Goal: Transaction & Acquisition: Subscribe to service/newsletter

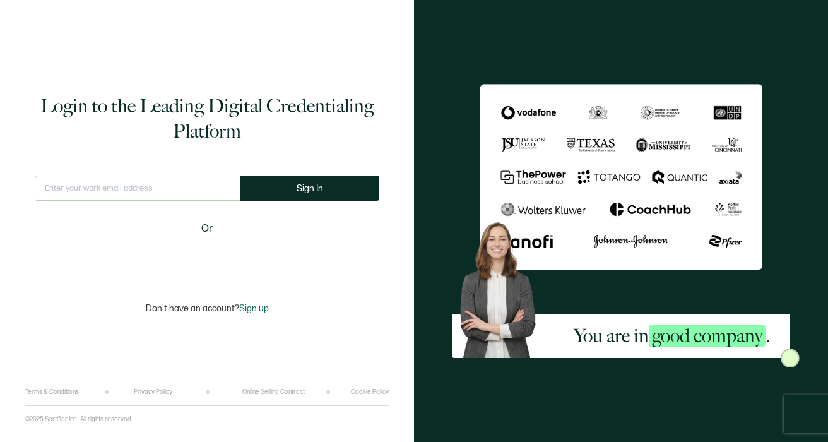
click at [129, 182] on input "text" at bounding box center [138, 187] width 206 height 25
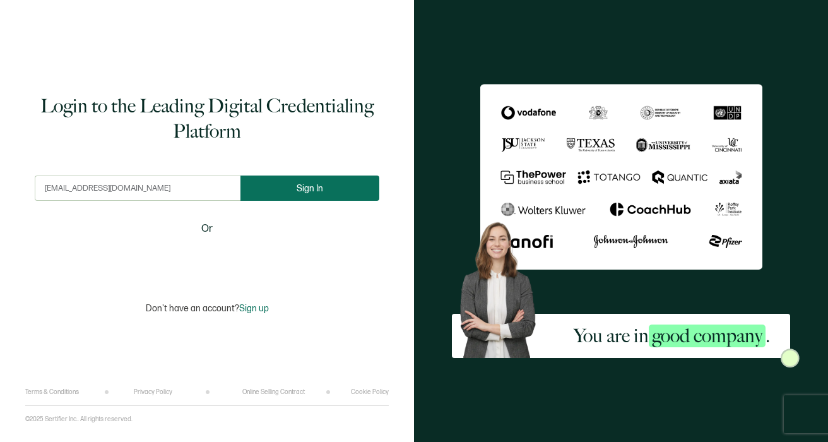
type input "[EMAIL_ADDRESS][DOMAIN_NAME]"
click at [280, 187] on button "Sign In" at bounding box center [309, 187] width 139 height 25
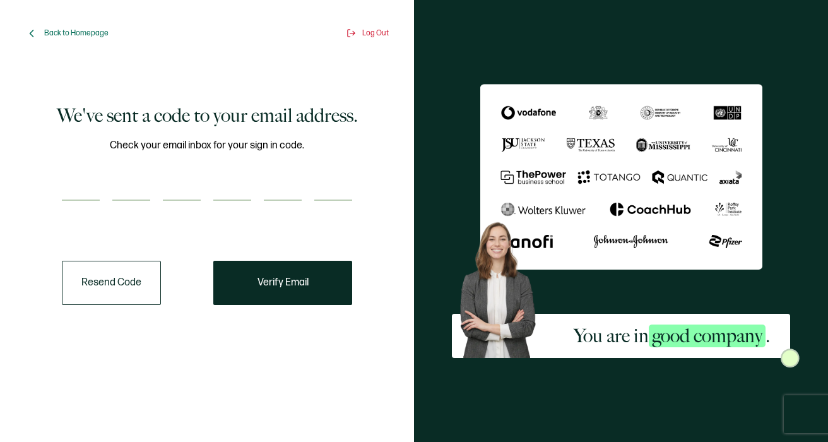
click at [90, 196] on input "number" at bounding box center [81, 187] width 38 height 25
paste input "9"
type input "9"
type input "7"
type input "9"
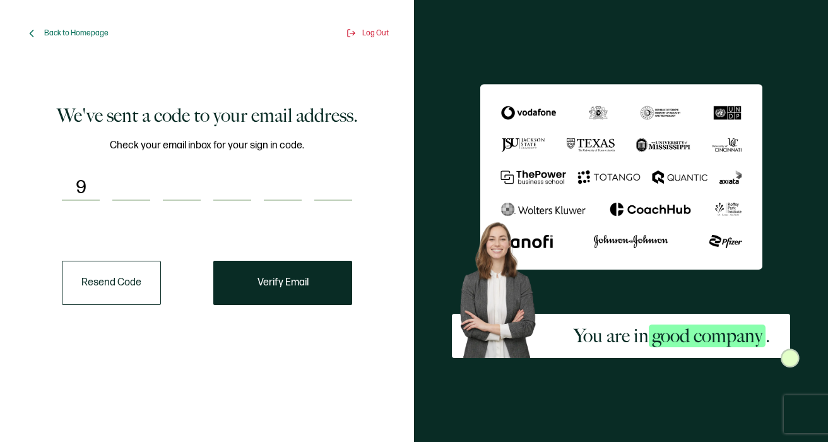
type input "3"
type input "6"
type input "7"
click at [251, 280] on button "Verify Email" at bounding box center [282, 282] width 139 height 44
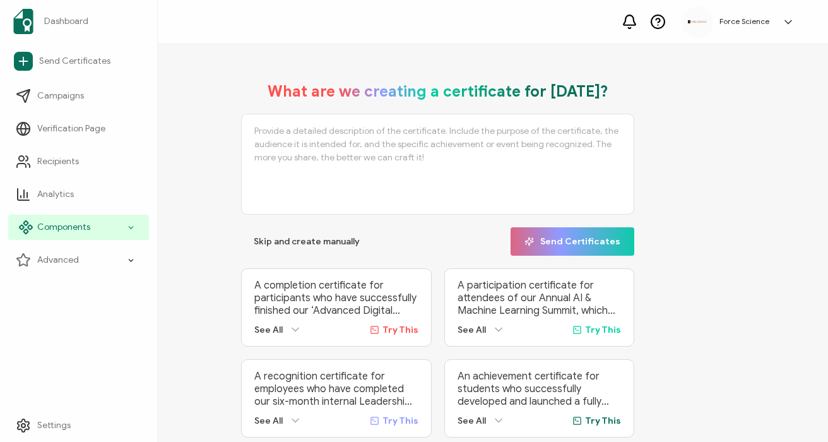
click at [85, 231] on span "Components" at bounding box center [63, 227] width 53 height 13
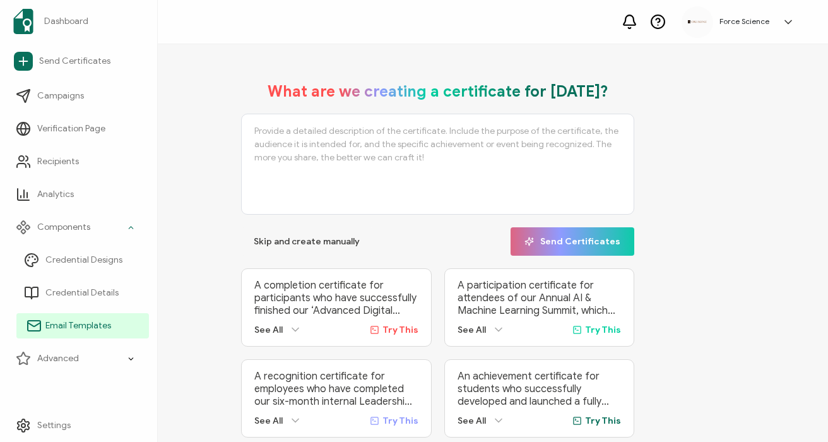
click at [90, 324] on span "Email Templates" at bounding box center [78, 325] width 66 height 13
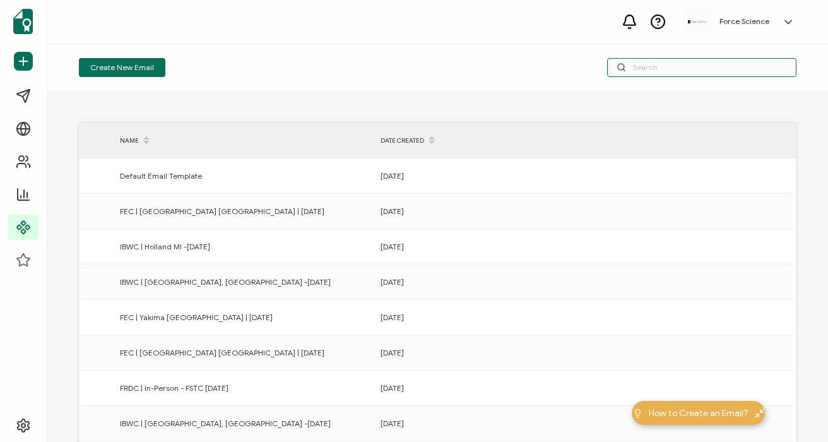
click at [640, 74] on input "text" at bounding box center [701, 67] width 189 height 19
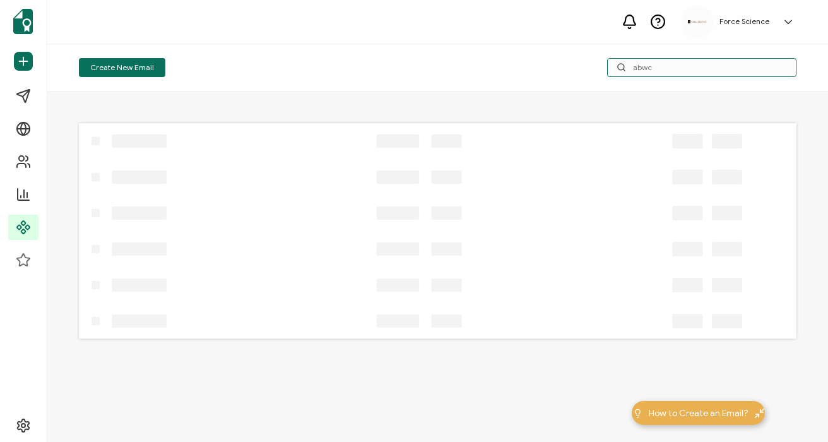
type input "abwc"
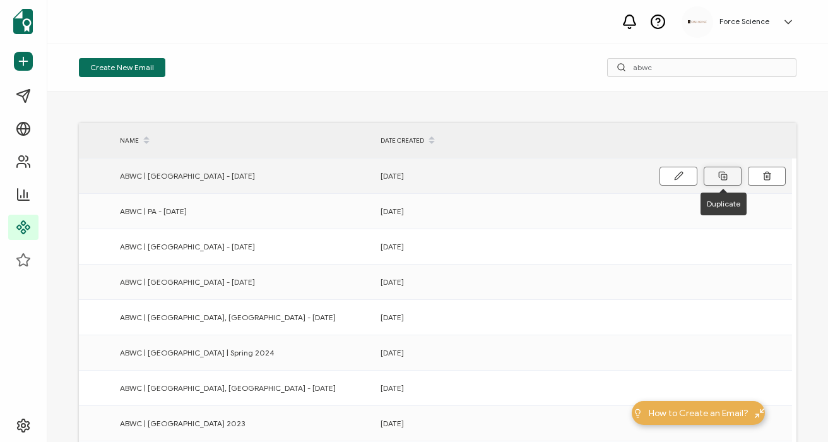
click at [720, 179] on icon at bounding box center [722, 175] width 9 height 9
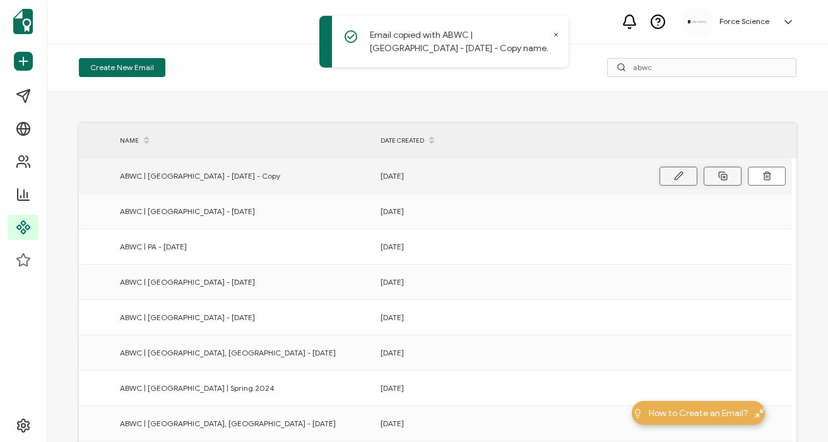
click at [683, 177] on button at bounding box center [678, 176] width 38 height 19
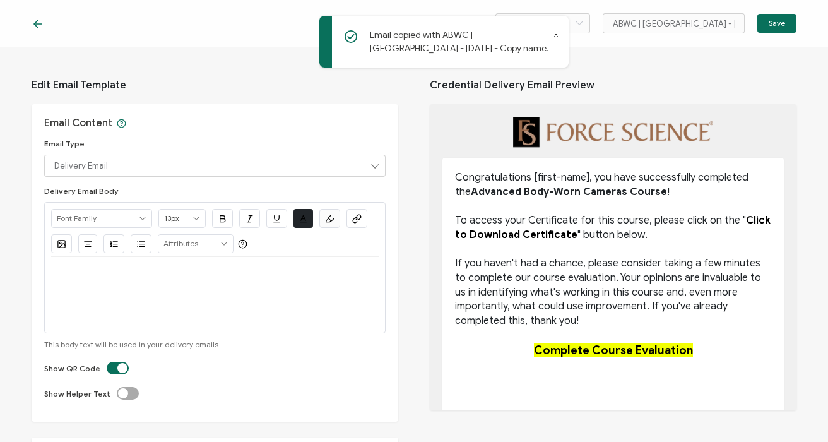
click at [554, 36] on icon at bounding box center [556, 35] width 6 height 6
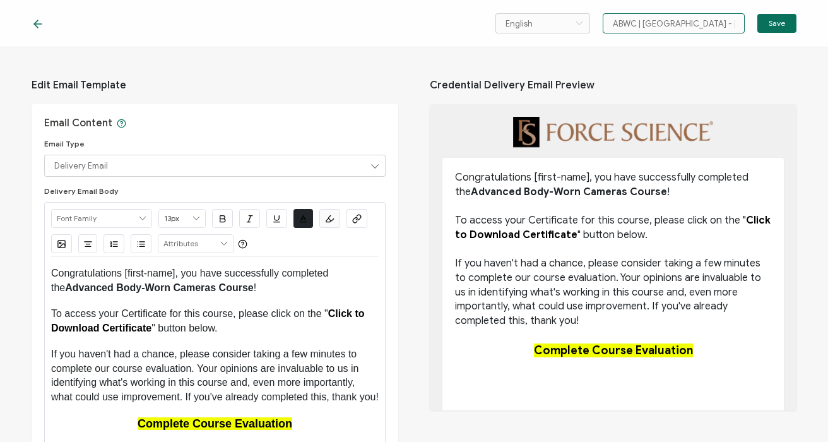
click at [686, 21] on input "ABWC | [GEOGRAPHIC_DATA] - [DATE] - Copy" at bounding box center [673, 23] width 142 height 20
click at [662, 19] on input "ABWC | [GEOGRAPHIC_DATA] - [DATE] - Copy" at bounding box center [673, 23] width 142 height 20
click at [652, 26] on input "ABWC | [GEOGRAPHIC_DATA] - [DATE] - Copy" at bounding box center [673, 23] width 142 height 20
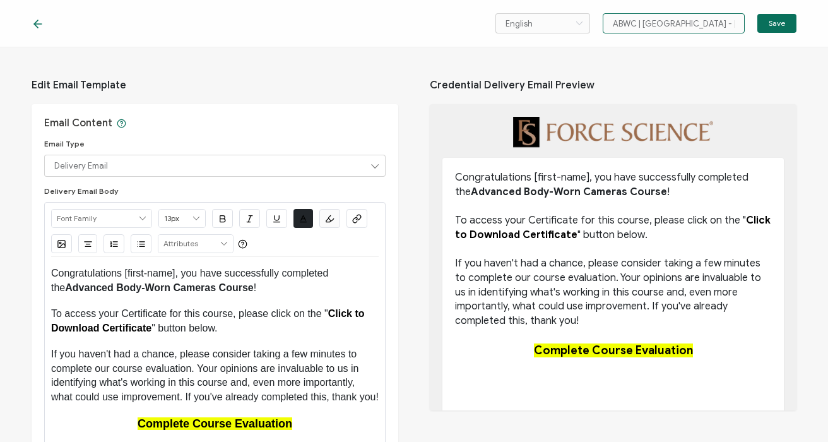
click at [652, 26] on input "ABWC | [GEOGRAPHIC_DATA] - [DATE] - Copy" at bounding box center [673, 23] width 142 height 20
drag, startPoint x: 655, startPoint y: 25, endPoint x: 737, endPoint y: 23, distance: 82.0
click at [737, 23] on input "ABWC | [GEOGRAPHIC_DATA] - [DATE] - Copy" at bounding box center [673, 23] width 142 height 20
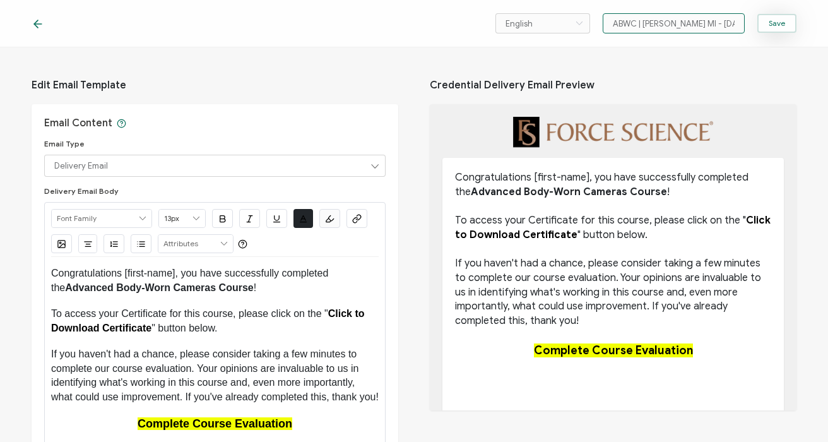
type input "ABWC | [PERSON_NAME] MI - [DATE]"
click at [787, 24] on button "Save" at bounding box center [776, 23] width 39 height 19
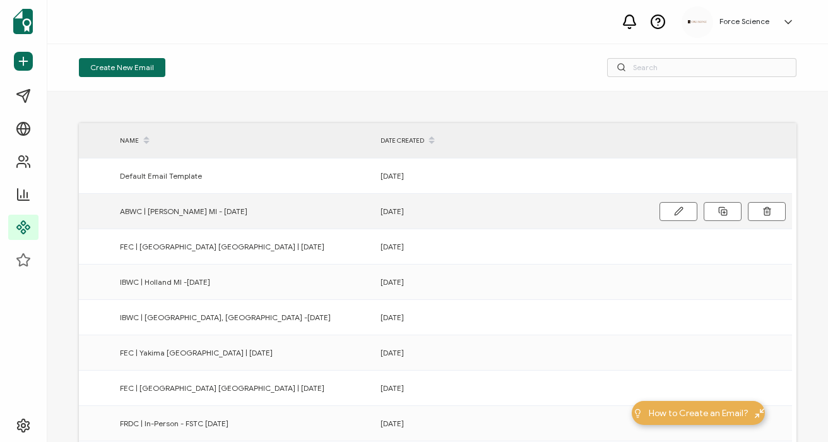
click at [188, 210] on span "ABWC | [PERSON_NAME] MI - [DATE]" at bounding box center [183, 211] width 127 height 15
click at [678, 211] on icon at bounding box center [678, 210] width 9 height 9
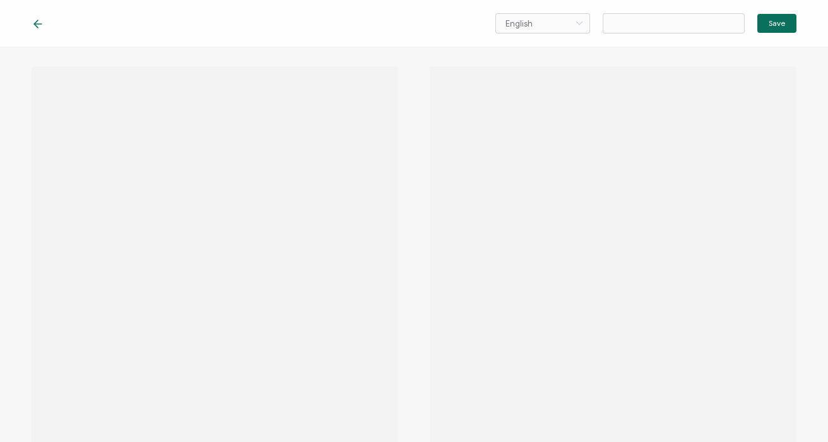
type input "ABWC | [PERSON_NAME] MI - [DATE]"
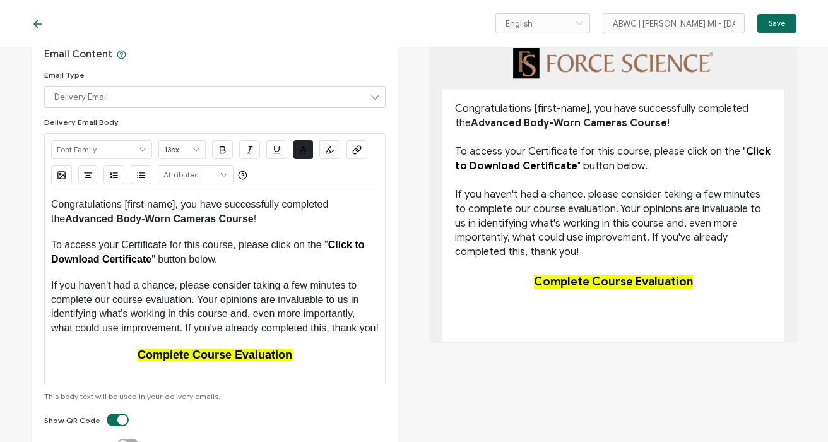
scroll to position [80, 0]
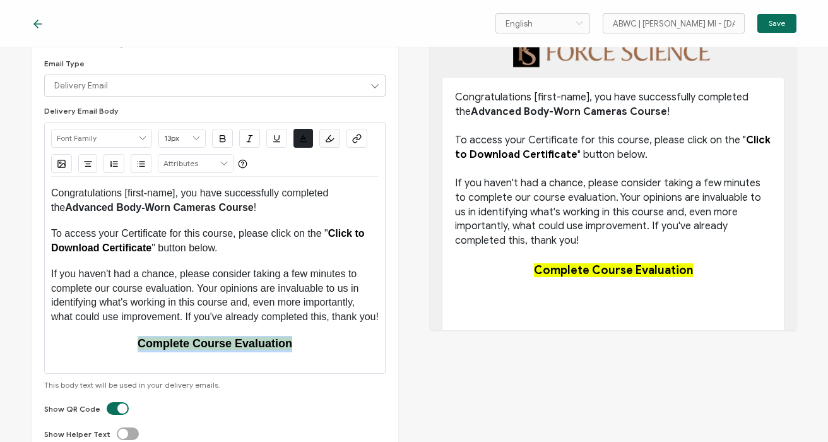
drag, startPoint x: 299, startPoint y: 361, endPoint x: 130, endPoint y: 364, distance: 169.1
click at [130, 352] on p "Complete Course Evaluation" at bounding box center [214, 344] width 327 height 16
type input "18px"
click at [364, 141] on button "button" at bounding box center [356, 138] width 21 height 19
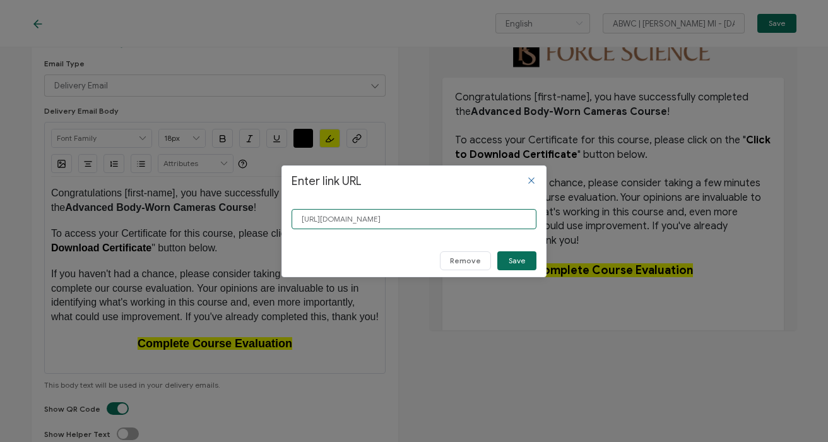
click at [361, 214] on input "[URL][DOMAIN_NAME]" at bounding box center [413, 219] width 245 height 20
paste input "kBCIUJ"
type input "[URL][DOMAIN_NAME]"
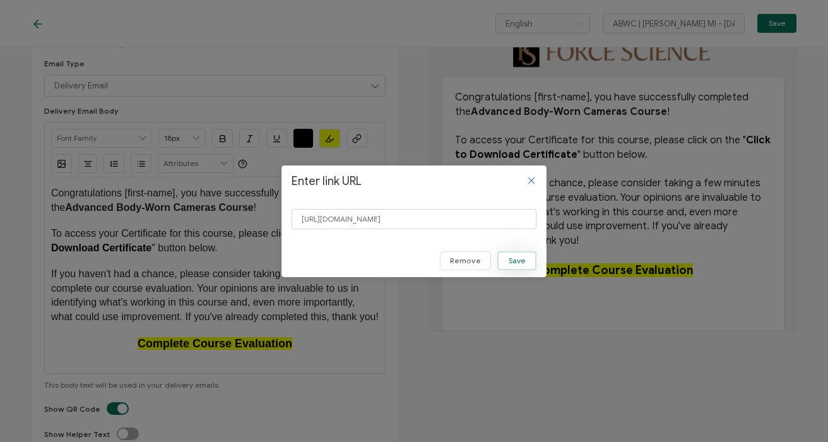
click at [520, 257] on span "Save" at bounding box center [516, 261] width 16 height 8
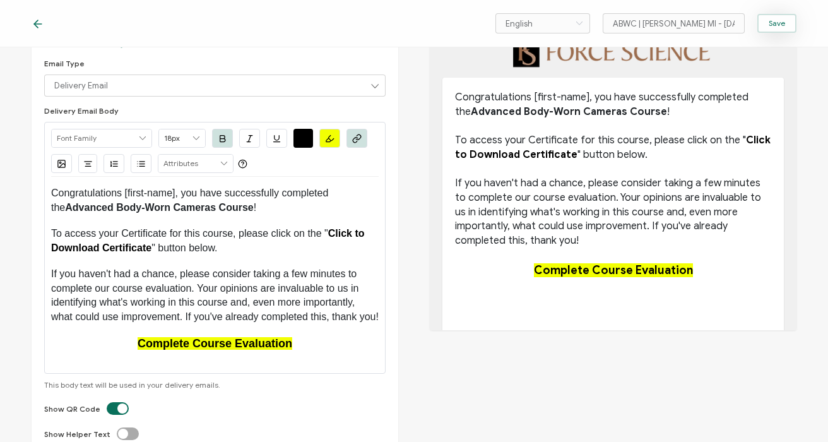
click at [767, 25] on button "Save" at bounding box center [776, 23] width 39 height 19
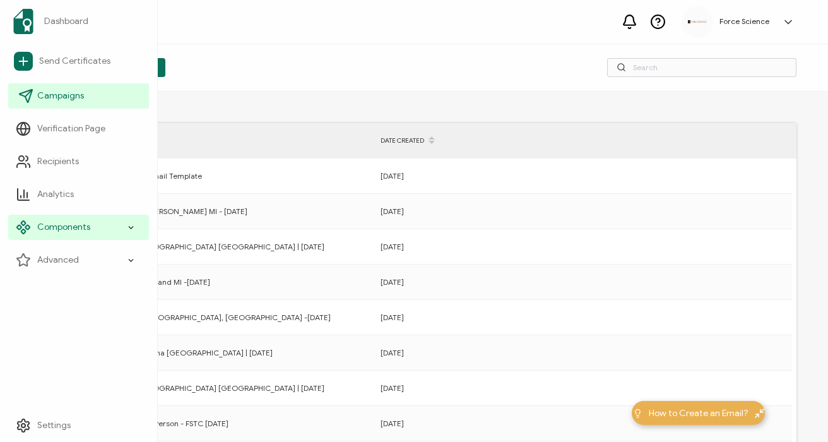
click at [73, 102] on span "Campaigns" at bounding box center [60, 96] width 47 height 13
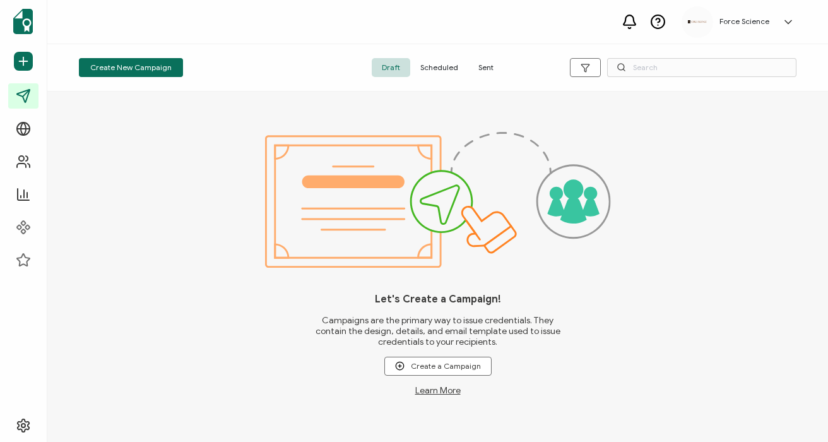
click at [485, 65] on span "Sent" at bounding box center [485, 67] width 35 height 19
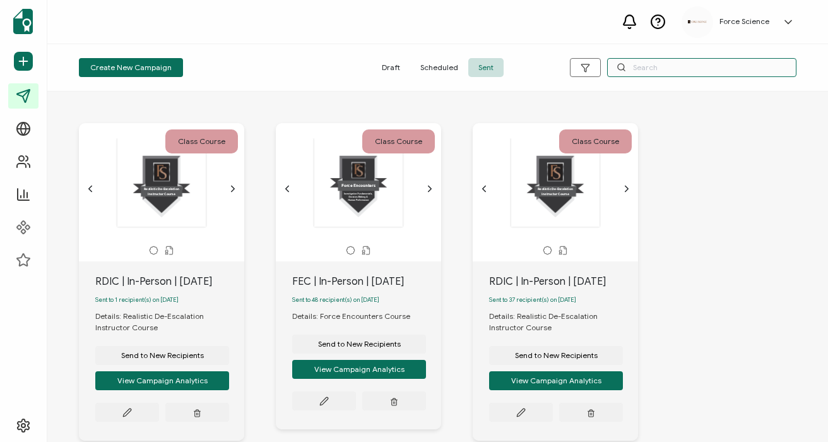
click at [663, 67] on input "text" at bounding box center [701, 67] width 189 height 19
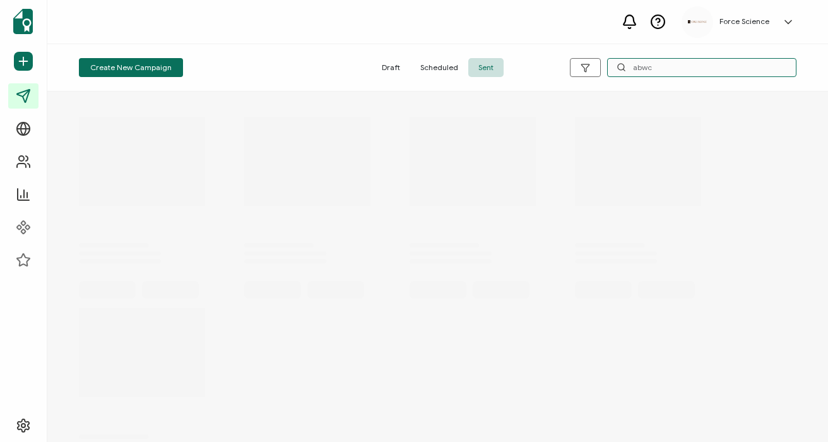
type input "abwc"
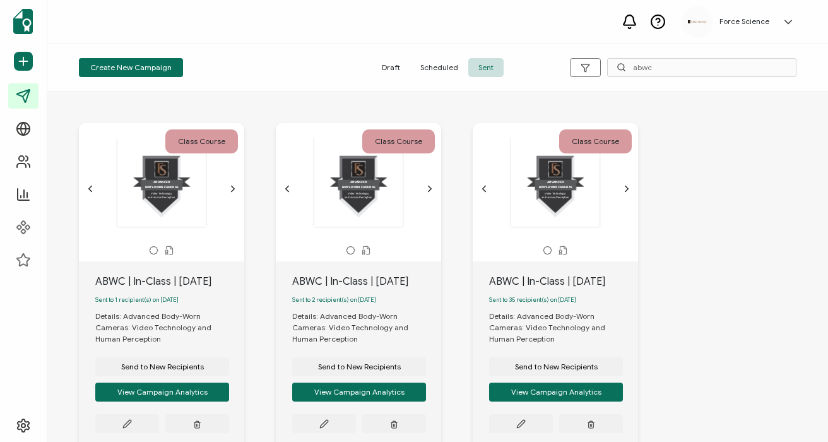
click at [127, 280] on div "ABWC | In-Class | [DATE]" at bounding box center [169, 281] width 149 height 15
copy div "ABWC | In-Class | [DATE]"
click at [152, 370] on span "Send to New Recipients" at bounding box center [162, 367] width 83 height 8
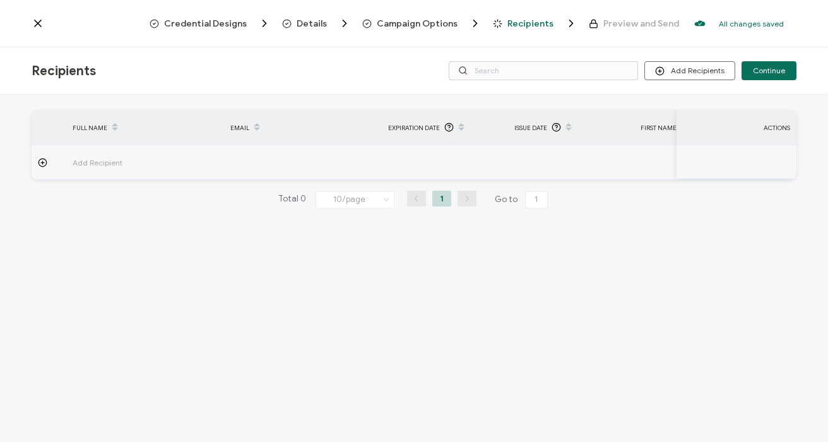
click at [421, 23] on span "Campaign Options" at bounding box center [417, 23] width 81 height 9
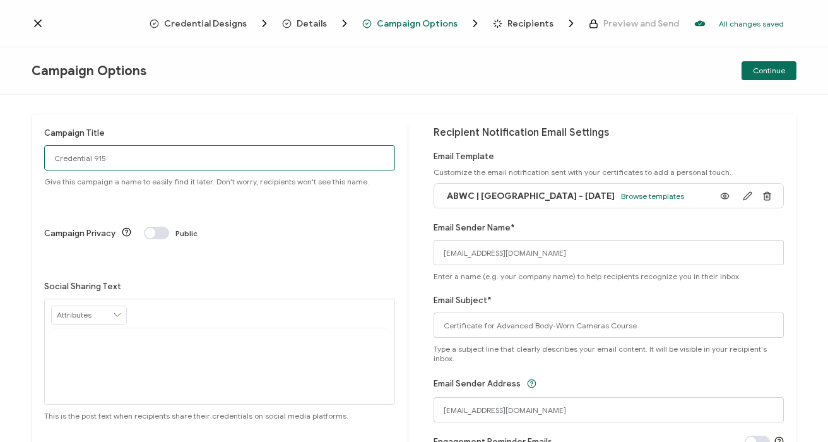
click at [178, 159] on input "Credential 915" at bounding box center [219, 157] width 351 height 25
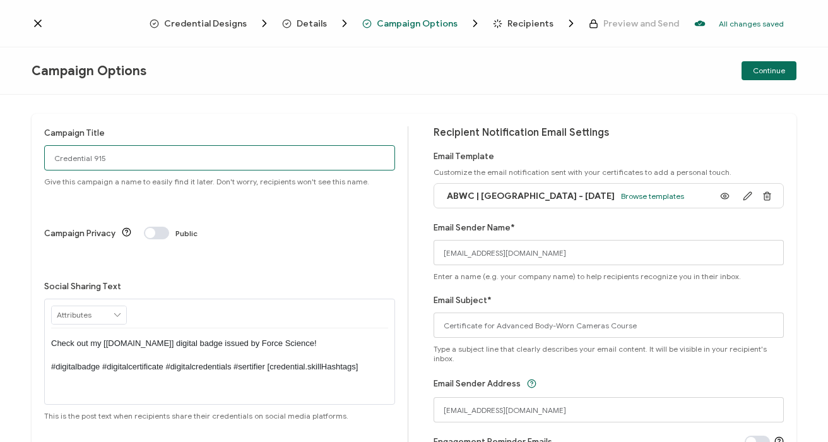
click at [178, 159] on input "Credential 915" at bounding box center [219, 157] width 351 height 25
paste input "ABWC | In-Class | [DATE]"
type input "ABWC | In-Class | [DATE]"
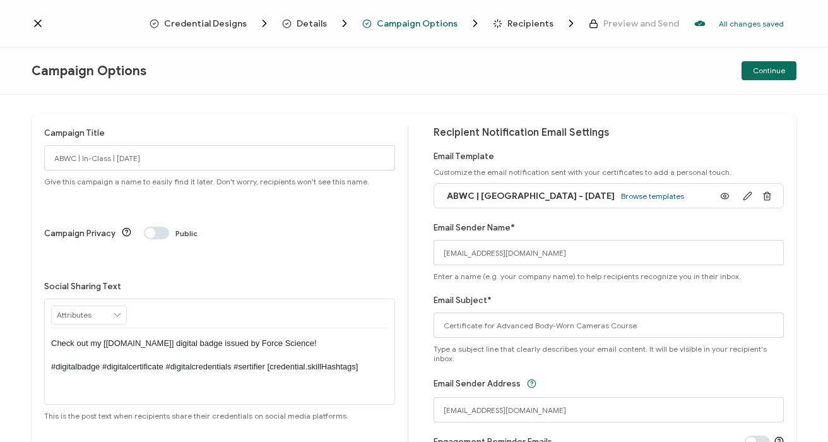
click at [329, 337] on p "Check out my [[DOMAIN_NAME]] digital badge issued by Force Science! #digitalbad…" at bounding box center [219, 354] width 337 height 35
click at [720, 197] on icon at bounding box center [724, 195] width 16 height 9
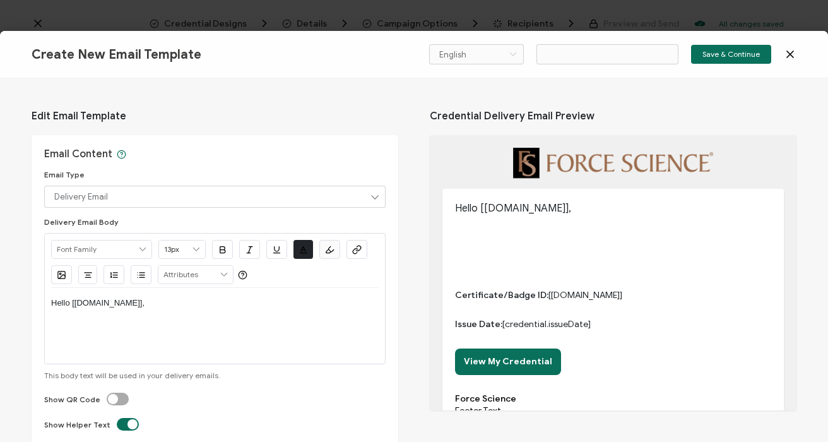
click at [790, 61] on div "English Bahasa indonesia Deutsch English Español Français Italiano Magyar Portu…" at bounding box center [612, 54] width 367 height 20
click at [789, 55] on icon at bounding box center [790, 54] width 6 height 6
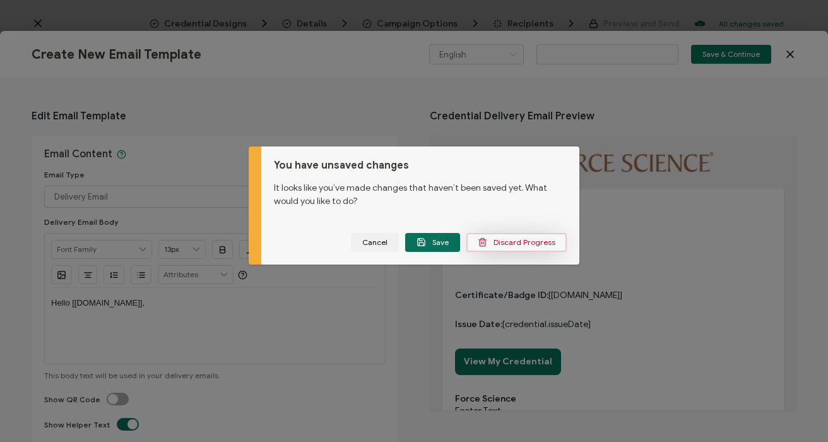
click at [506, 243] on span "Discard Progress" at bounding box center [516, 241] width 78 height 9
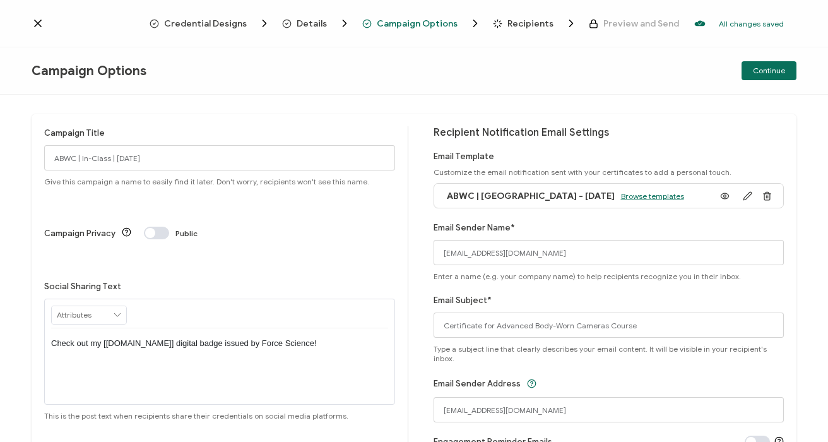
click at [621, 195] on span "Browse templates" at bounding box center [652, 195] width 63 height 9
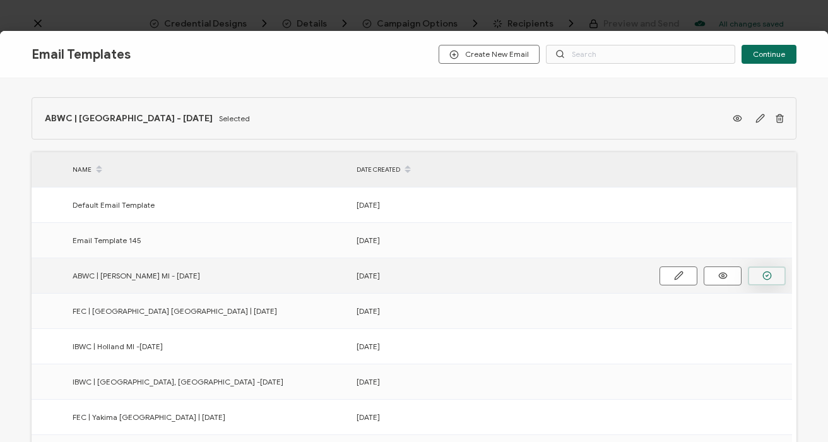
click at [763, 275] on icon "button" at bounding box center [766, 275] width 9 height 9
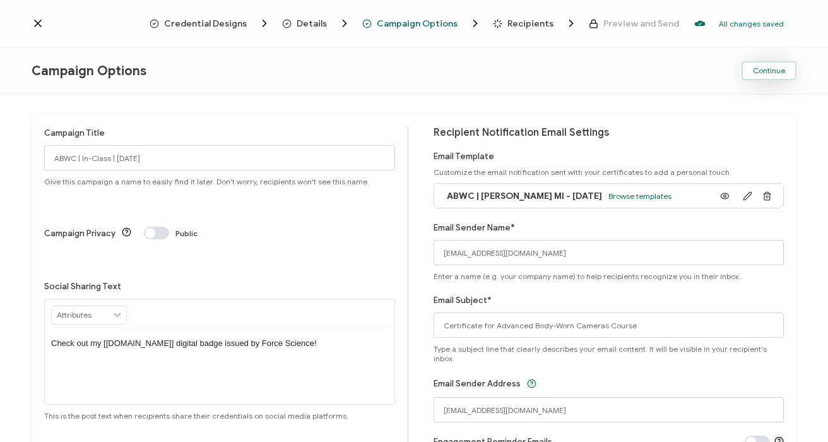
click at [765, 69] on span "Continue" at bounding box center [768, 71] width 32 height 8
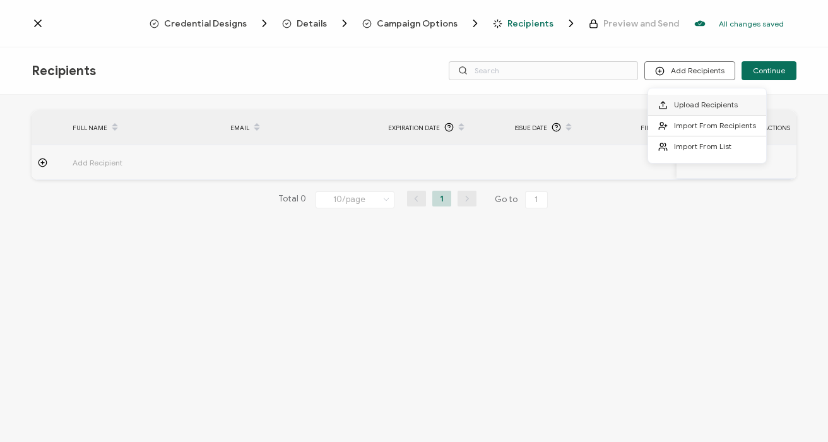
click at [695, 105] on span "Upload Recipients" at bounding box center [706, 104] width 64 height 9
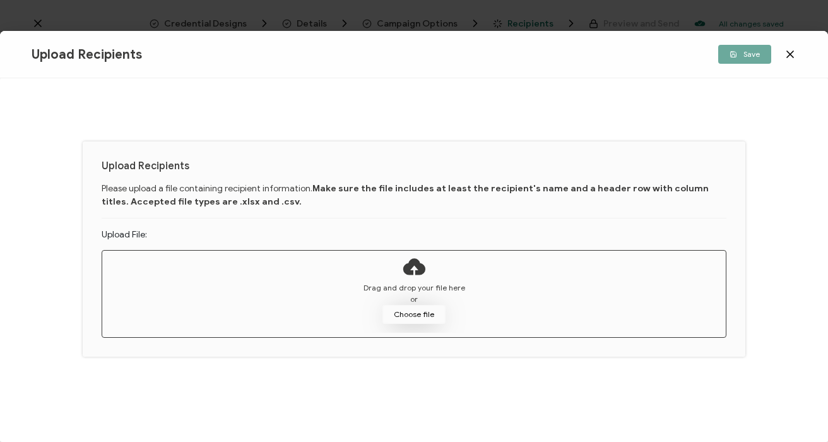
click at [419, 314] on button "Choose file" at bounding box center [413, 314] width 63 height 19
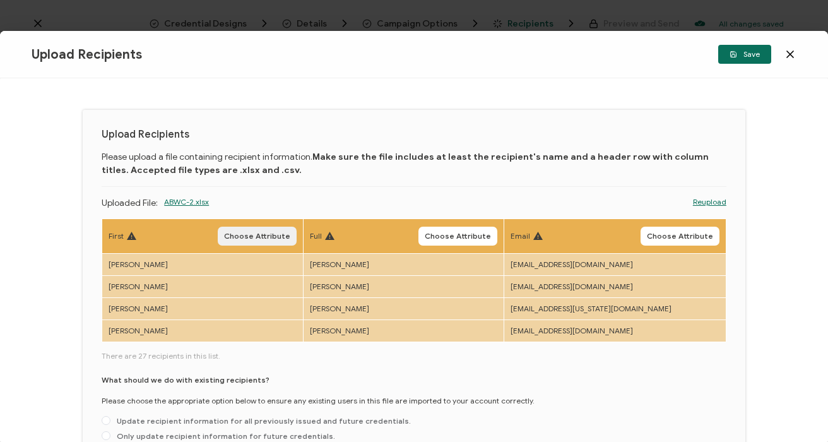
click at [260, 238] on span "Choose Attribute" at bounding box center [257, 236] width 66 height 8
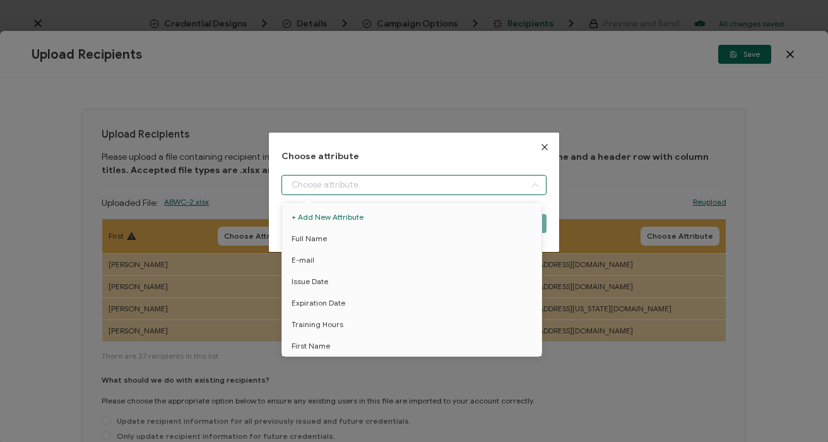
click at [348, 188] on input "dialog" at bounding box center [413, 185] width 264 height 20
click at [320, 343] on span "First Name" at bounding box center [310, 345] width 38 height 21
type input "First Name"
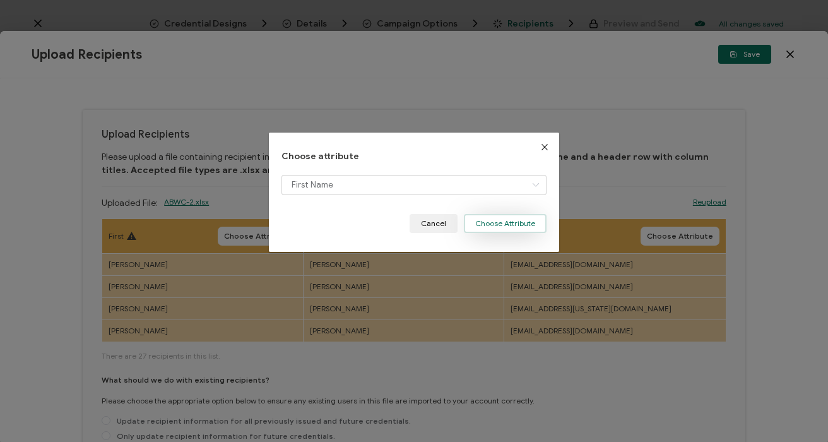
click at [500, 223] on button "Choose Attribute" at bounding box center [505, 223] width 83 height 19
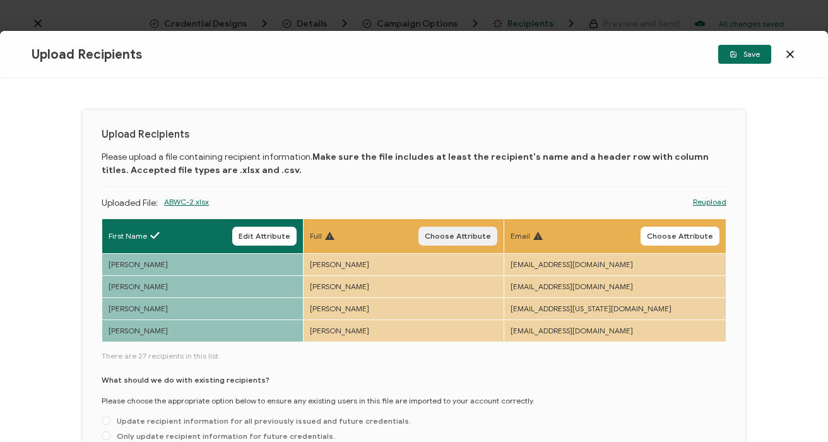
click at [459, 235] on span "Choose Attribute" at bounding box center [457, 236] width 66 height 8
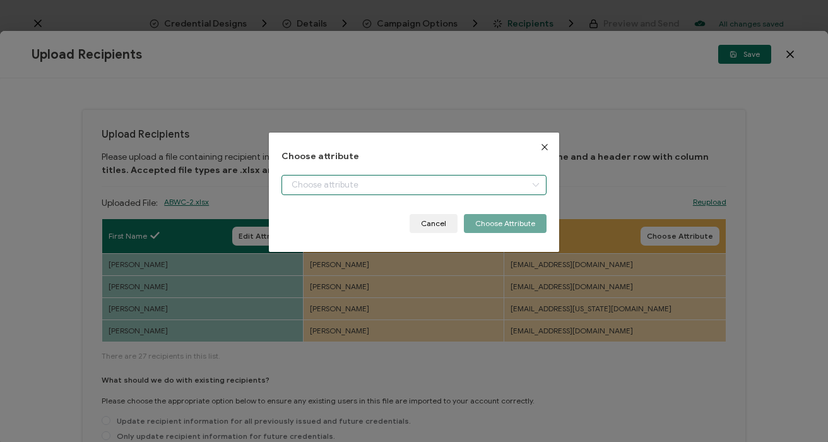
click at [316, 178] on input "dialog" at bounding box center [413, 185] width 264 height 20
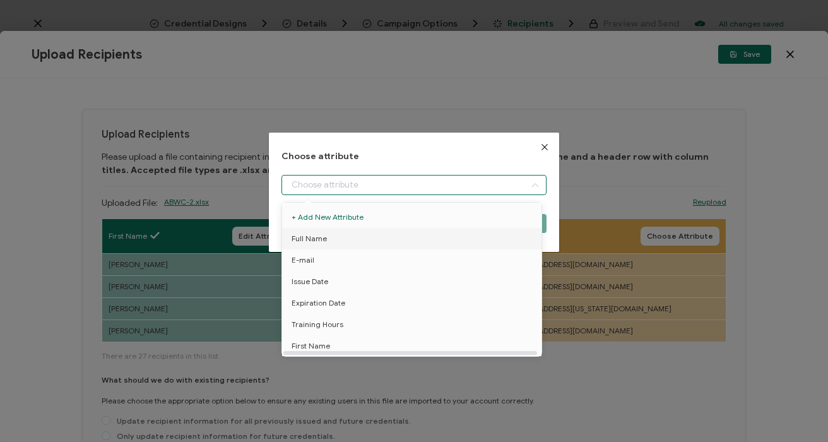
click at [330, 237] on li "Full Name" at bounding box center [414, 238] width 270 height 21
type input "Full Name"
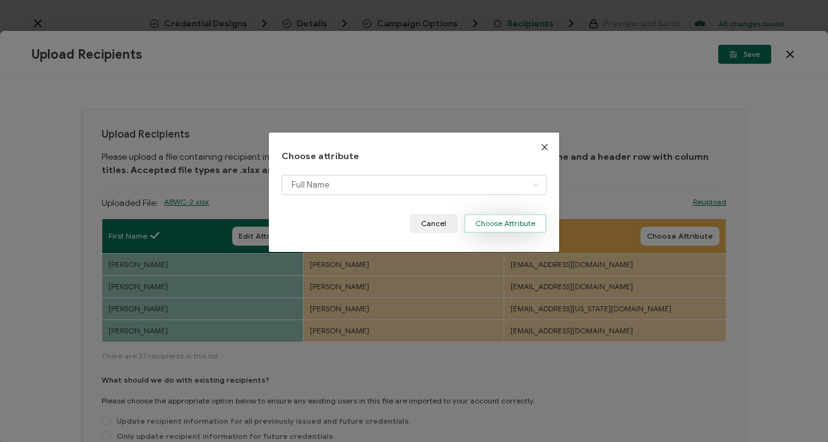
click at [489, 225] on button "Choose Attribute" at bounding box center [505, 223] width 83 height 19
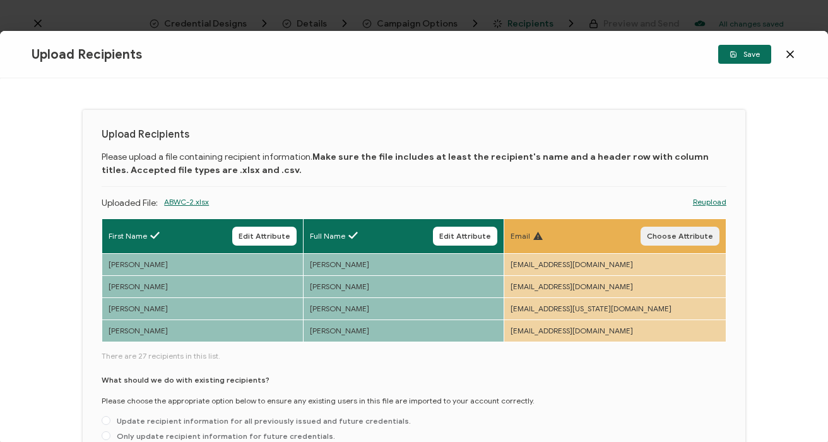
click at [664, 232] on span "Choose Attribute" at bounding box center [679, 236] width 66 height 8
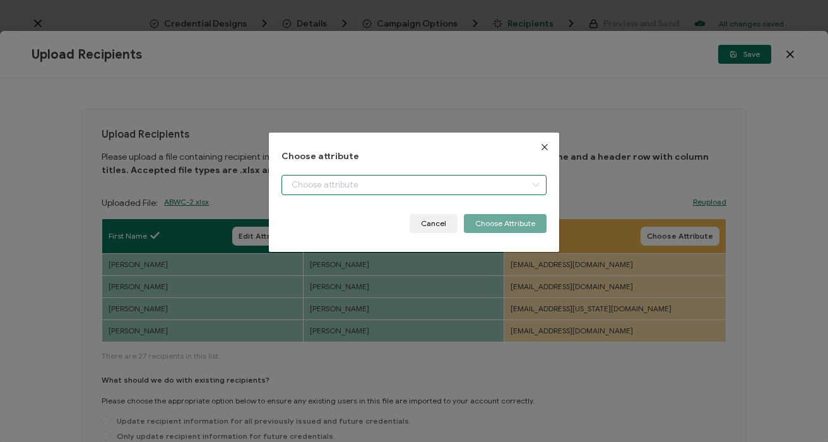
click at [302, 184] on input "dialog" at bounding box center [413, 185] width 264 height 20
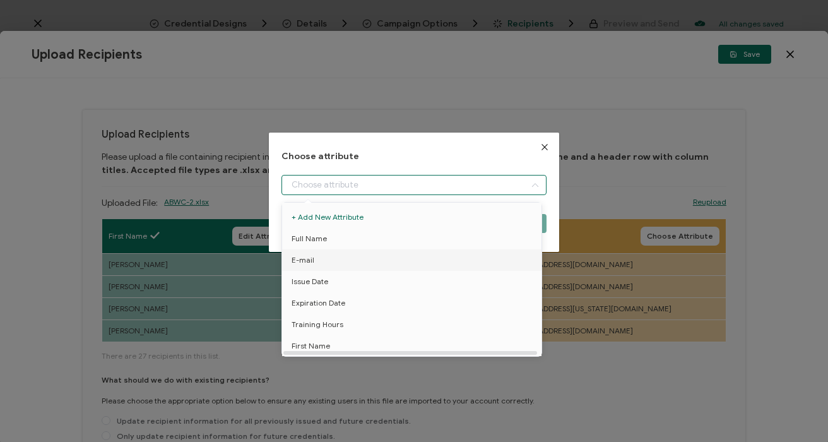
click at [320, 263] on li "E-mail" at bounding box center [414, 259] width 270 height 21
type input "E-mail"
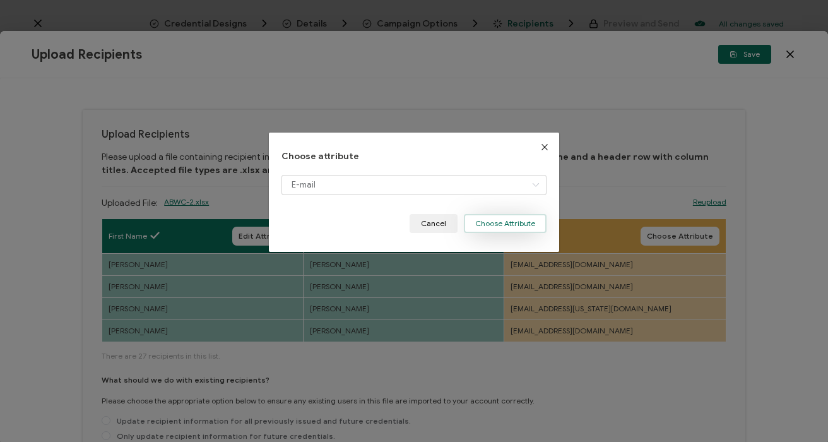
click at [486, 216] on button "Choose Attribute" at bounding box center [505, 223] width 83 height 19
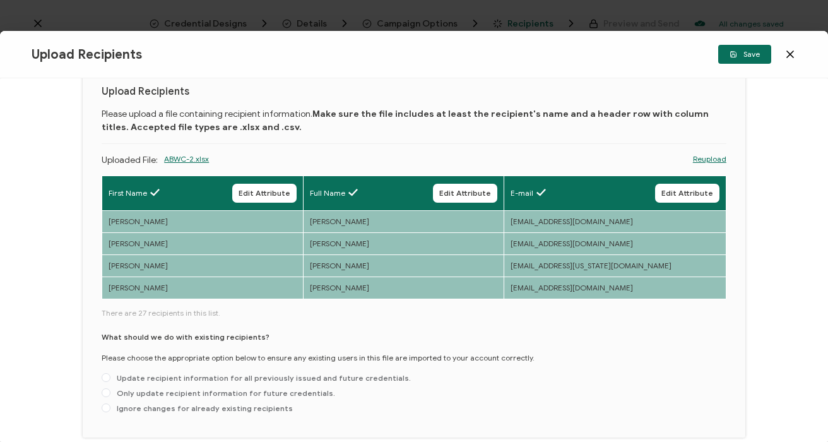
scroll to position [98, 0]
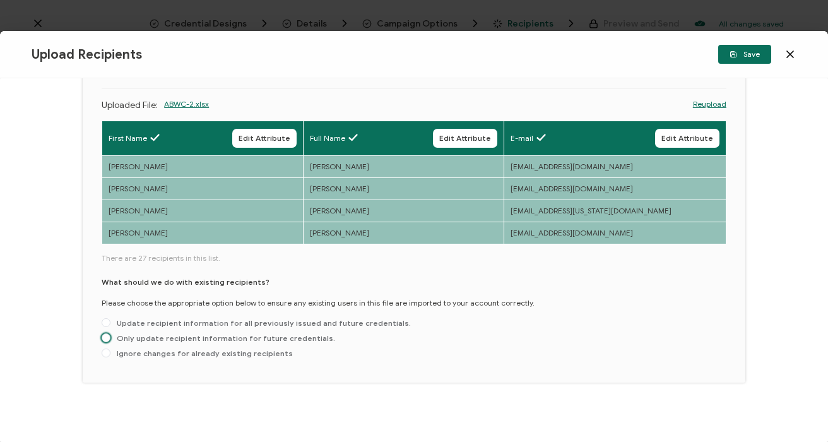
click at [173, 339] on span "Only update recipient information for future credentials." at bounding box center [222, 337] width 225 height 9
click at [110, 339] on input "Only update recipient information for future credentials." at bounding box center [106, 338] width 9 height 10
radio input "true"
click at [757, 59] on button "Save" at bounding box center [744, 54] width 53 height 19
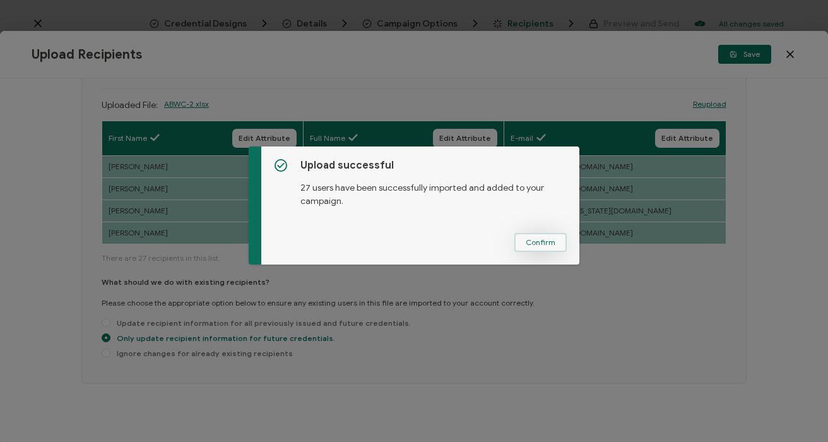
click at [547, 243] on span "Confirm" at bounding box center [540, 242] width 30 height 8
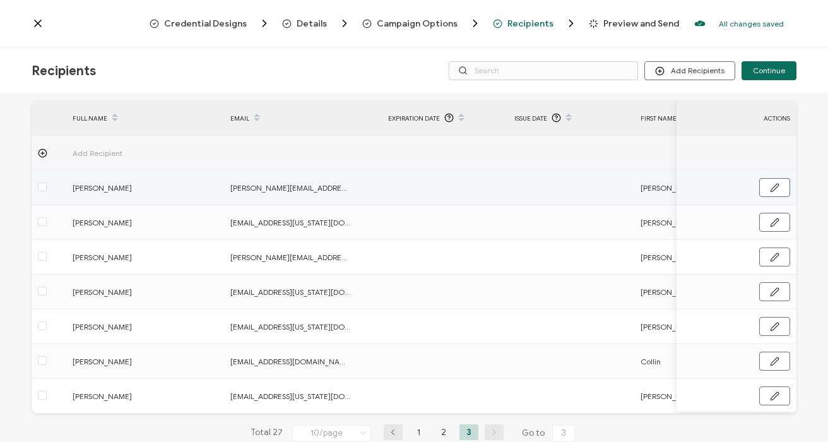
scroll to position [81, 0]
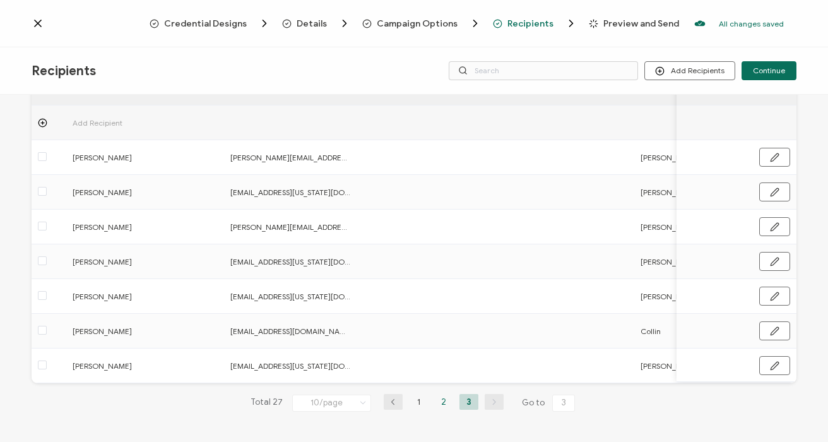
click at [444, 401] on li "2" at bounding box center [443, 402] width 19 height 16
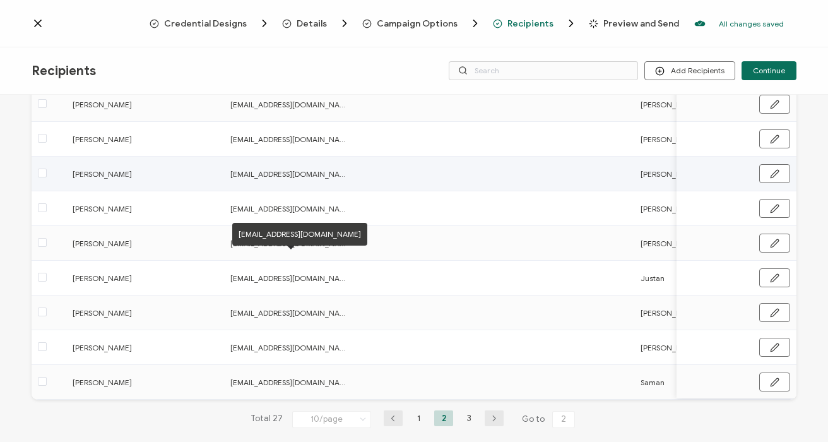
scroll to position [185, 0]
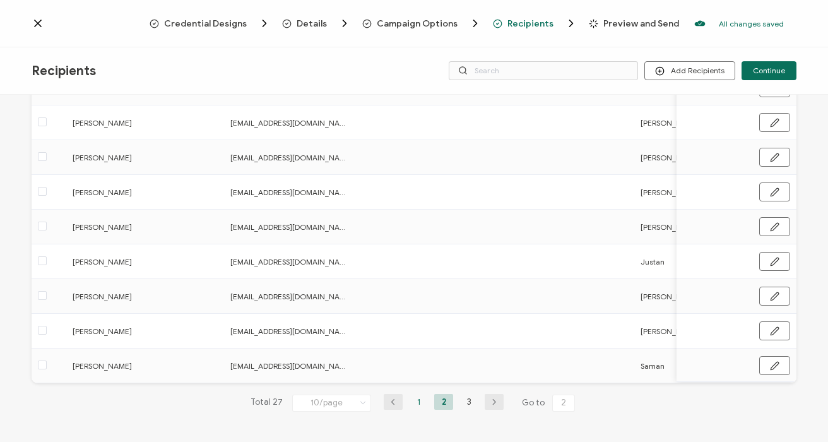
click at [412, 404] on li "1" at bounding box center [418, 402] width 19 height 16
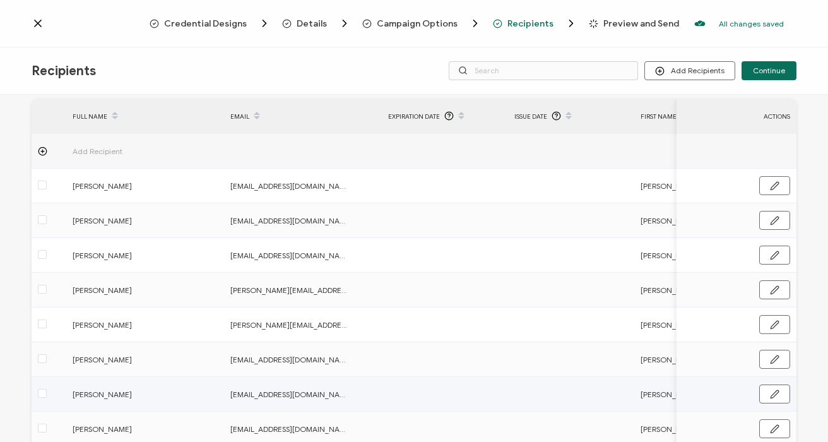
scroll to position [38, 0]
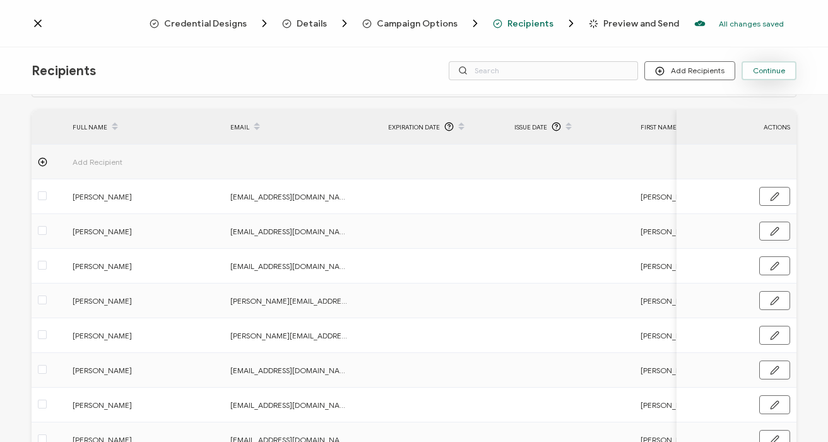
click at [756, 73] on span "Continue" at bounding box center [768, 71] width 32 height 8
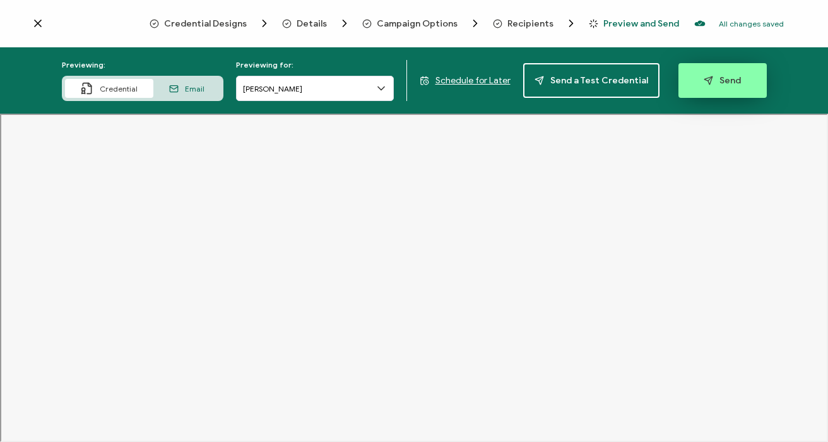
click at [717, 84] on span "Send" at bounding box center [721, 80] width 37 height 9
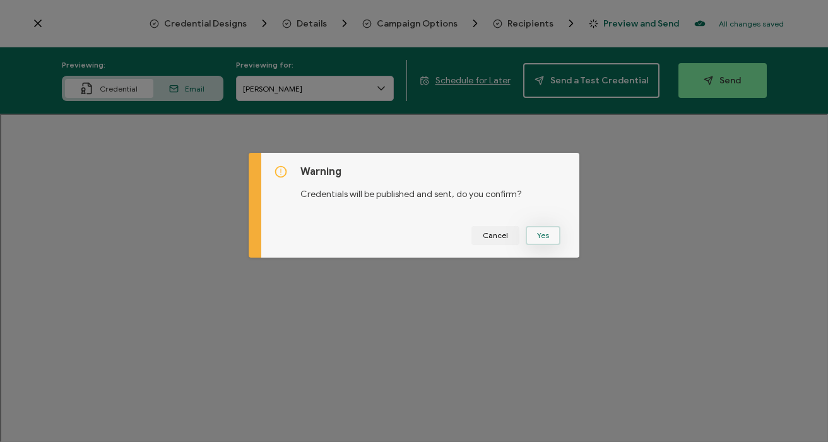
click at [538, 234] on button "Yes" at bounding box center [542, 235] width 35 height 19
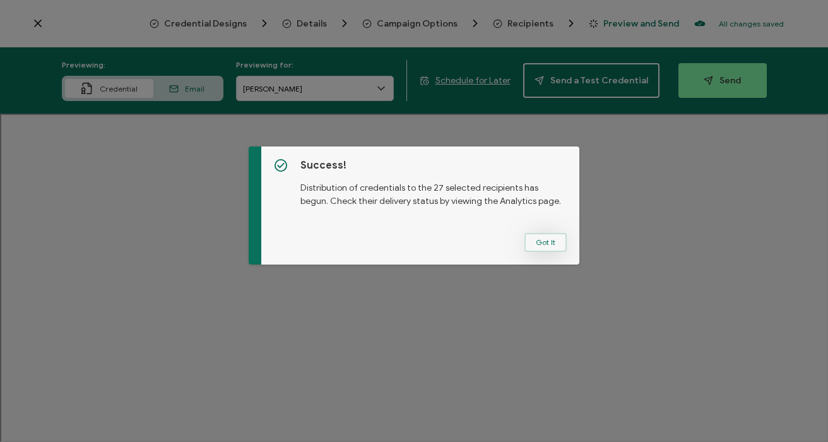
click at [539, 242] on button "Got It" at bounding box center [545, 242] width 42 height 19
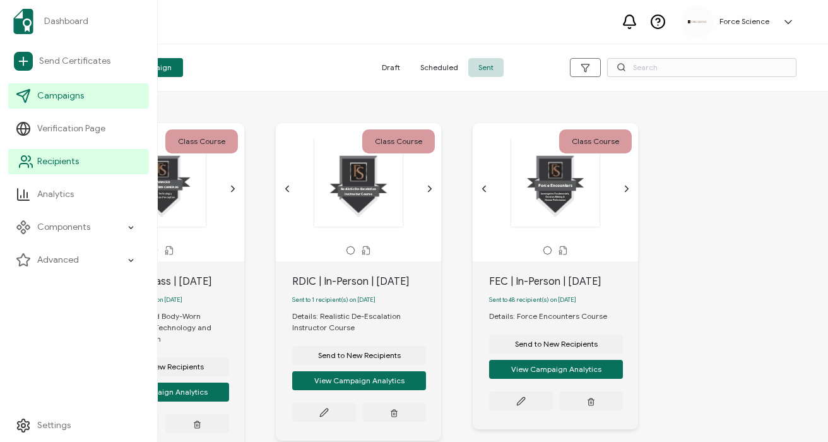
click at [66, 161] on span "Recipients" at bounding box center [58, 161] width 42 height 13
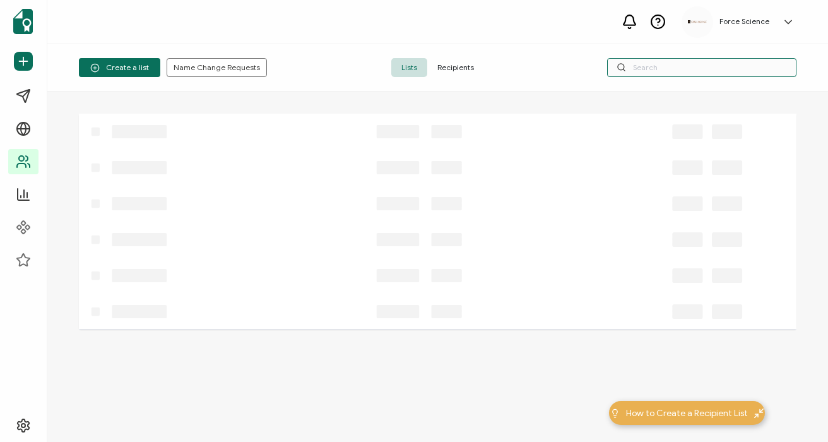
click at [660, 67] on input "text" at bounding box center [701, 67] width 189 height 19
paste input "[PERSON_NAME]"
type input "[PERSON_NAME]"
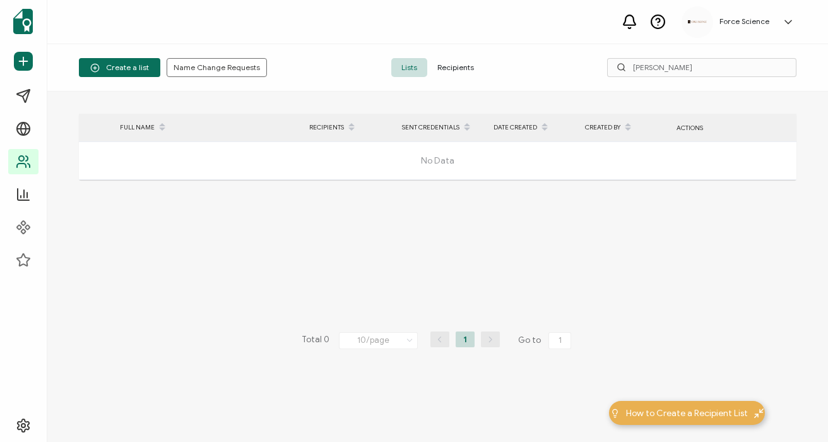
click at [437, 65] on span "Recipients" at bounding box center [455, 67] width 57 height 19
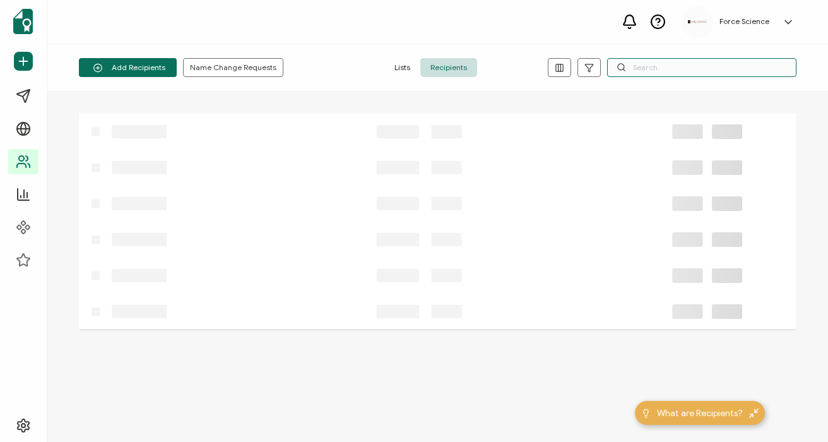
click at [687, 69] on input "text" at bounding box center [701, 67] width 189 height 19
paste input "[PERSON_NAME]"
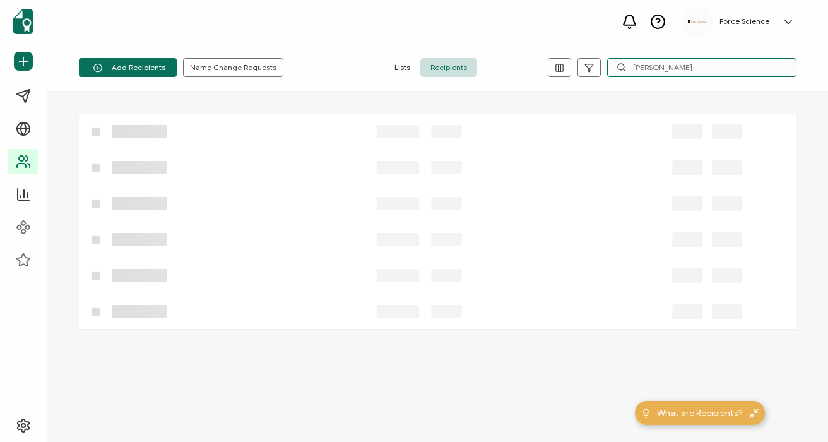
type input "[PERSON_NAME]"
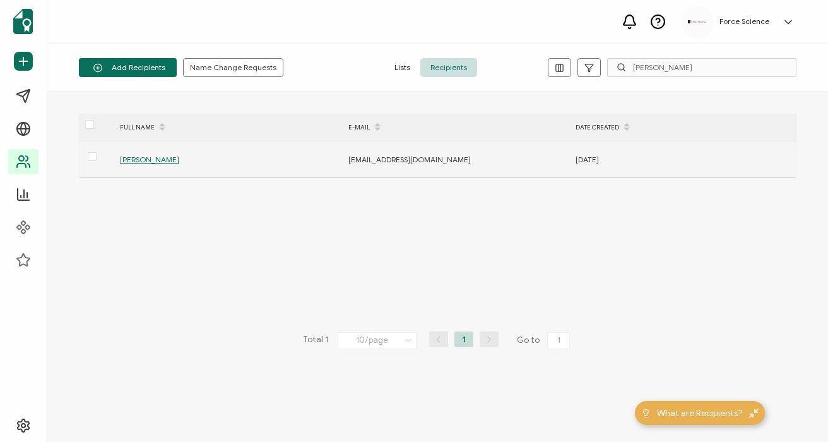
click at [156, 162] on span "[PERSON_NAME]" at bounding box center [149, 159] width 59 height 9
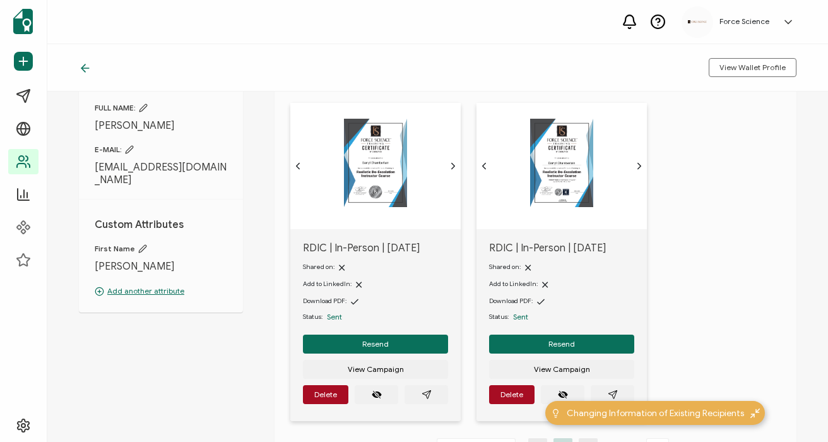
scroll to position [189, 0]
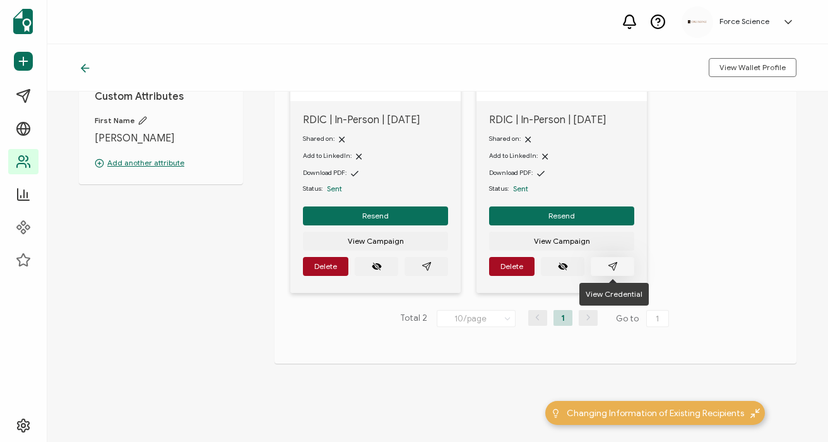
click at [604, 264] on button "button" at bounding box center [612, 266] width 44 height 19
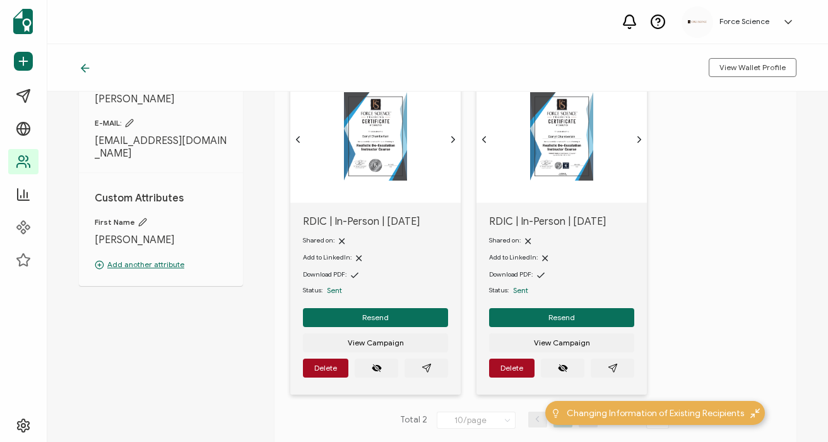
scroll to position [0, 0]
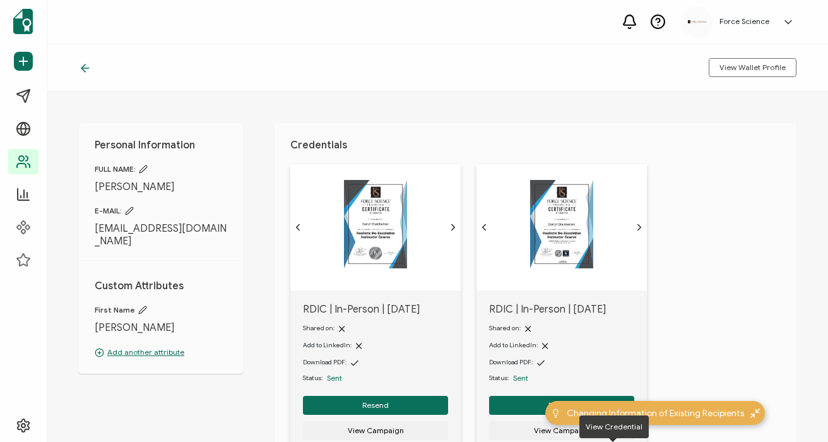
click at [90, 69] on icon at bounding box center [85, 68] width 13 height 13
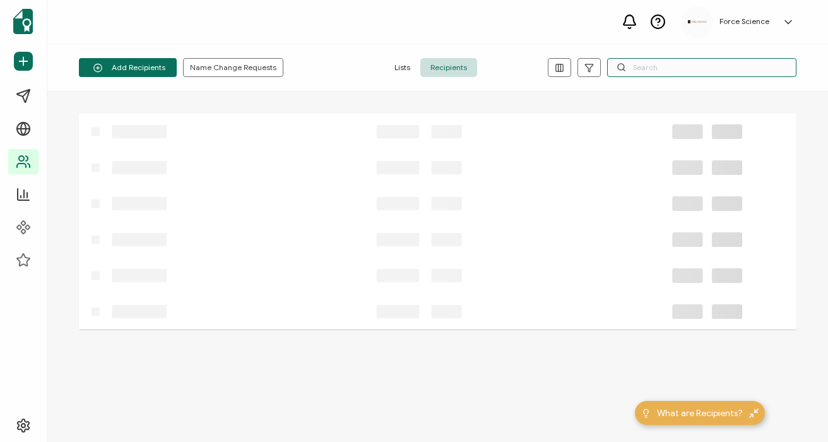
click at [626, 67] on input "text" at bounding box center [701, 67] width 189 height 19
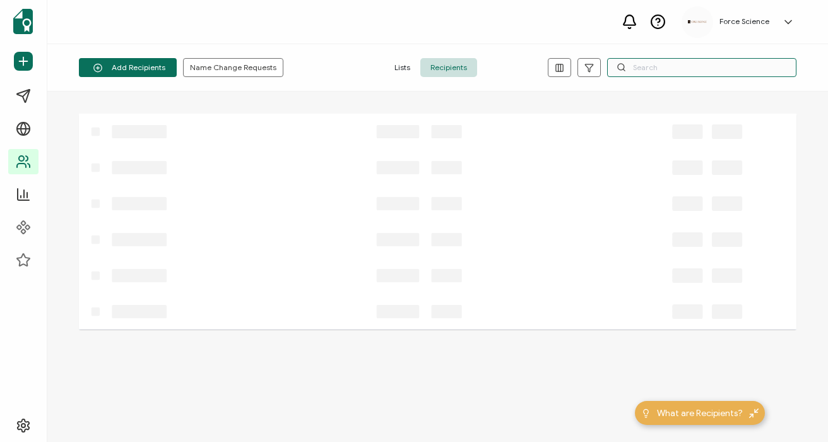
paste input "[EMAIL_ADDRESS][DOMAIN_NAME]"
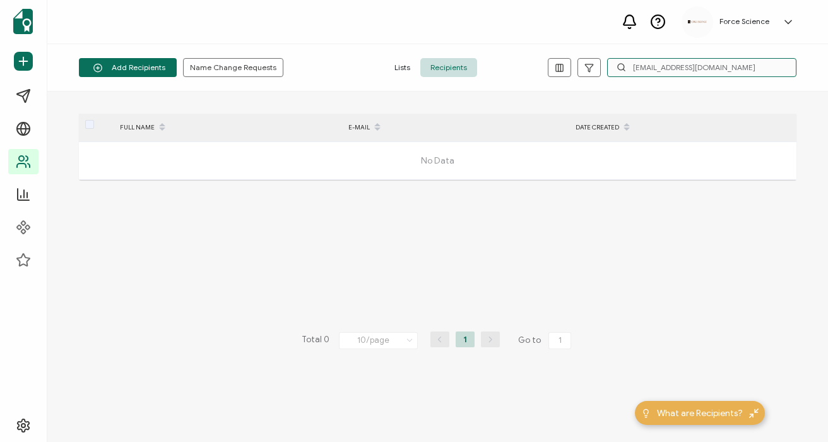
click at [638, 71] on input "[EMAIL_ADDRESS][DOMAIN_NAME]" at bounding box center [701, 67] width 189 height 19
paste input "[EMAIL_ADDRESS][DOMAIN_NAME]"
type input "[EMAIL_ADDRESS][DOMAIN_NAME]"
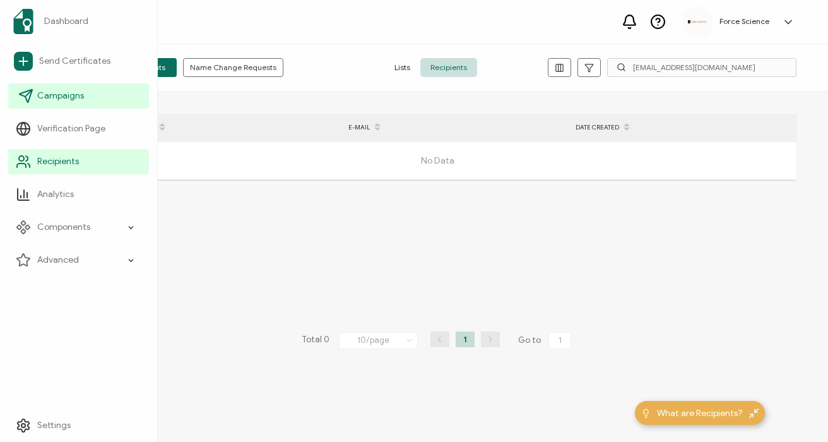
click at [78, 102] on span "Campaigns" at bounding box center [60, 96] width 47 height 13
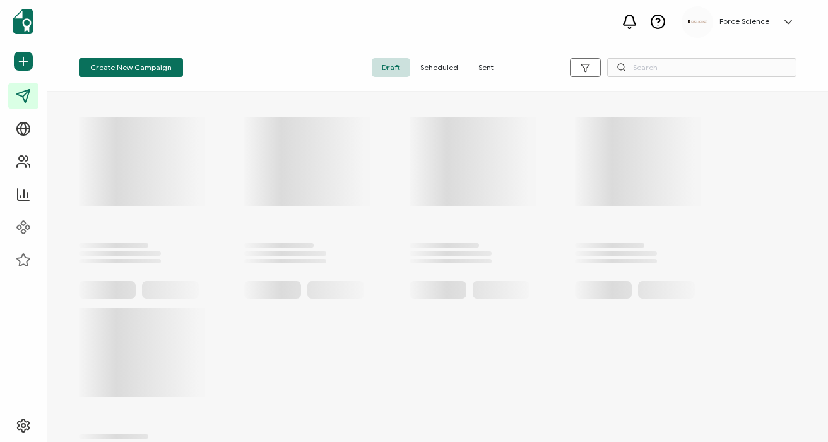
click at [486, 71] on span "Sent" at bounding box center [485, 67] width 35 height 19
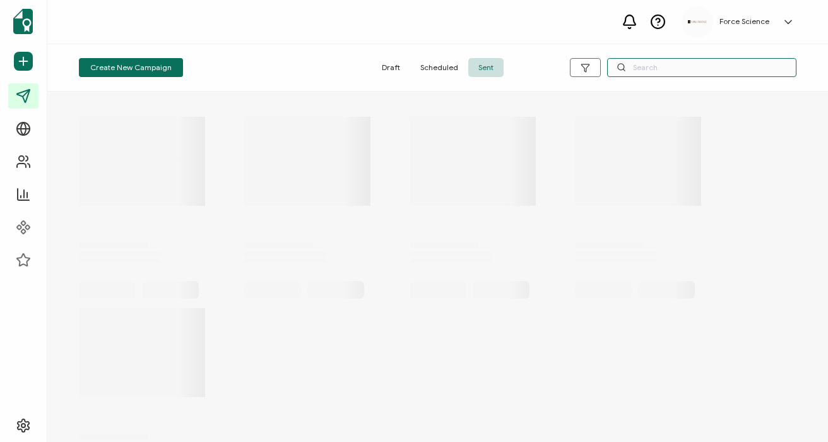
click at [649, 71] on input "text" at bounding box center [701, 67] width 189 height 19
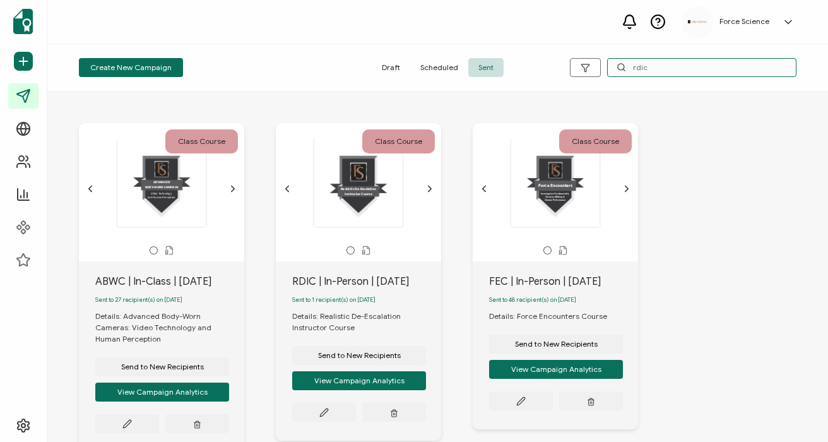
type input "rdic"
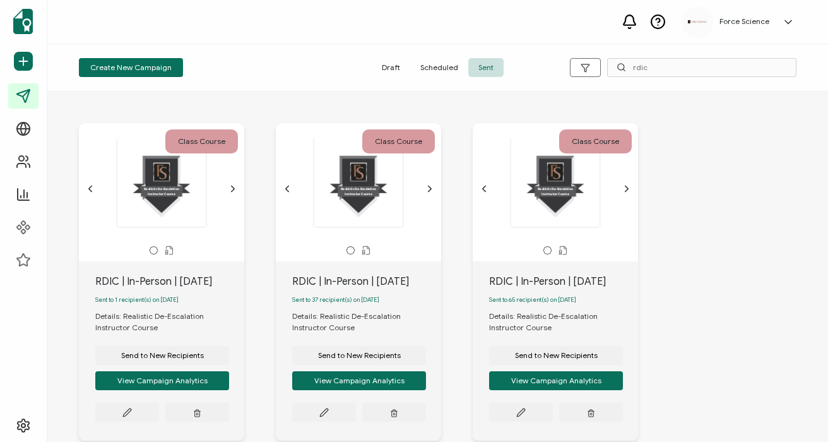
click at [147, 284] on div "RDIC | In-Person | [DATE]" at bounding box center [169, 281] width 149 height 15
copy div "RDIC | In-Person | [DATE]"
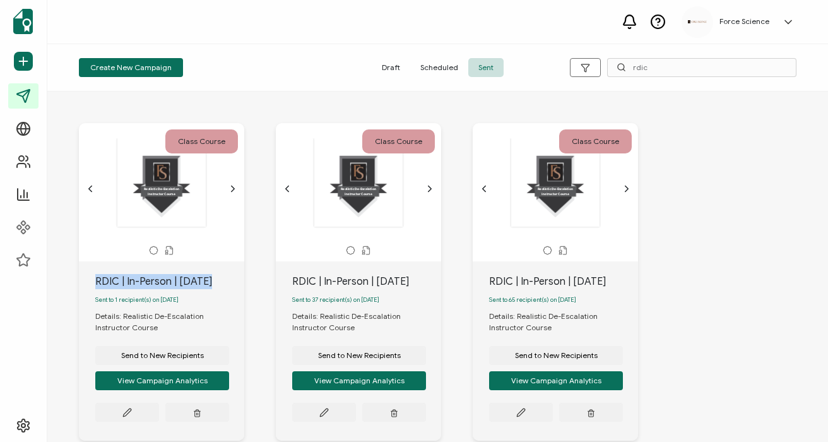
scroll to position [41, 0]
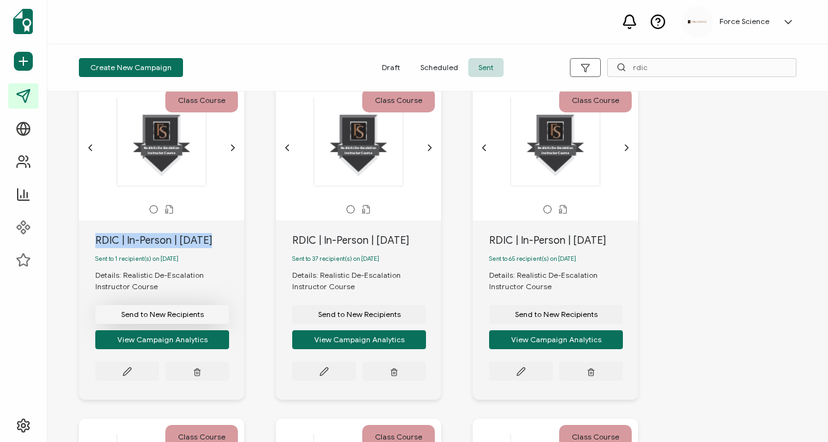
click at [176, 323] on button "Send to New Recipients" at bounding box center [162, 314] width 134 height 19
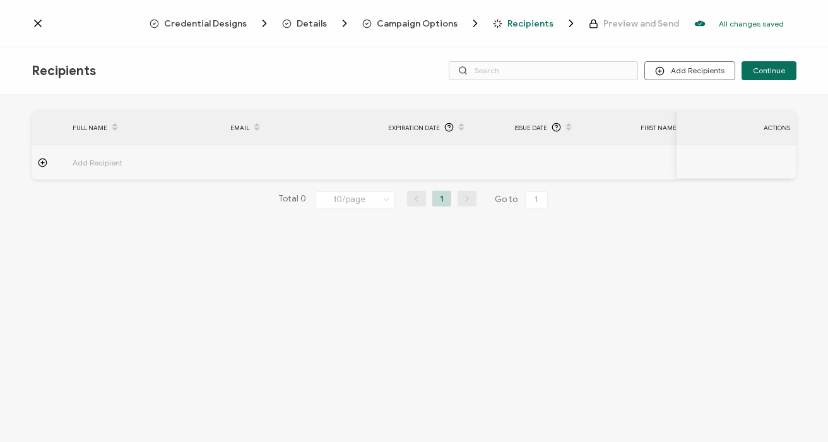
click at [423, 25] on span "Campaign Options" at bounding box center [417, 23] width 81 height 9
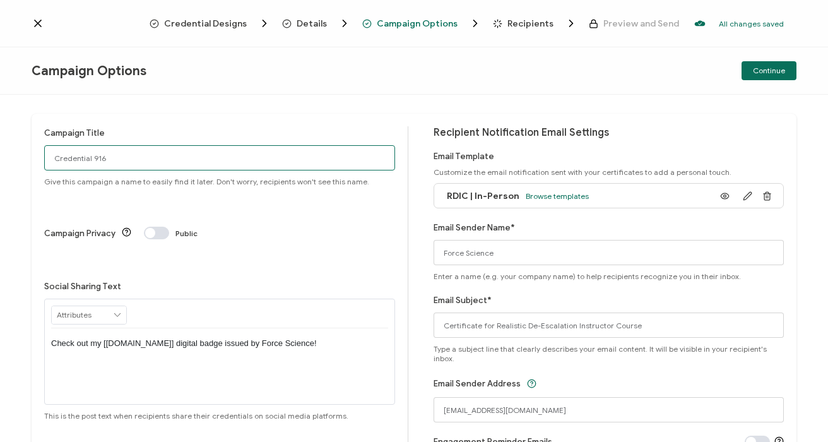
click at [86, 159] on input "Credential 916" at bounding box center [219, 157] width 351 height 25
paste input "RDIC | In-Person | [DATE]"
type input "RDIC | In-Person | [DATE]"
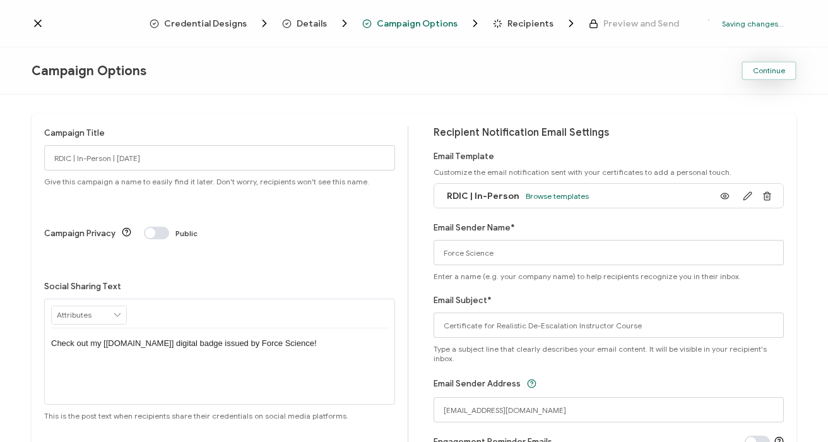
click at [763, 70] on span "Continue" at bounding box center [768, 71] width 32 height 8
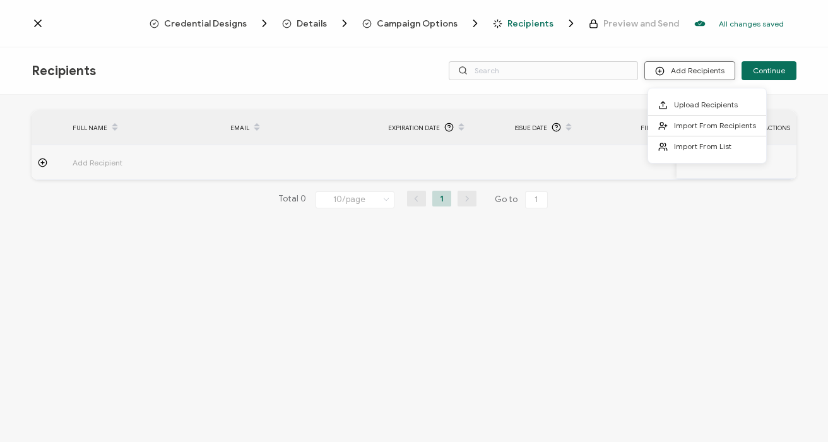
click at [705, 69] on button "Add Recipients" at bounding box center [689, 70] width 91 height 19
click at [694, 101] on span "Upload Recipients" at bounding box center [706, 104] width 64 height 9
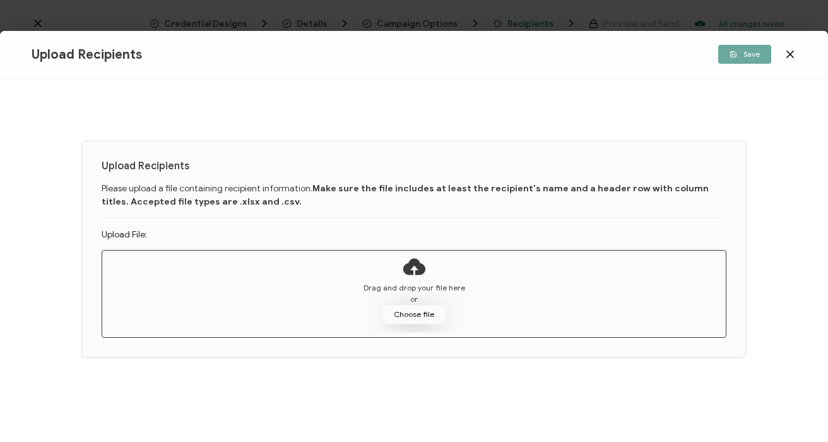
click at [426, 310] on button "Choose file" at bounding box center [413, 314] width 63 height 19
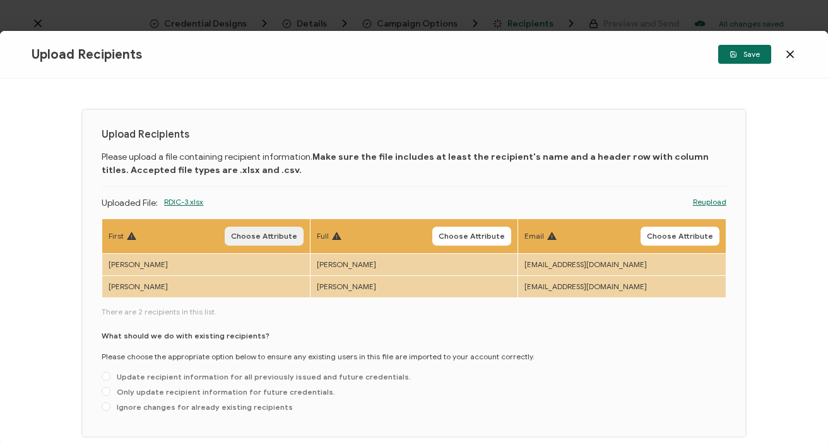
click at [270, 238] on span "Choose Attribute" at bounding box center [264, 236] width 66 height 8
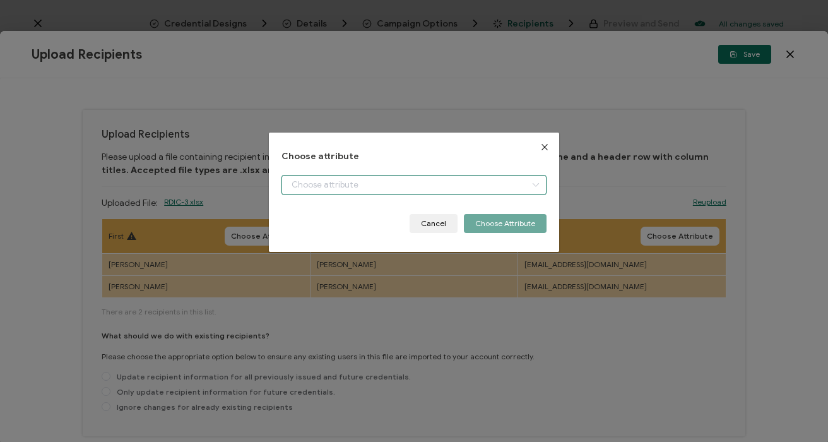
click at [356, 185] on input "dialog" at bounding box center [413, 185] width 264 height 20
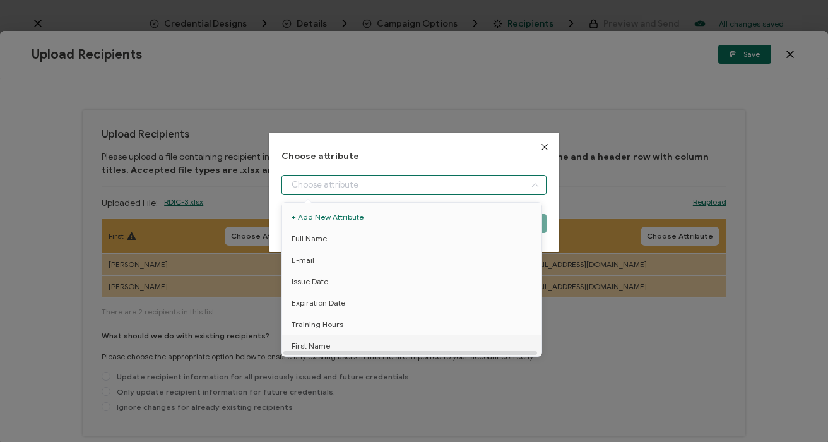
click at [326, 349] on span "First Name" at bounding box center [310, 345] width 38 height 21
type input "First Name"
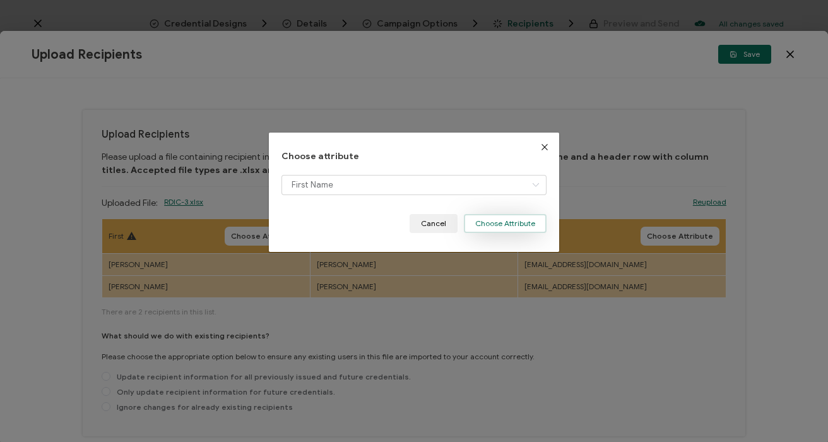
click at [499, 223] on button "Choose Attribute" at bounding box center [505, 223] width 83 height 19
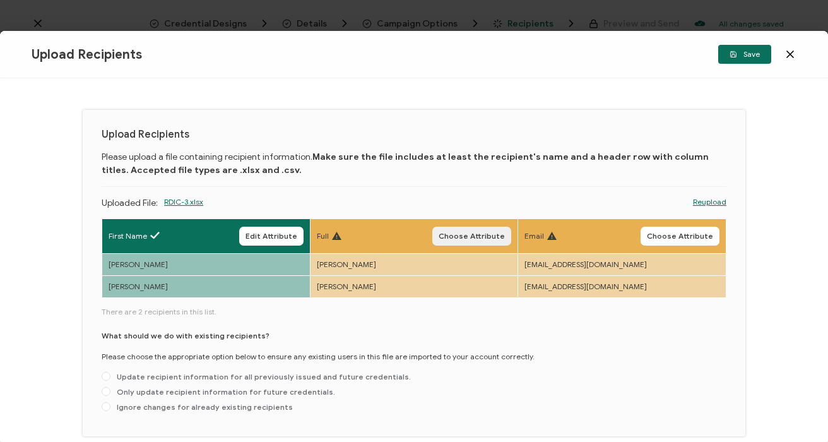
click at [459, 233] on span "Choose Attribute" at bounding box center [471, 236] width 66 height 8
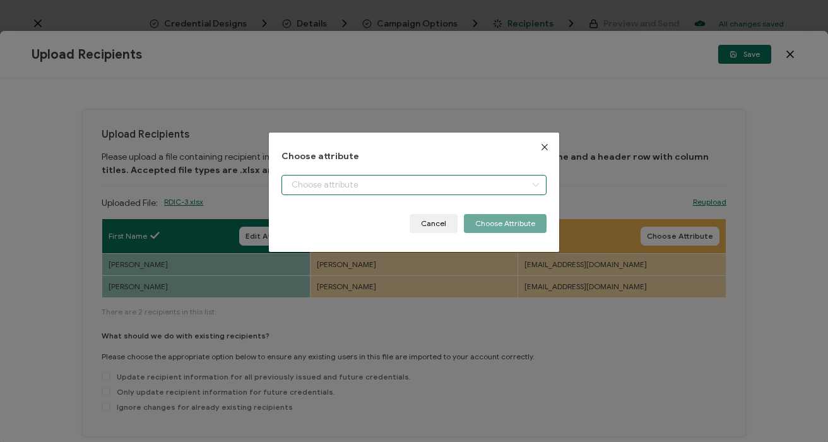
click at [320, 189] on input "dialog" at bounding box center [413, 185] width 264 height 20
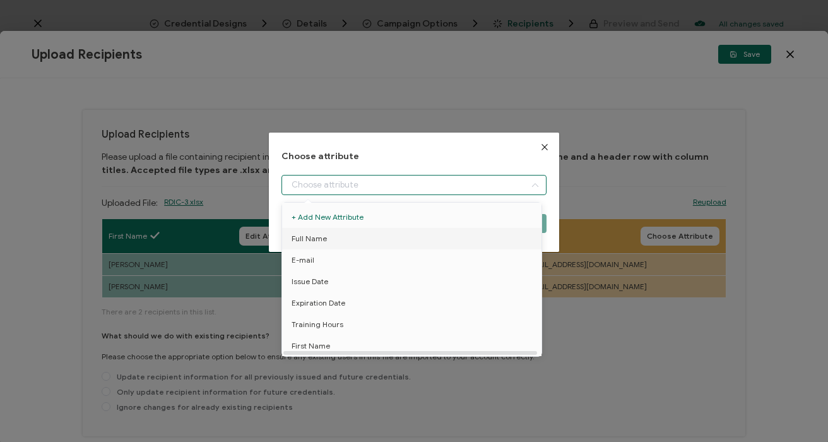
click at [332, 236] on li "Full Name" at bounding box center [414, 238] width 270 height 21
type input "Full Name"
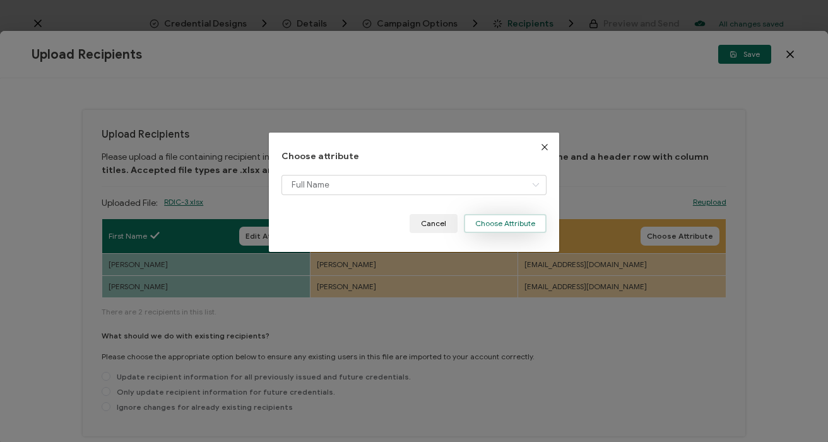
click at [483, 226] on button "Choose Attribute" at bounding box center [505, 223] width 83 height 19
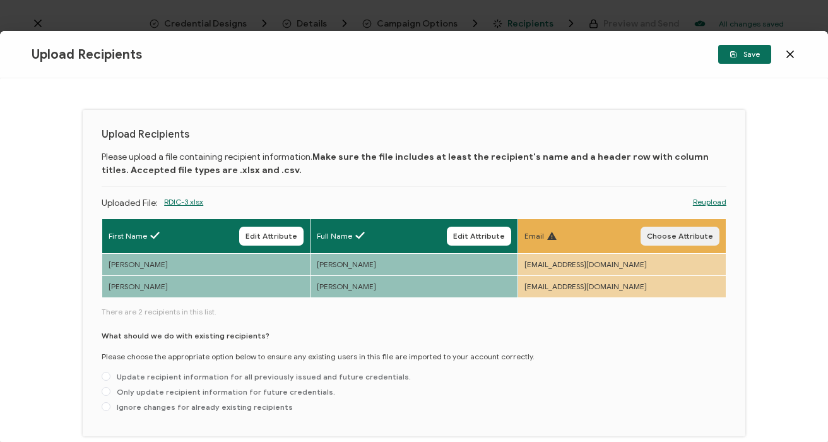
click at [672, 235] on span "Choose Attribute" at bounding box center [679, 236] width 66 height 8
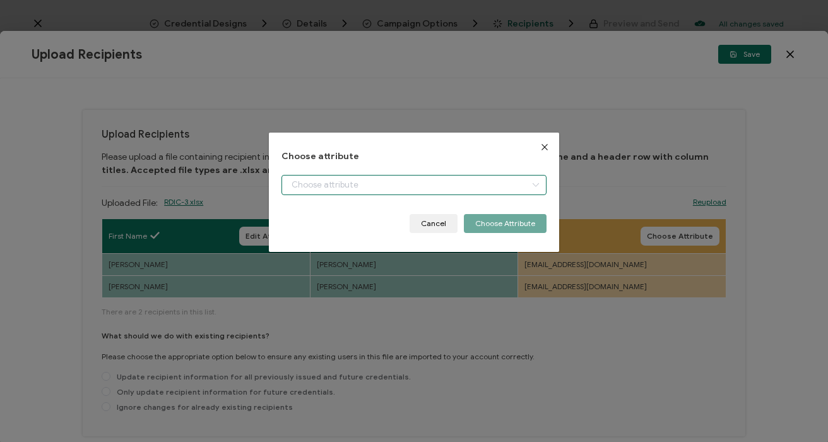
click at [307, 182] on input "dialog" at bounding box center [413, 185] width 264 height 20
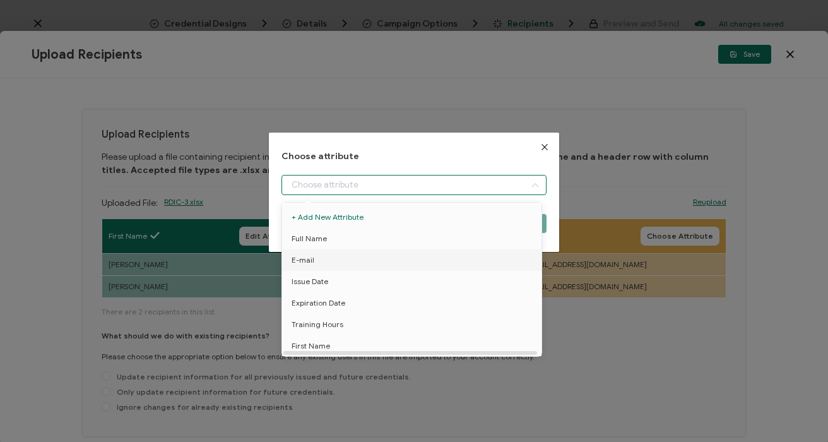
click at [318, 257] on li "E-mail" at bounding box center [414, 259] width 270 height 21
type input "E-mail"
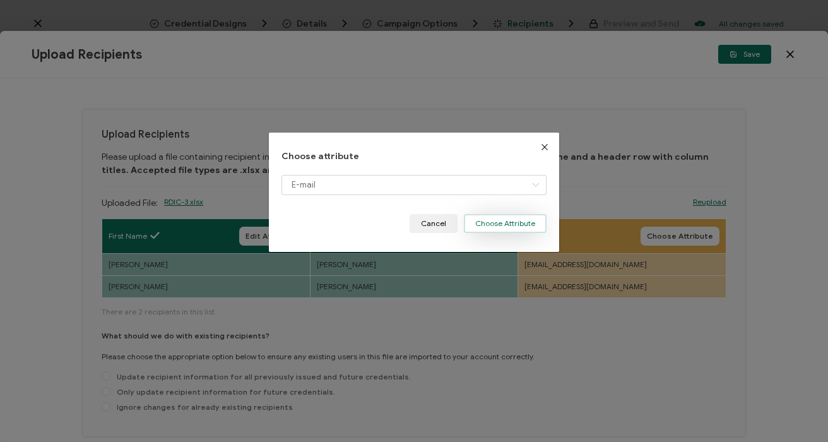
click at [483, 228] on button "Choose Attribute" at bounding box center [505, 223] width 83 height 19
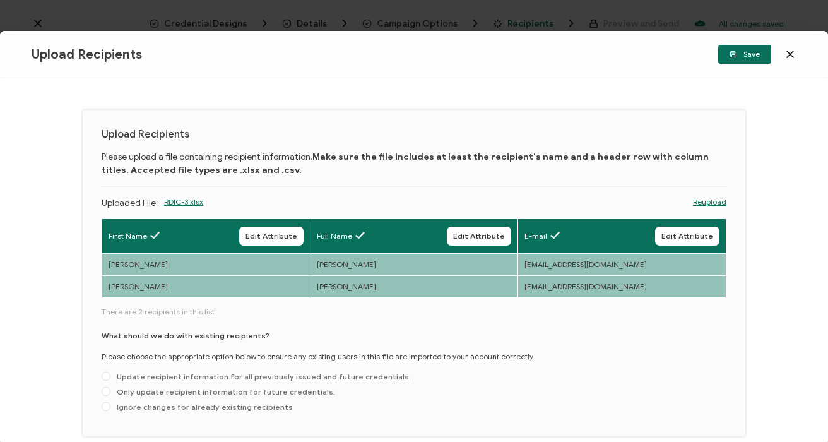
scroll to position [57, 0]
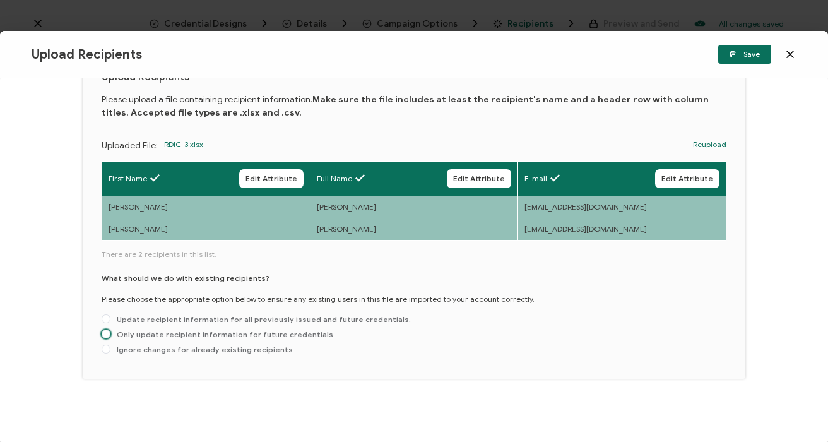
click at [202, 332] on span "Only update recipient information for future credentials." at bounding box center [222, 333] width 225 height 9
click at [110, 332] on input "Only update recipient information for future credentials." at bounding box center [106, 334] width 9 height 10
radio input "true"
click at [751, 54] on span "Save" at bounding box center [744, 54] width 30 height 8
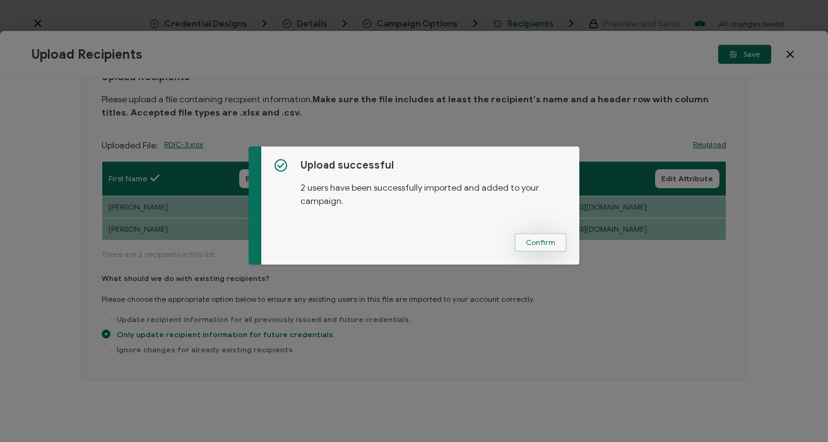
click at [551, 247] on button "Confirm" at bounding box center [540, 242] width 52 height 19
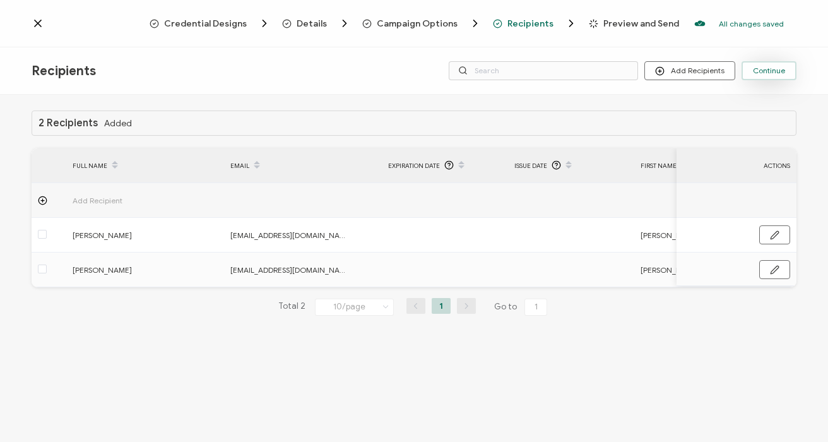
click at [778, 67] on span "Continue" at bounding box center [768, 71] width 32 height 8
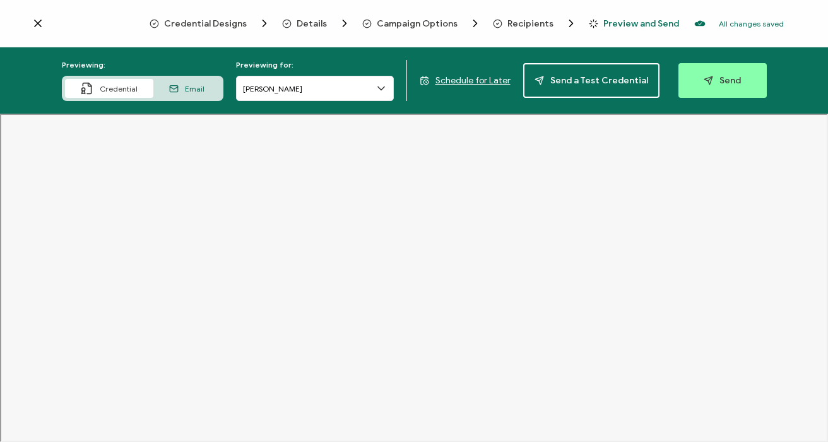
click at [289, 93] on input "[PERSON_NAME]" at bounding box center [315, 88] width 158 height 25
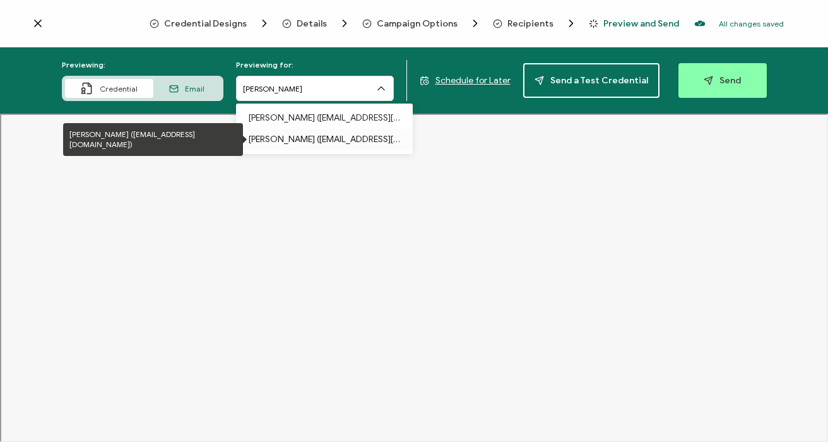
click at [292, 141] on p "[PERSON_NAME] ([EMAIL_ADDRESS][DOMAIN_NAME])" at bounding box center [324, 139] width 151 height 21
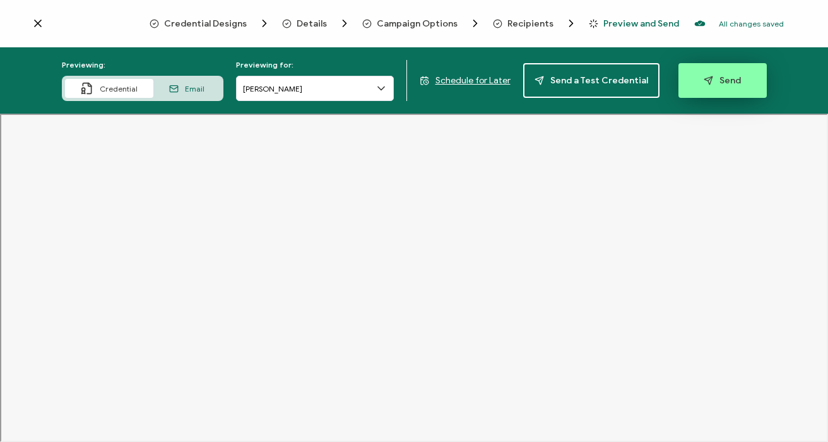
click at [726, 86] on button "Send" at bounding box center [722, 80] width 88 height 35
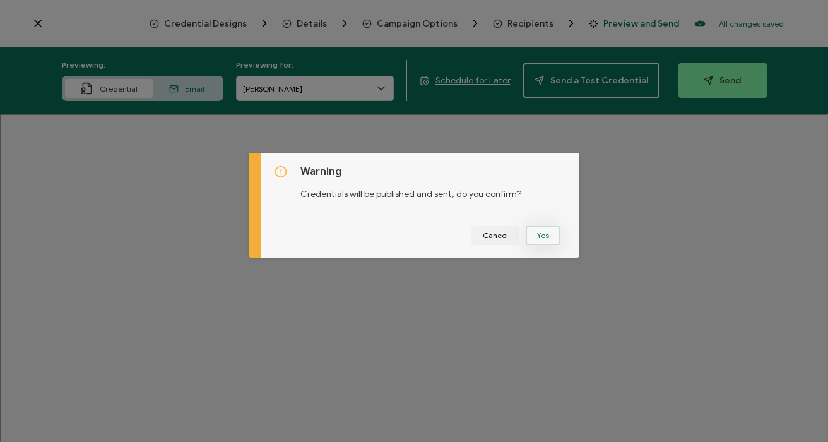
click at [549, 230] on button "Yes" at bounding box center [542, 235] width 35 height 19
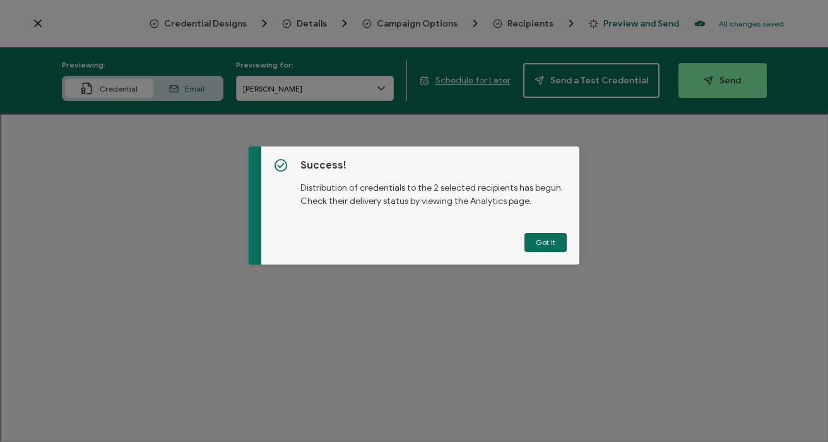
click at [541, 237] on button "Got It" at bounding box center [545, 242] width 42 height 19
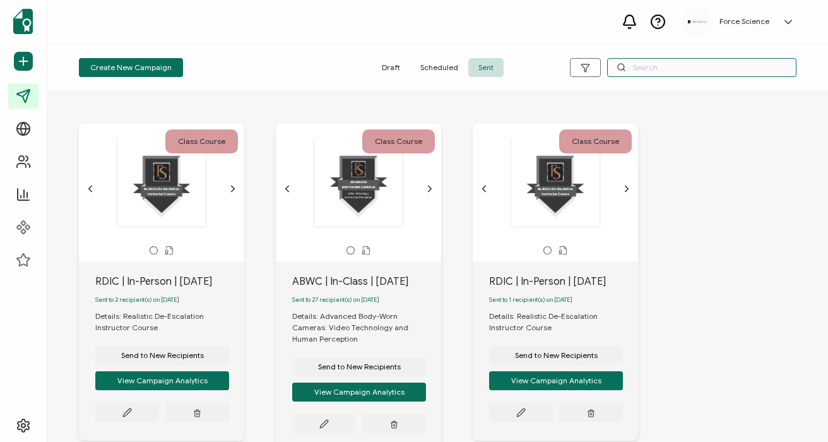
click at [667, 67] on input "text" at bounding box center [701, 67] width 189 height 19
type input "fscc"
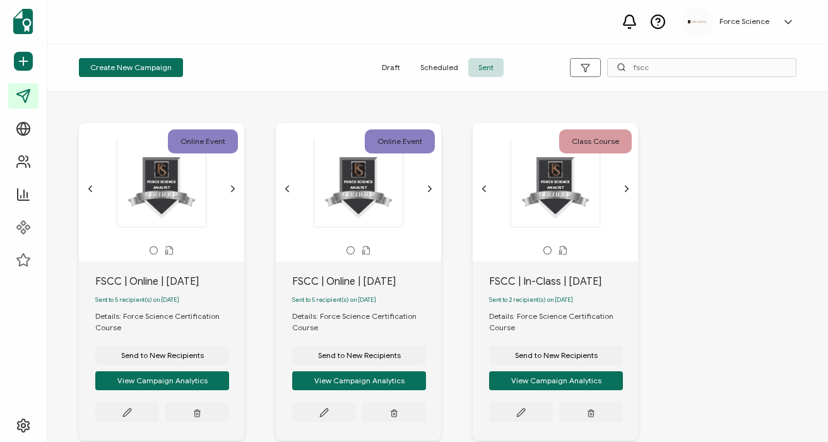
click at [505, 279] on div "FSCC | In-Class | [DATE]" at bounding box center [563, 281] width 149 height 15
copy div "FSCC | In-Class | [DATE]"
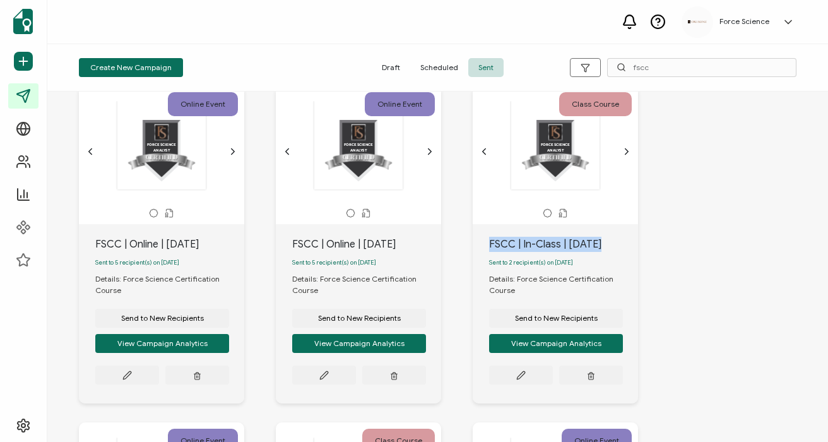
scroll to position [44, 0]
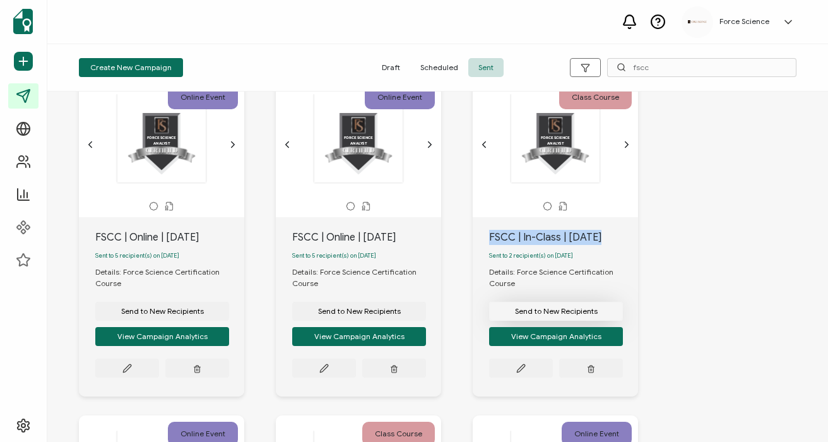
click at [532, 315] on span "Send to New Recipients" at bounding box center [556, 311] width 83 height 8
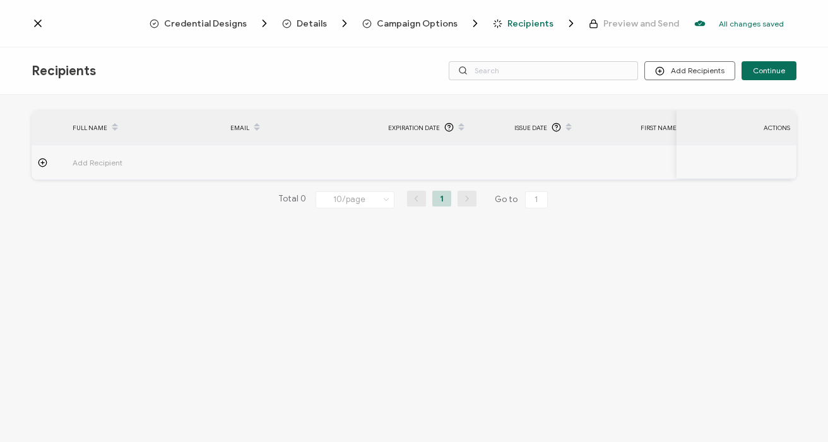
click at [426, 26] on span "Campaign Options" at bounding box center [417, 23] width 81 height 9
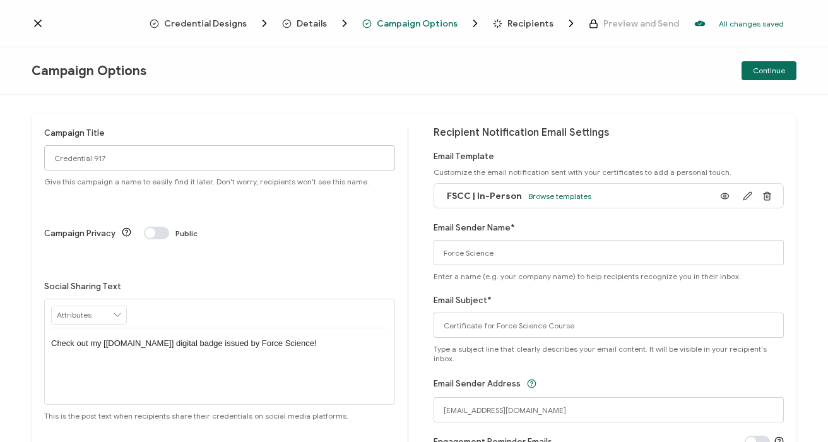
click at [100, 162] on input "Credential 917" at bounding box center [219, 157] width 351 height 25
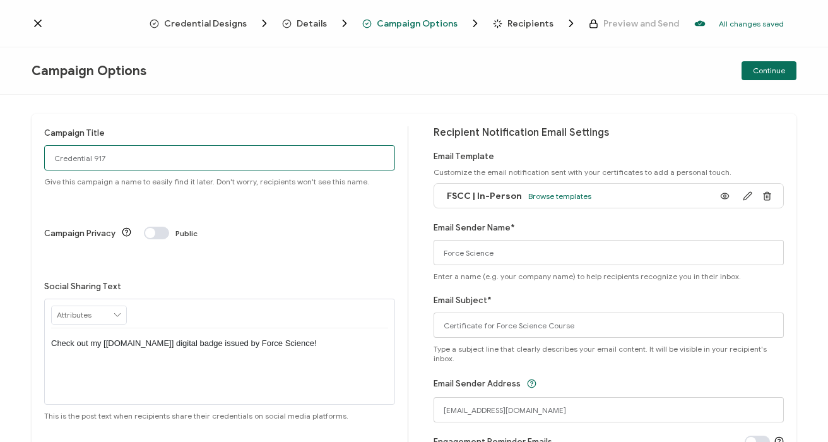
click at [100, 162] on input "Credential 917" at bounding box center [219, 157] width 351 height 25
paste input "FSCC | In-Class | [DATE]"
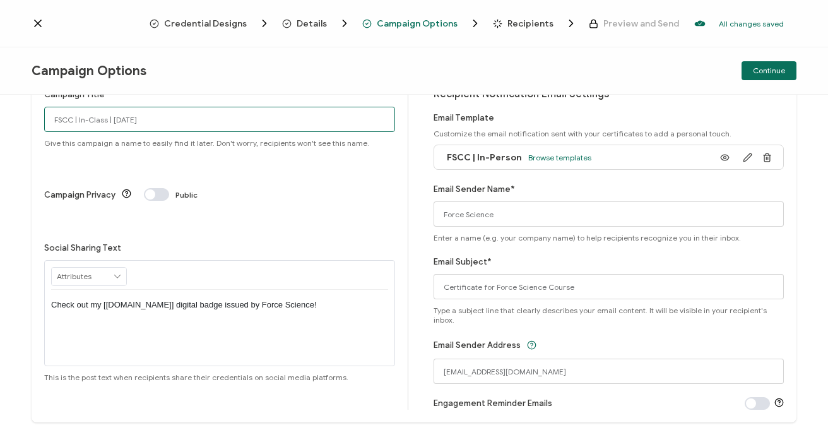
scroll to position [54, 0]
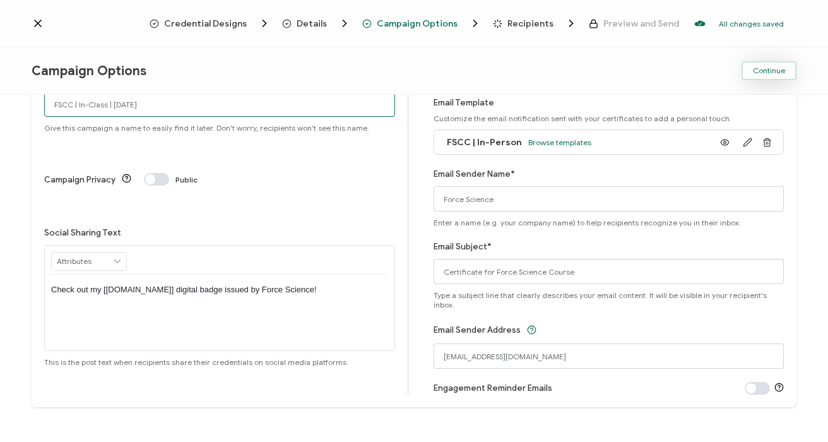
type input "FSCC | In-Class | [DATE]"
click at [761, 74] on span "Continue" at bounding box center [768, 71] width 32 height 8
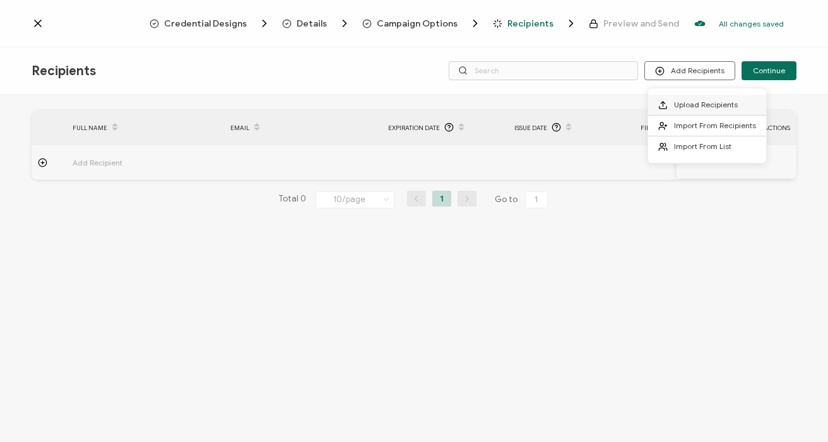
click at [692, 105] on span "Upload Recipients" at bounding box center [706, 104] width 64 height 9
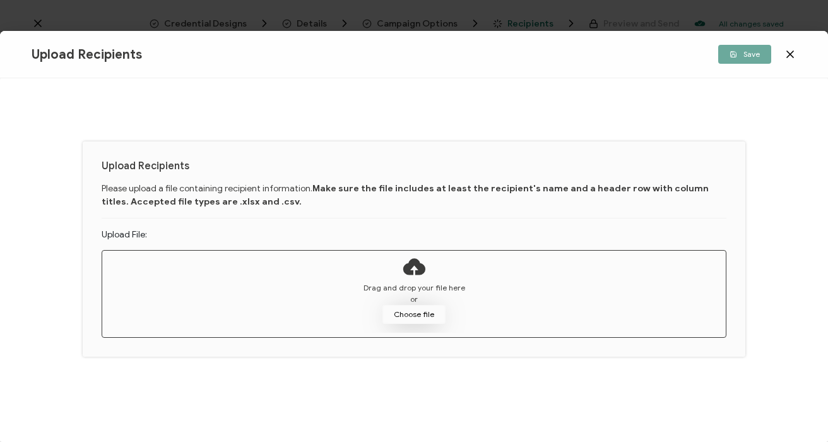
click at [402, 310] on button "Choose file" at bounding box center [413, 314] width 63 height 19
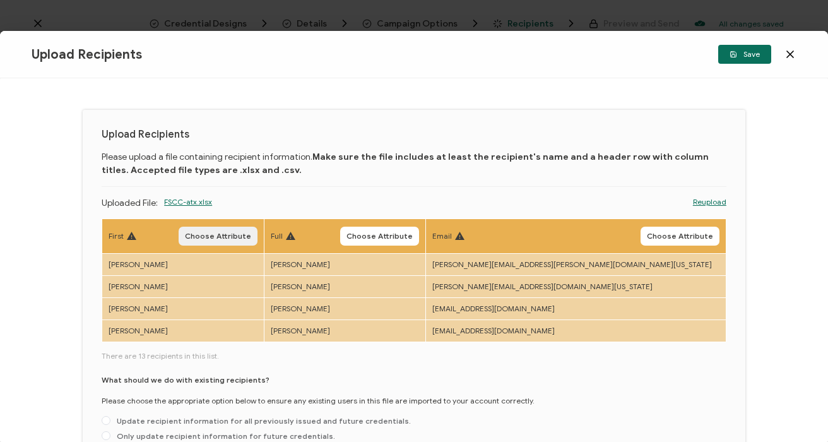
click at [251, 237] on span "Choose Attribute" at bounding box center [218, 236] width 66 height 8
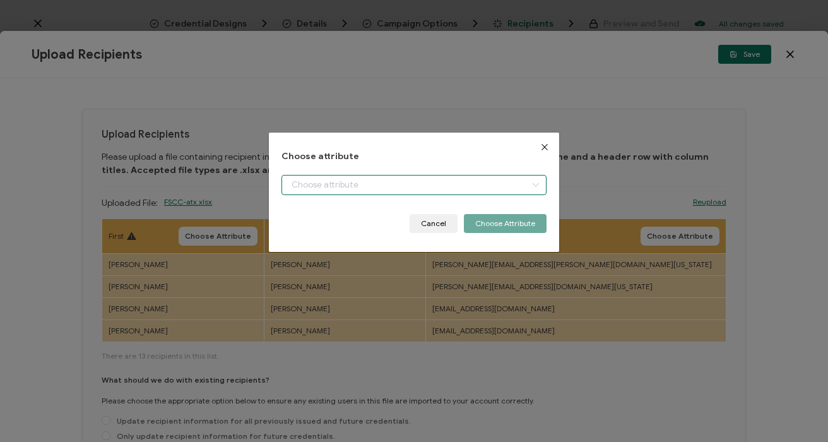
click at [352, 183] on input "dialog" at bounding box center [413, 185] width 264 height 20
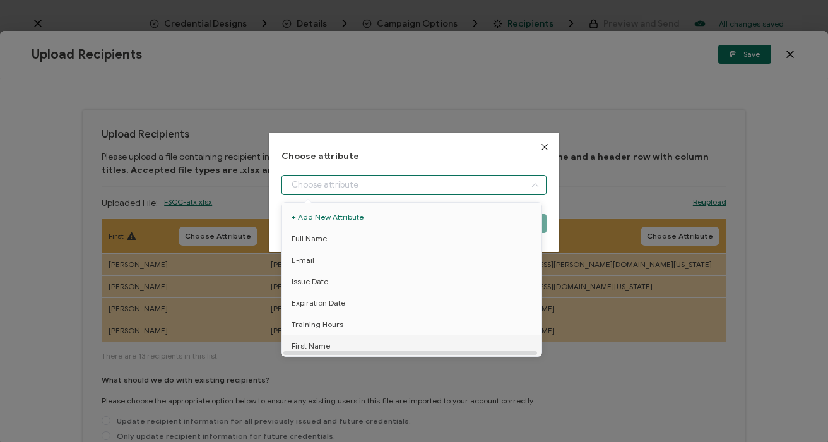
click at [337, 351] on li "First Name" at bounding box center [414, 345] width 270 height 21
type input "First Name"
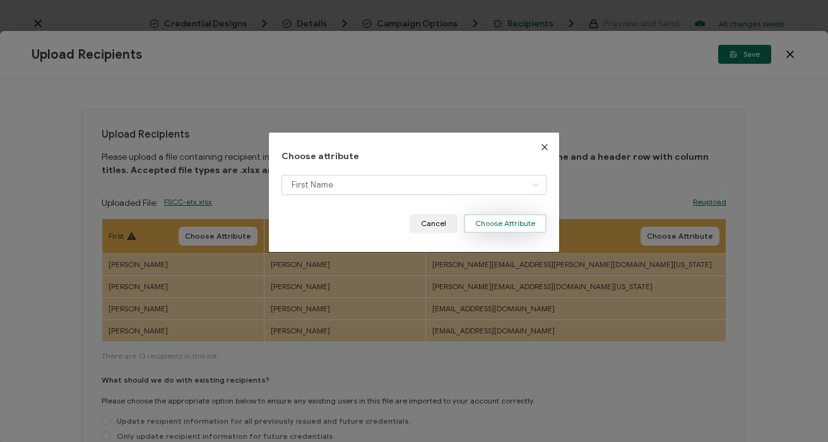
click at [491, 226] on button "Choose Attribute" at bounding box center [505, 223] width 83 height 19
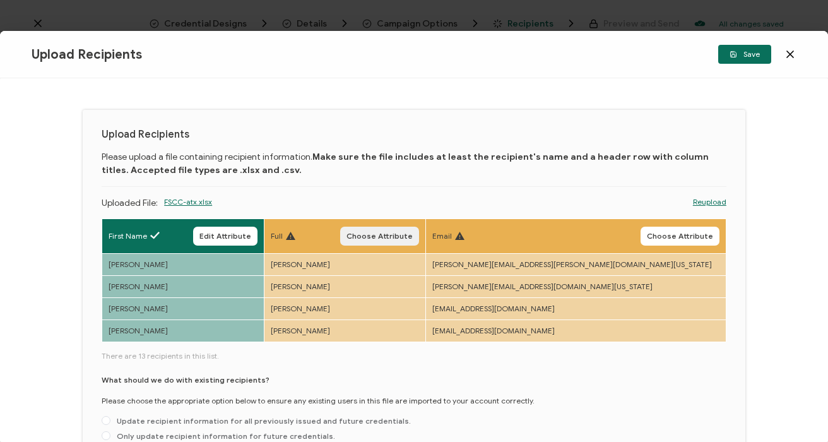
click at [412, 233] on span "Choose Attribute" at bounding box center [379, 236] width 66 height 8
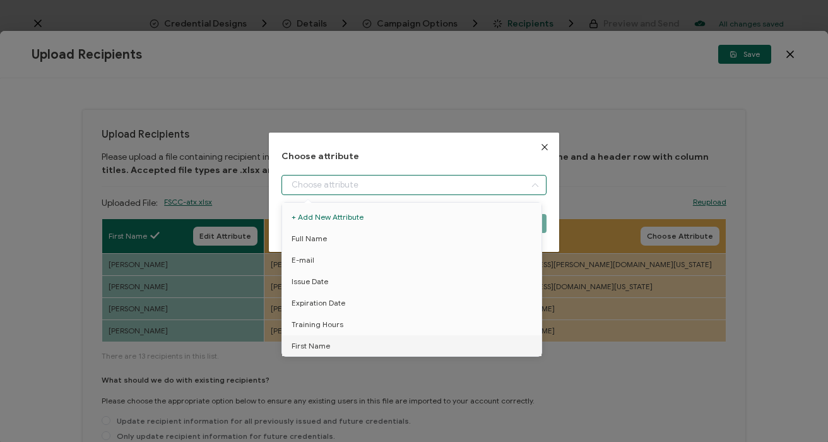
click at [329, 177] on input "dialog" at bounding box center [413, 185] width 264 height 20
click at [325, 238] on li "Full Name" at bounding box center [414, 238] width 270 height 21
type input "Full Name"
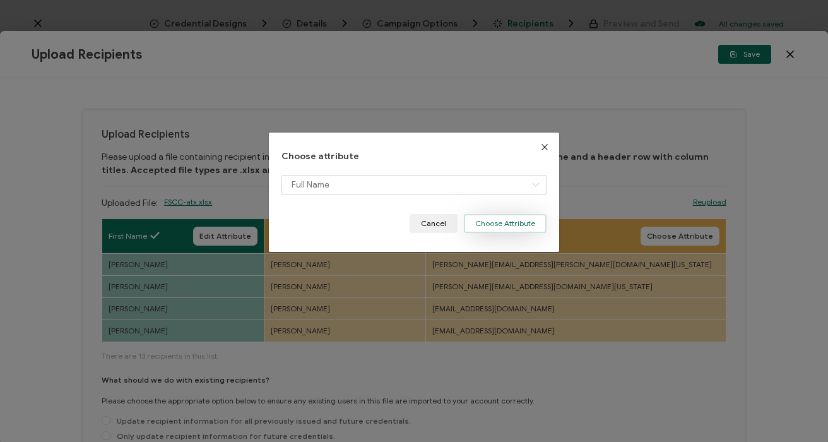
click at [493, 218] on button "Choose Attribute" at bounding box center [505, 223] width 83 height 19
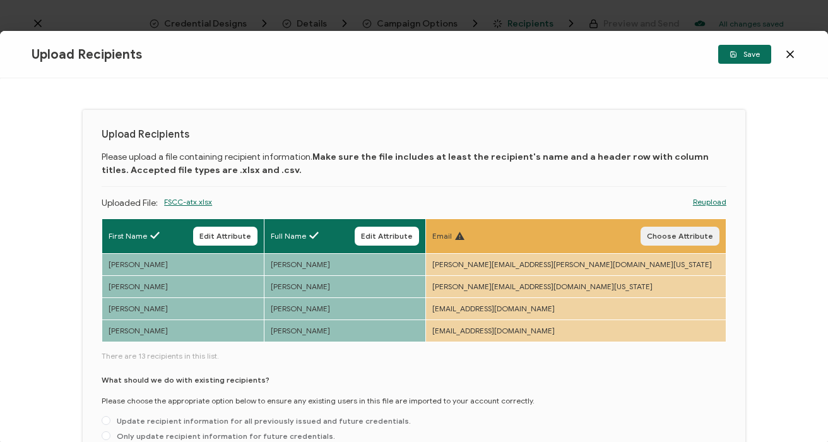
click at [672, 234] on span "Choose Attribute" at bounding box center [679, 236] width 66 height 8
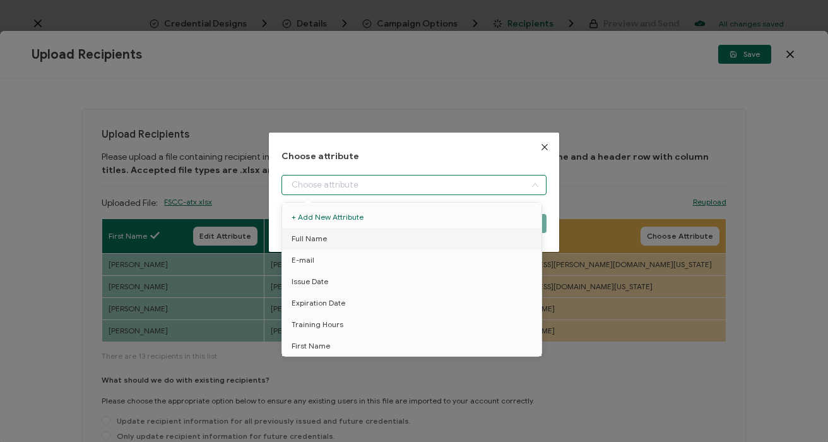
click at [364, 180] on input "dialog" at bounding box center [413, 185] width 264 height 20
click at [334, 261] on li "E-mail" at bounding box center [414, 259] width 270 height 21
type input "E-mail"
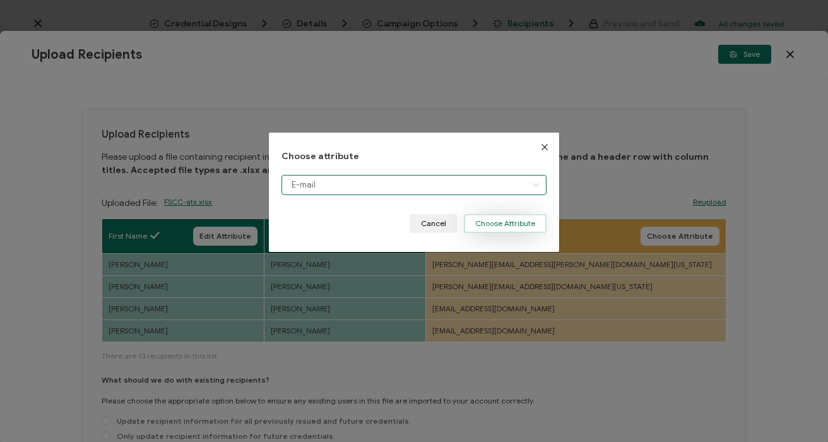
click at [501, 229] on button "Choose Attribute" at bounding box center [505, 223] width 83 height 19
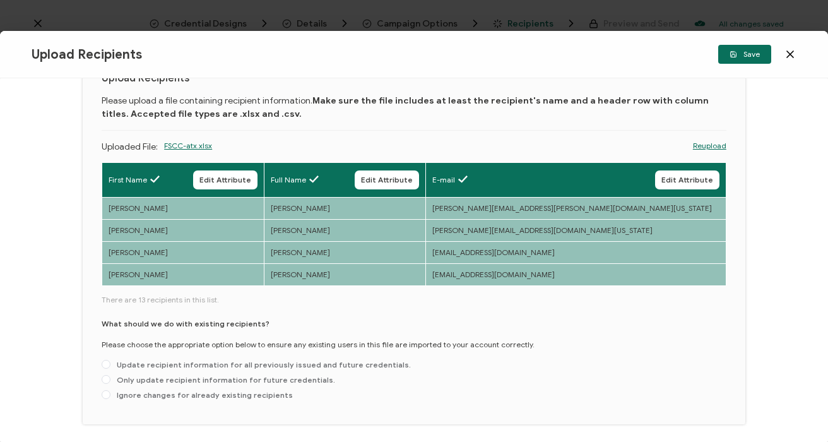
scroll to position [89, 0]
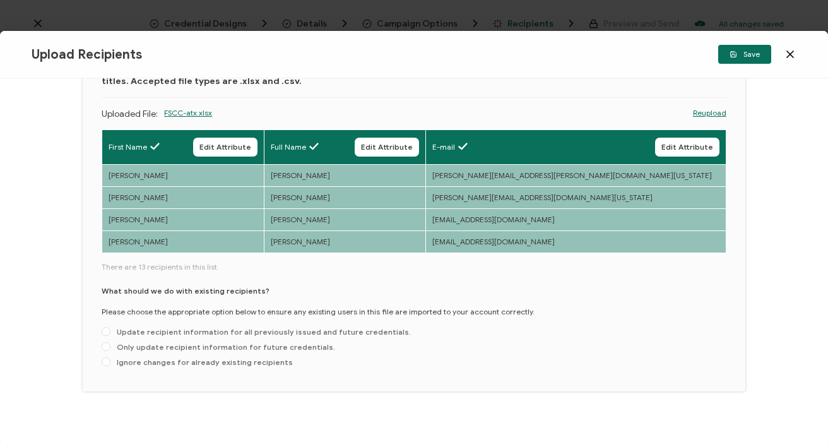
click at [190, 340] on div "What should we do with existing recipients? Please choose the appropriate optio…" at bounding box center [414, 328] width 624 height 87
click at [194, 345] on span "Only update recipient information for future credentials." at bounding box center [222, 346] width 225 height 9
click at [110, 345] on input "Only update recipient information for future credentials." at bounding box center [106, 347] width 9 height 10
radio input "true"
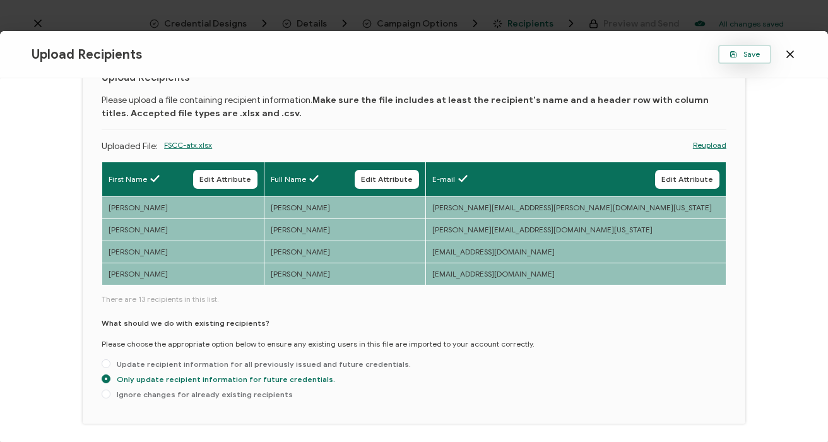
click at [759, 60] on button "Save" at bounding box center [744, 54] width 53 height 19
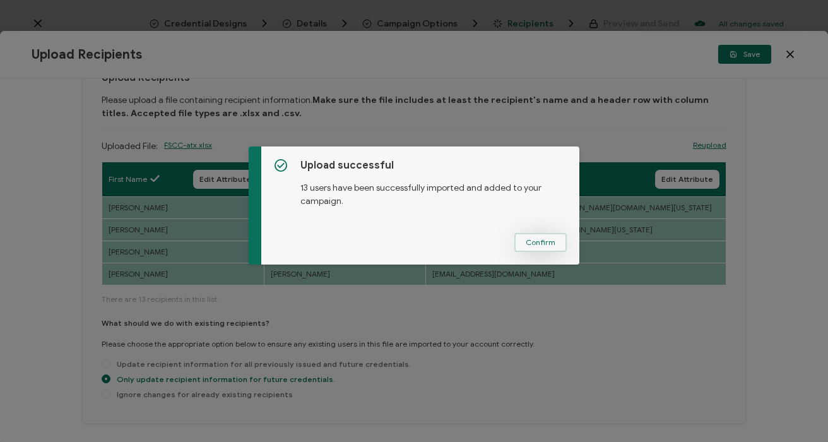
click at [547, 243] on span "Confirm" at bounding box center [540, 242] width 30 height 8
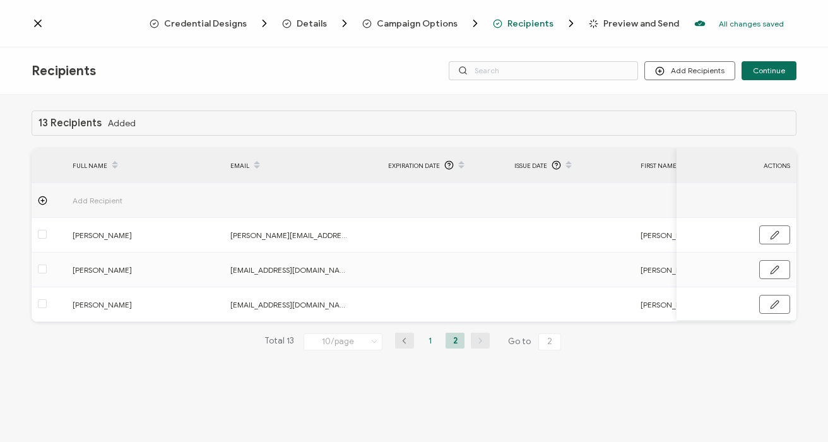
click at [428, 341] on li "1" at bounding box center [429, 340] width 19 height 16
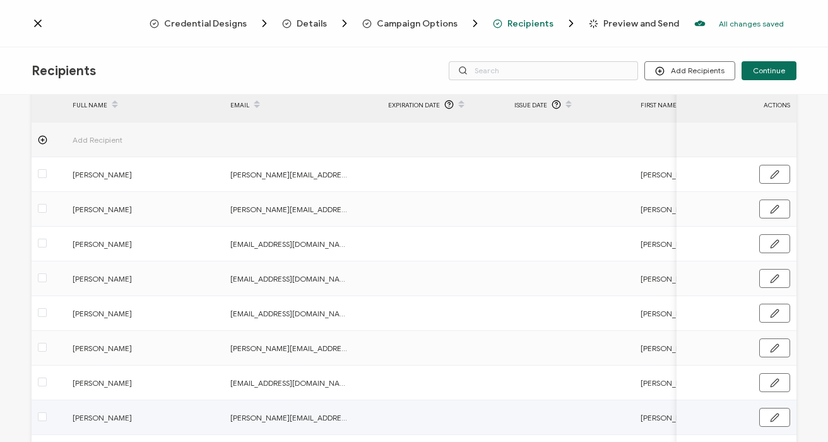
scroll to position [59, 0]
click at [771, 75] on button "Continue" at bounding box center [768, 70] width 55 height 19
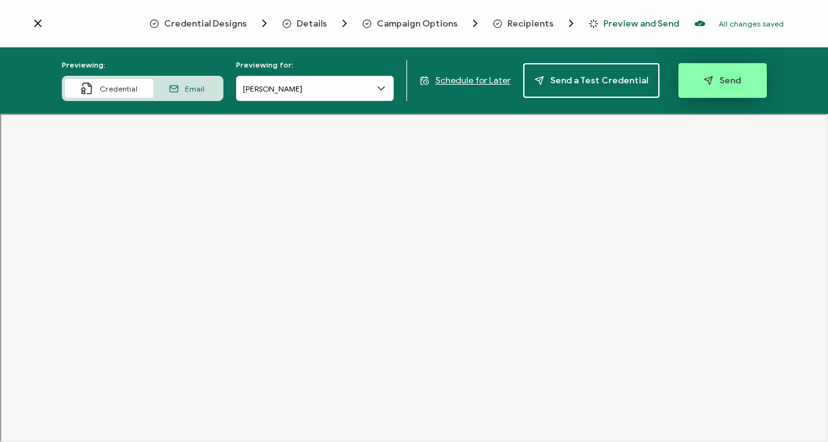
click at [725, 83] on span "Send" at bounding box center [721, 80] width 37 height 9
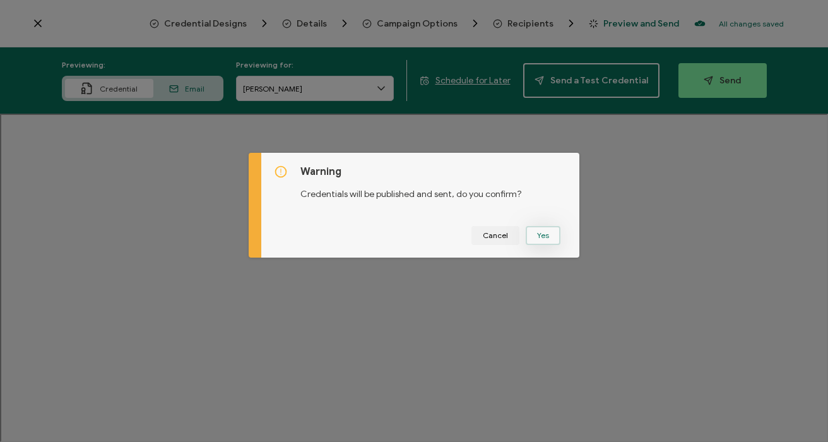
click at [544, 235] on button "Yes" at bounding box center [542, 235] width 35 height 19
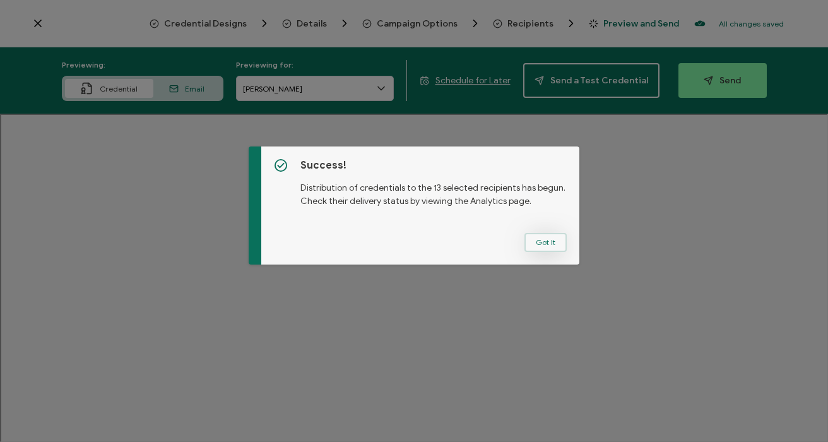
click at [545, 240] on button "Got It" at bounding box center [545, 242] width 42 height 19
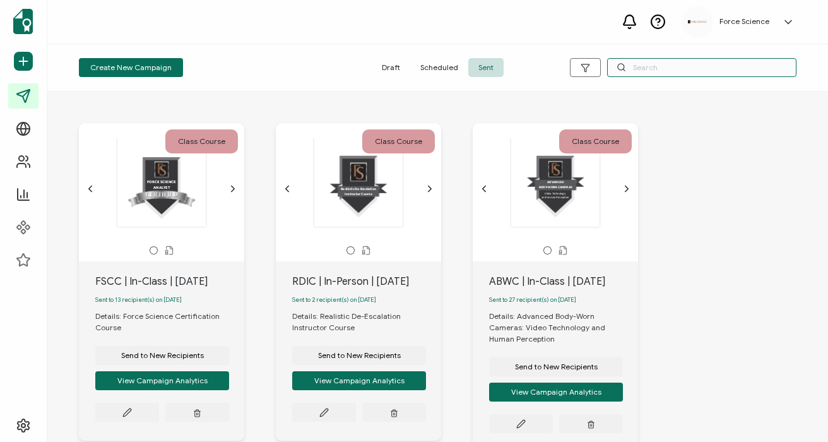
click at [679, 67] on input "text" at bounding box center [701, 67] width 189 height 19
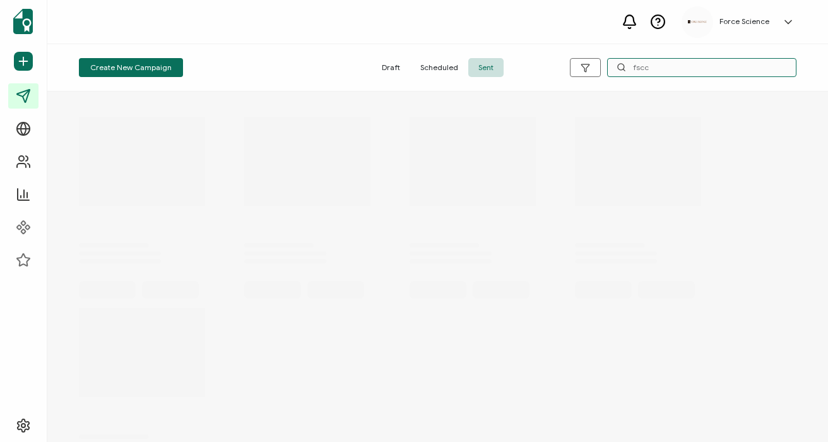
type input "fscc"
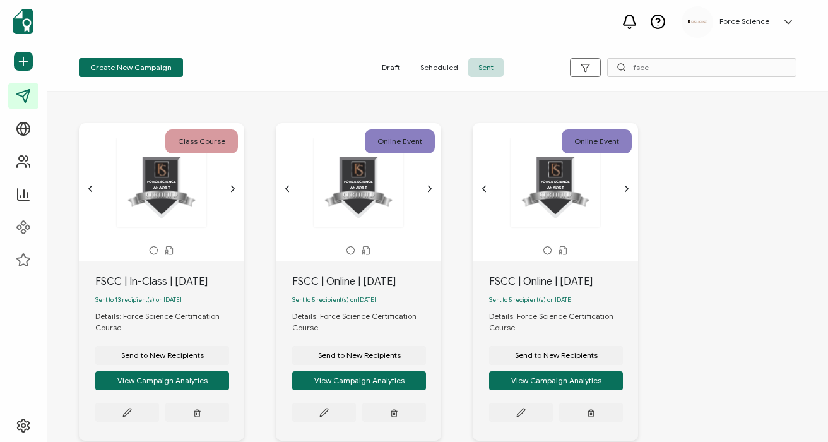
click at [327, 284] on div "FSCC | Online | [DATE]" at bounding box center [366, 281] width 149 height 15
copy div "FSCC | Online | [DATE]"
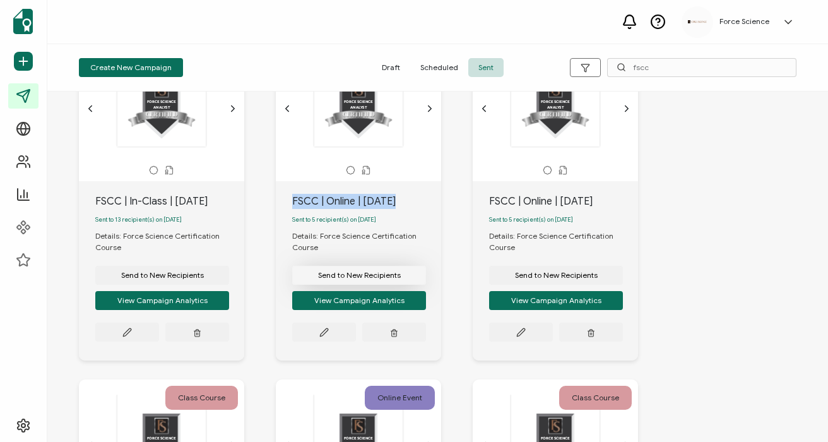
click at [347, 279] on span "Send to New Recipients" at bounding box center [359, 275] width 83 height 8
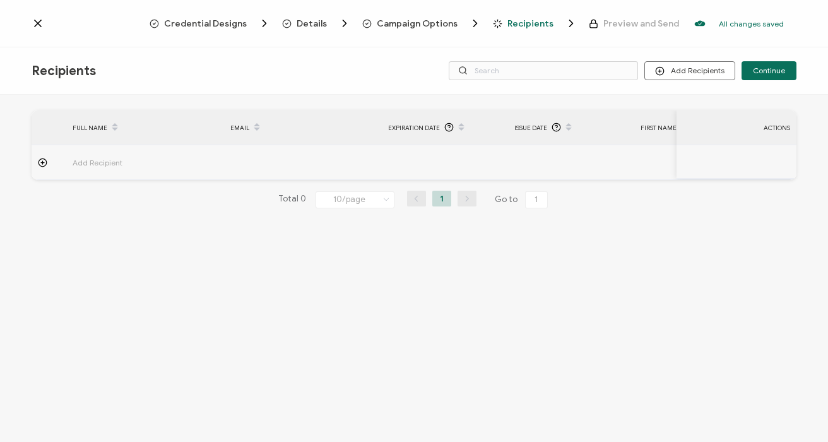
click at [416, 26] on span "Campaign Options" at bounding box center [417, 23] width 81 height 9
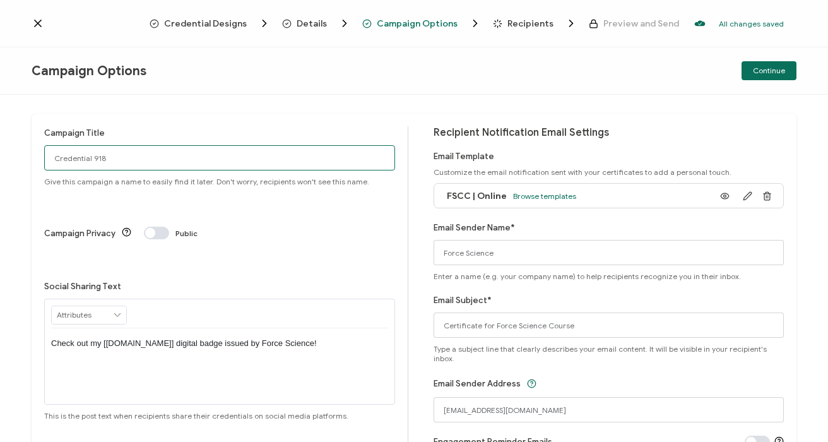
click at [196, 153] on input "Credential 918" at bounding box center [219, 157] width 351 height 25
paste input "FSCC | Online | [DATE]"
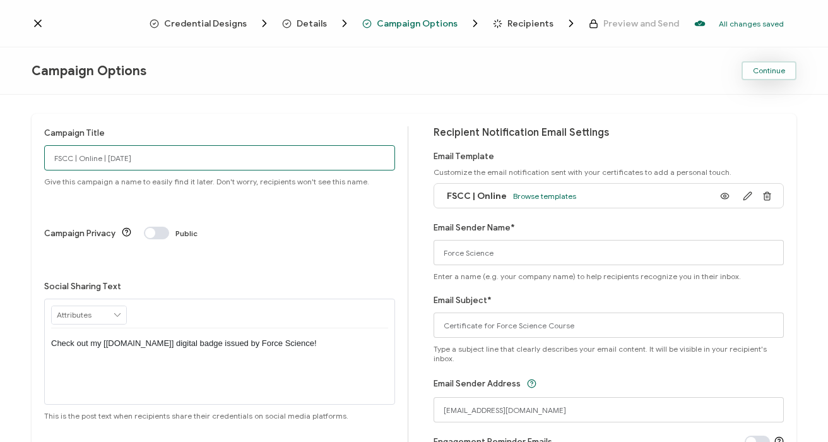
type input "FSCC | Online | [DATE]"
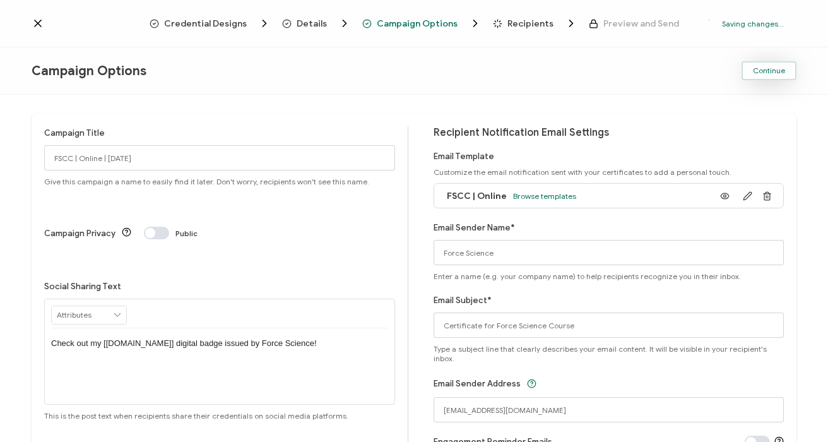
click at [769, 74] on span "Continue" at bounding box center [768, 71] width 32 height 8
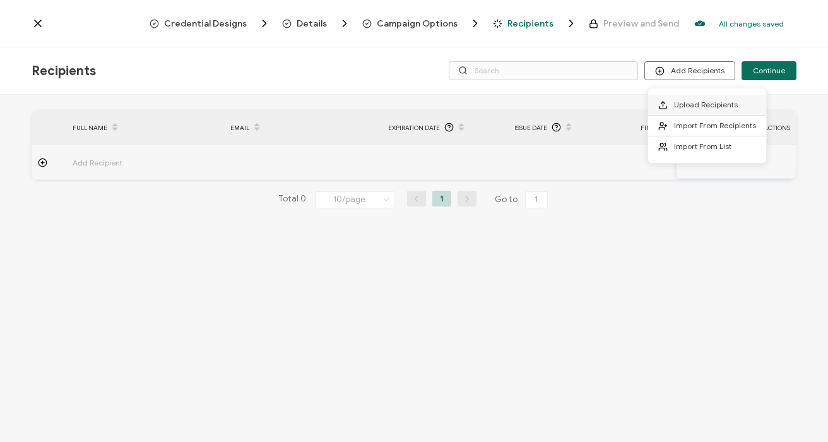
click at [695, 103] on span "Upload Recipients" at bounding box center [706, 104] width 64 height 9
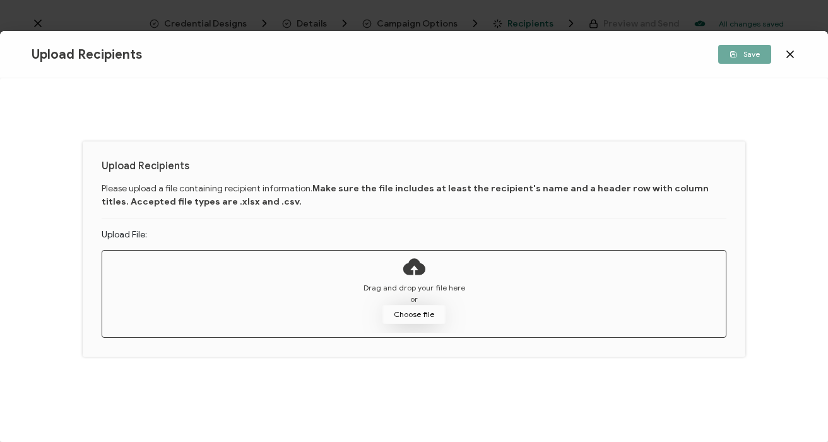
click at [403, 319] on button "Choose file" at bounding box center [413, 314] width 63 height 19
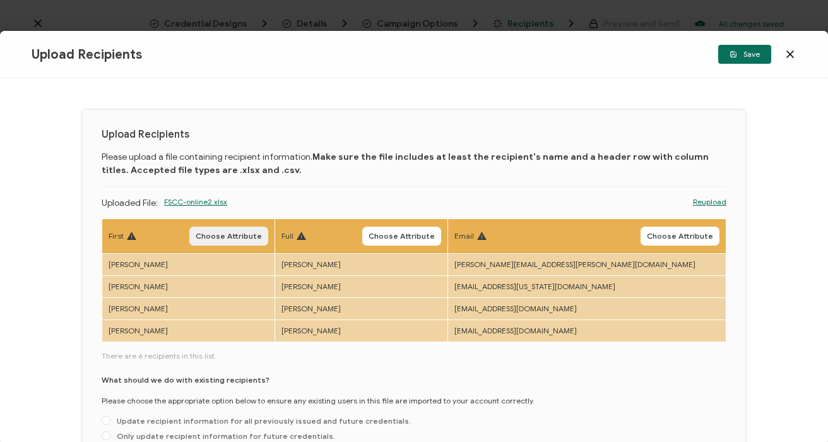
click at [262, 238] on span "Choose Attribute" at bounding box center [229, 236] width 66 height 8
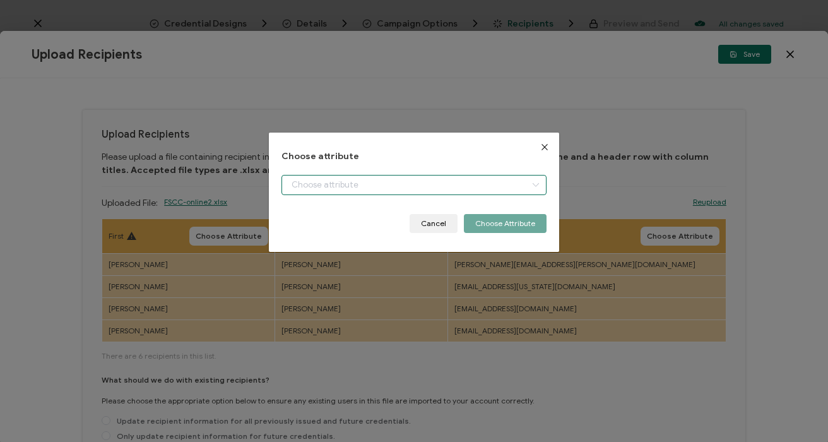
click at [341, 188] on input "dialog" at bounding box center [413, 185] width 264 height 20
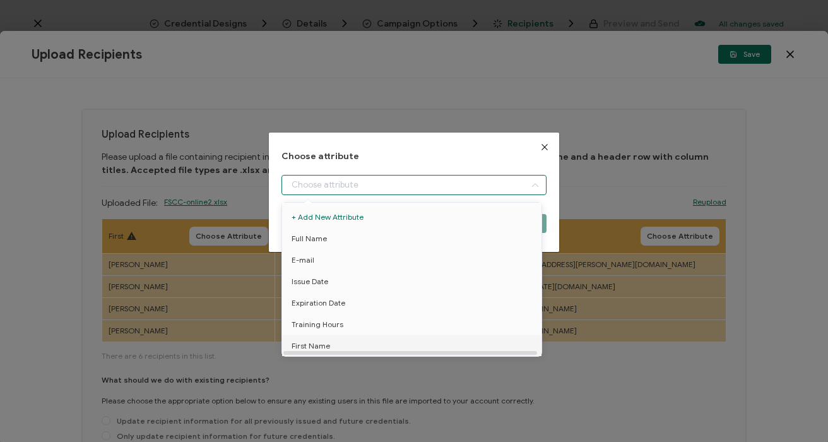
click at [315, 342] on span "First Name" at bounding box center [310, 345] width 38 height 21
type input "First Name"
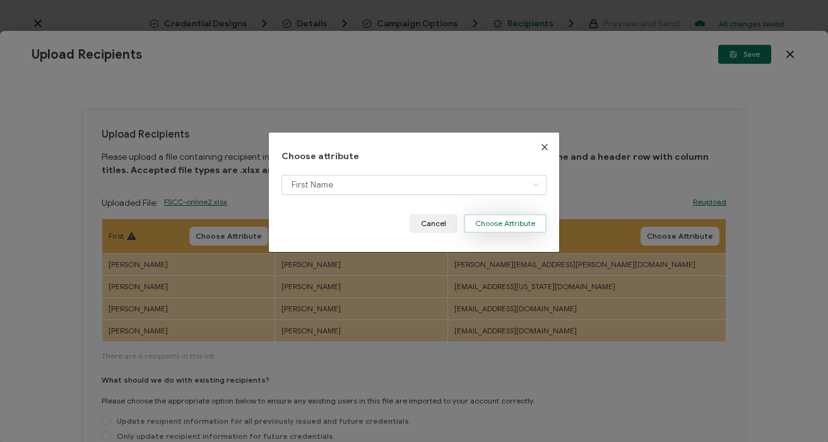
click at [498, 225] on button "Choose Attribute" at bounding box center [505, 223] width 83 height 19
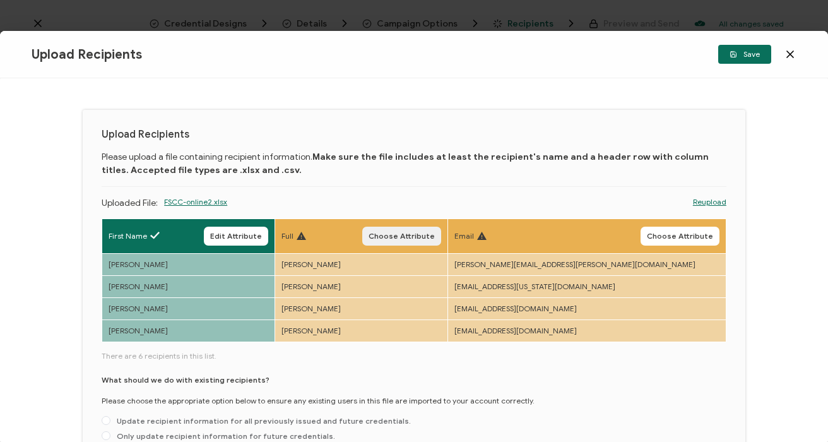
click at [435, 232] on span "Choose Attribute" at bounding box center [401, 236] width 66 height 8
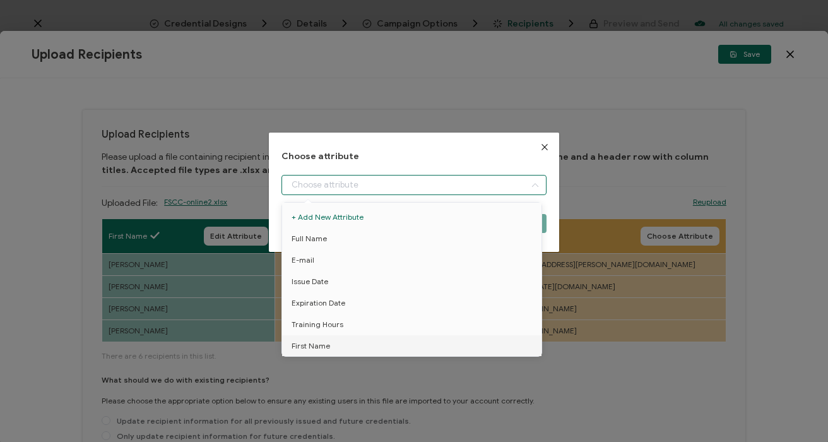
click at [329, 187] on input "dialog" at bounding box center [413, 185] width 264 height 20
click at [326, 240] on li "Full Name" at bounding box center [414, 238] width 270 height 21
type input "Full Name"
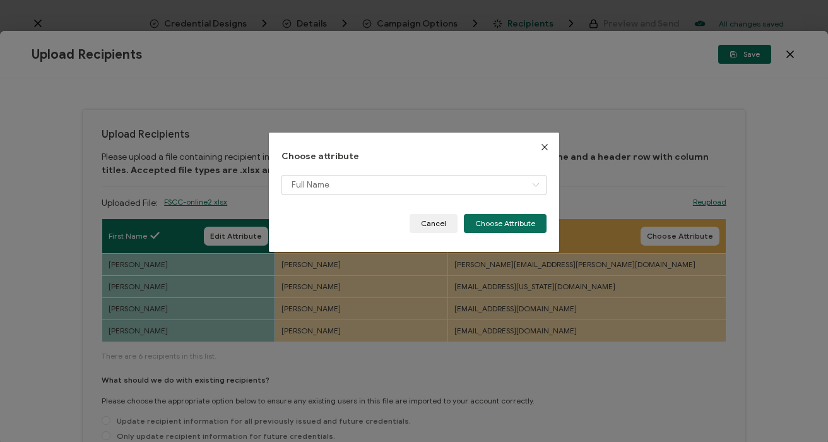
click at [491, 227] on body "Credential Designs Details Campaign Options Recipients Preview and Send All cha…" at bounding box center [414, 221] width 828 height 442
click at [510, 223] on button "Choose Attribute" at bounding box center [505, 223] width 83 height 19
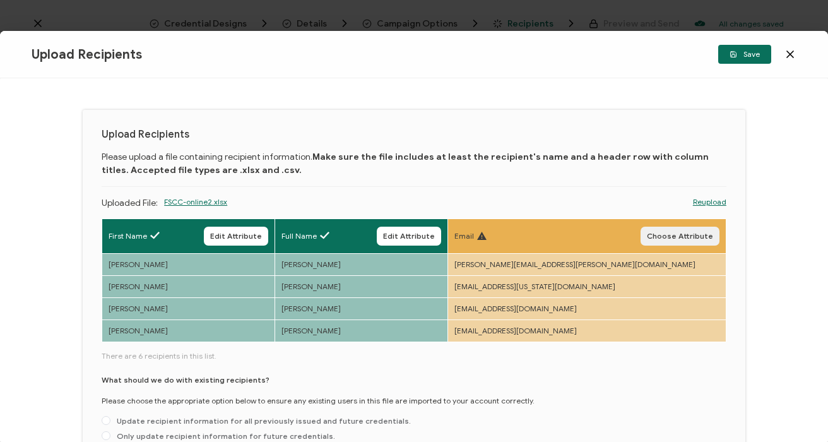
click at [674, 238] on span "Choose Attribute" at bounding box center [679, 236] width 66 height 8
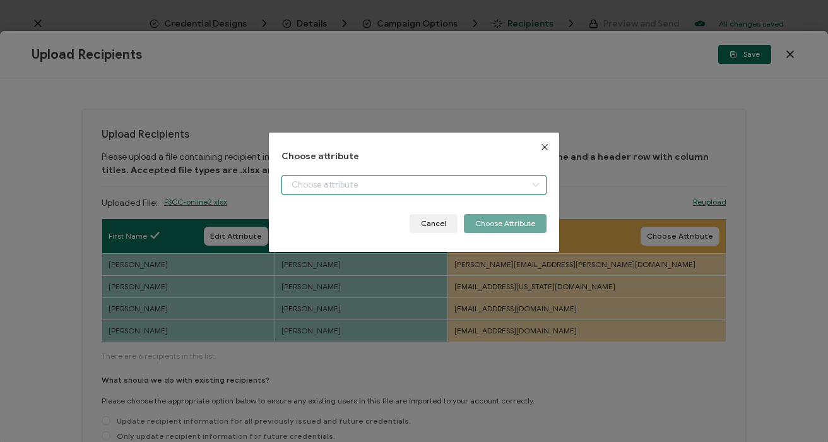
click at [381, 187] on input "dialog" at bounding box center [413, 185] width 264 height 20
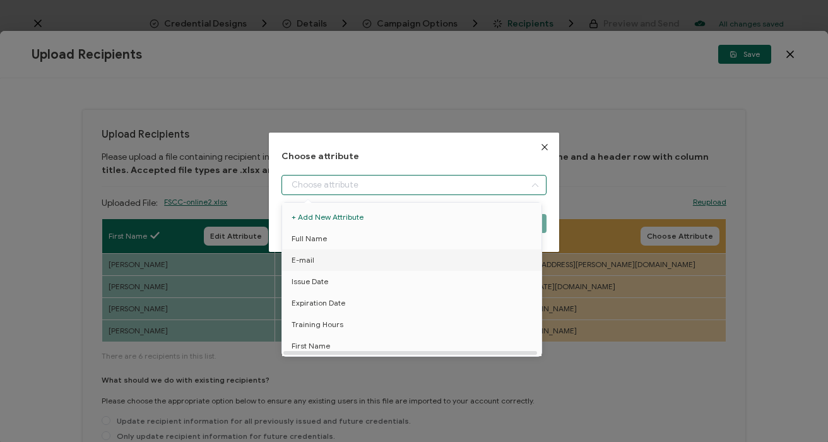
click at [312, 262] on span "E-mail" at bounding box center [302, 259] width 23 height 21
type input "E-mail"
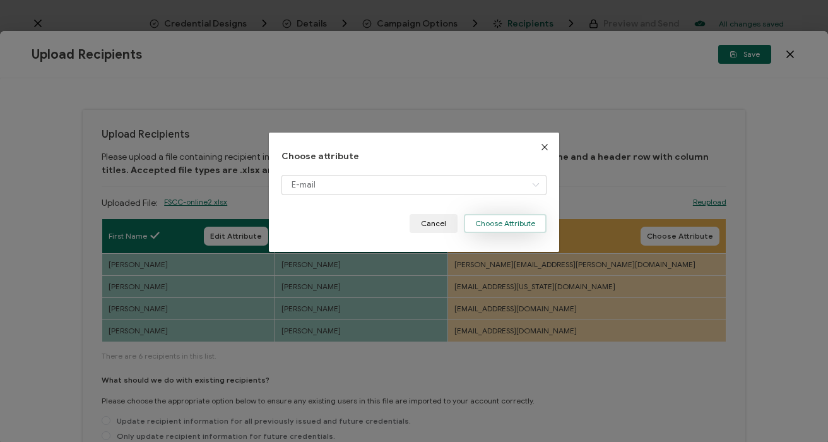
click at [487, 219] on button "Choose Attribute" at bounding box center [505, 223] width 83 height 19
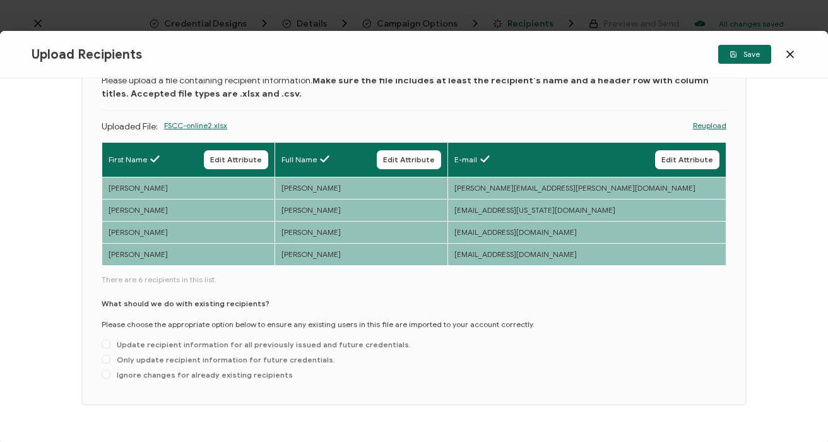
scroll to position [102, 0]
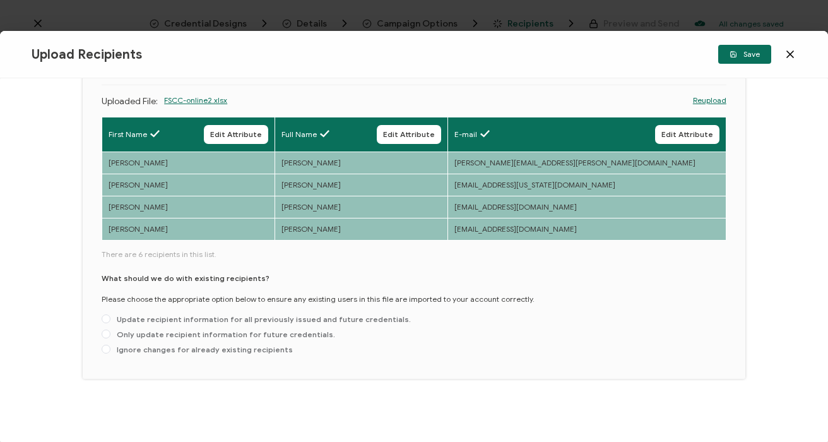
click at [115, 336] on span "Only update recipient information for future credentials." at bounding box center [222, 333] width 225 height 9
click at [110, 336] on input "Only update recipient information for future credentials." at bounding box center [106, 334] width 9 height 10
radio input "true"
click at [759, 54] on button "Save" at bounding box center [744, 54] width 53 height 19
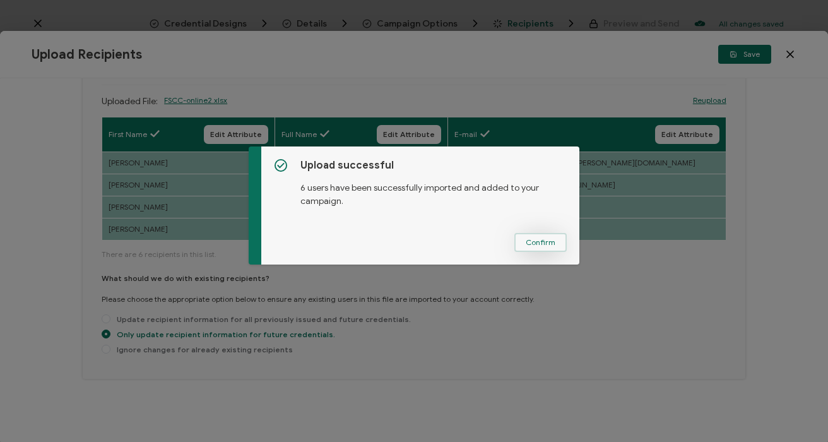
click at [527, 241] on span "Confirm" at bounding box center [540, 242] width 30 height 8
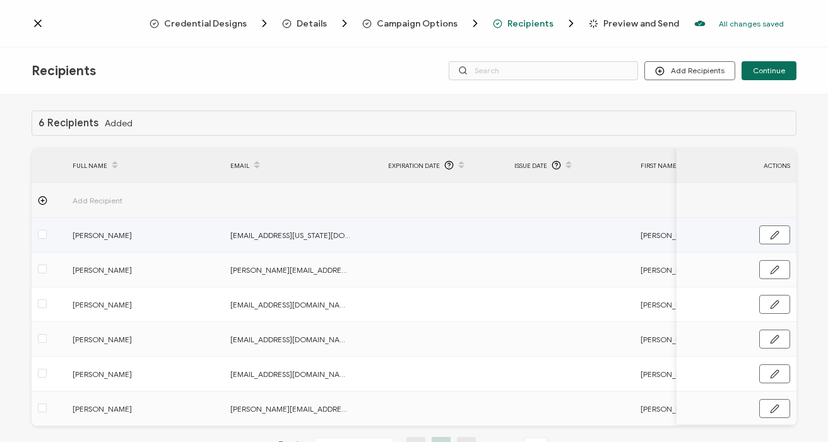
scroll to position [46, 0]
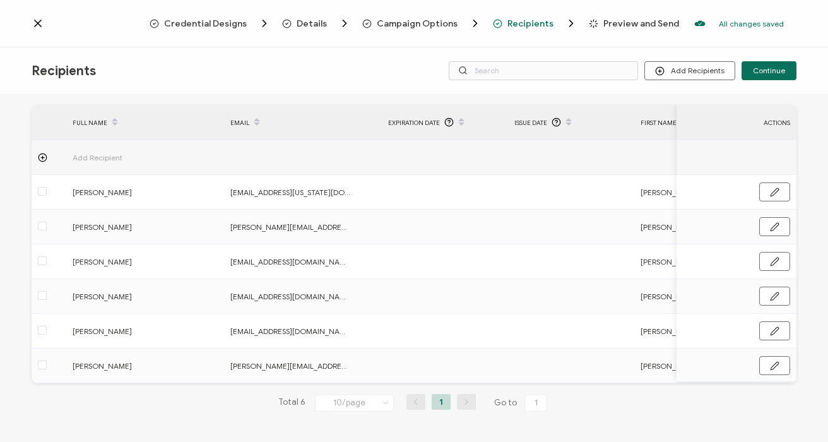
click at [436, 402] on li "1" at bounding box center [440, 402] width 19 height 16
click at [759, 67] on span "Continue" at bounding box center [768, 71] width 32 height 8
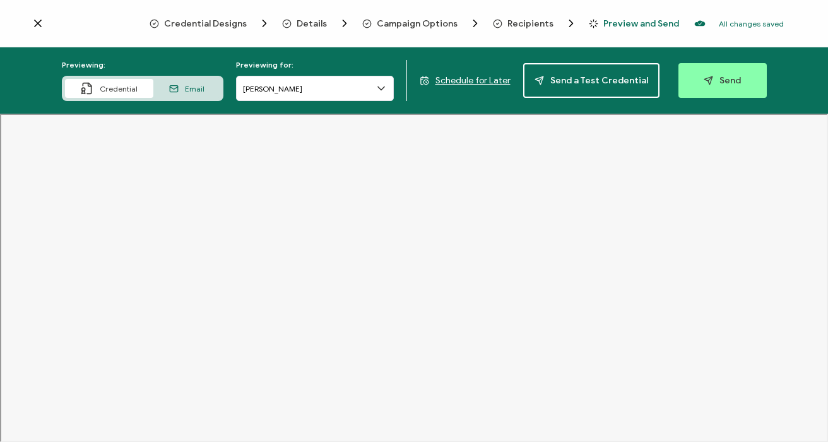
click at [387, 89] on icon at bounding box center [381, 88] width 13 height 13
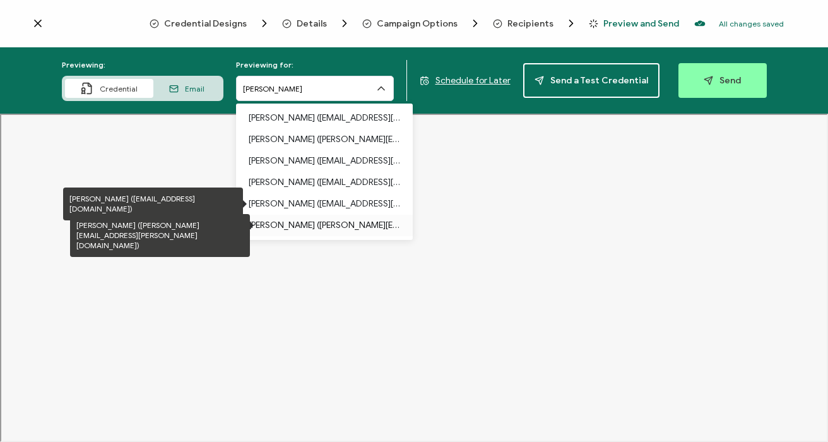
click at [263, 226] on p "[PERSON_NAME] ([PERSON_NAME][EMAIL_ADDRESS][PERSON_NAME][DOMAIN_NAME])" at bounding box center [324, 224] width 151 height 21
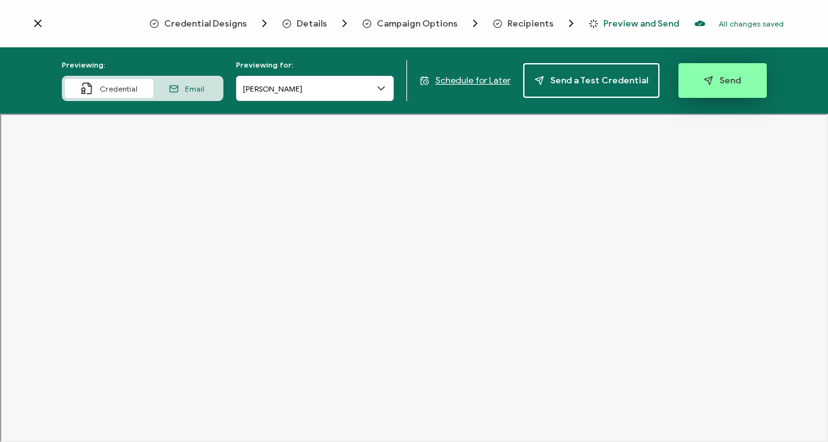
click at [716, 81] on span "Send" at bounding box center [721, 80] width 37 height 9
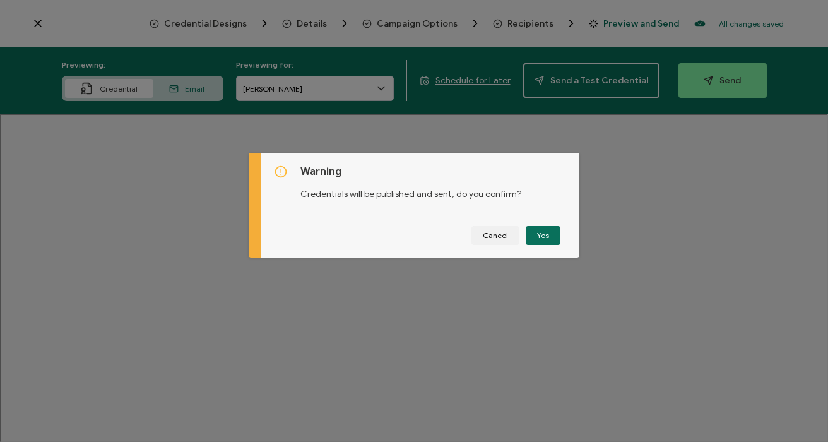
click at [541, 233] on button "Yes" at bounding box center [542, 235] width 35 height 19
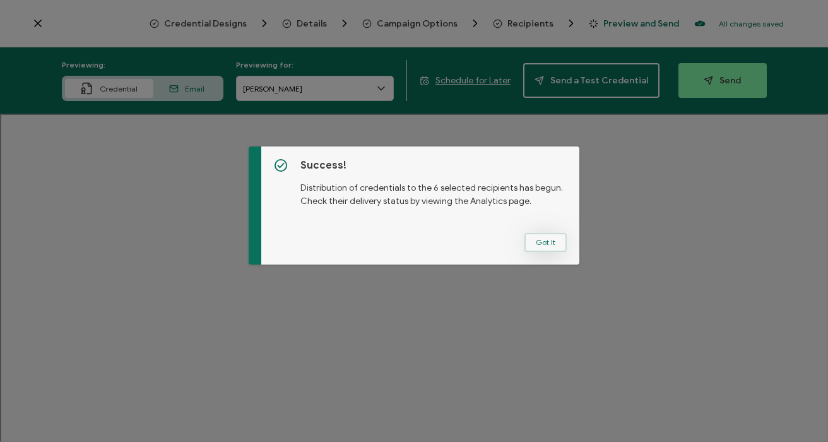
click at [557, 240] on button "Got It" at bounding box center [545, 242] width 42 height 19
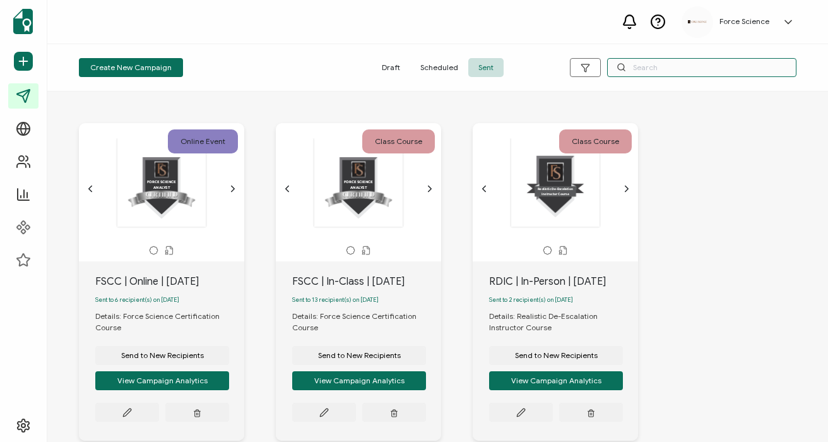
click at [650, 73] on input "text" at bounding box center [701, 67] width 189 height 19
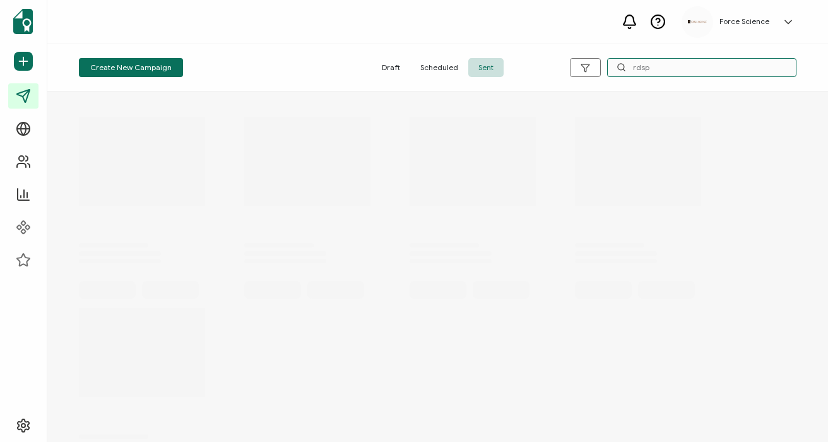
type input "rdsp"
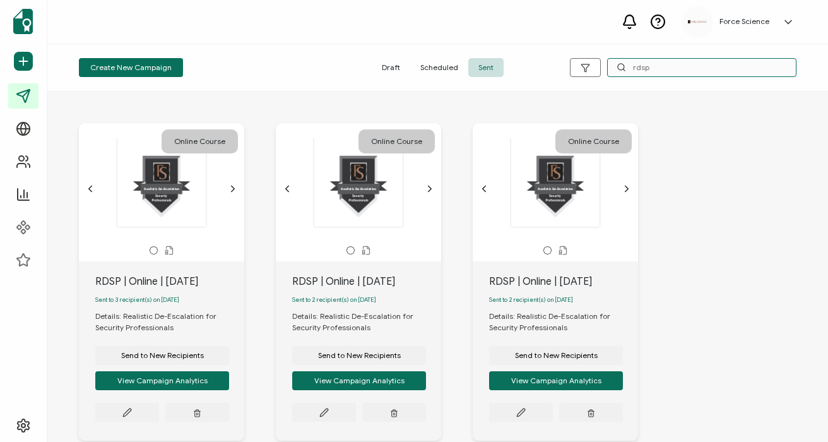
click at [161, 280] on div "RDSP | Online | [DATE]" at bounding box center [169, 281] width 149 height 15
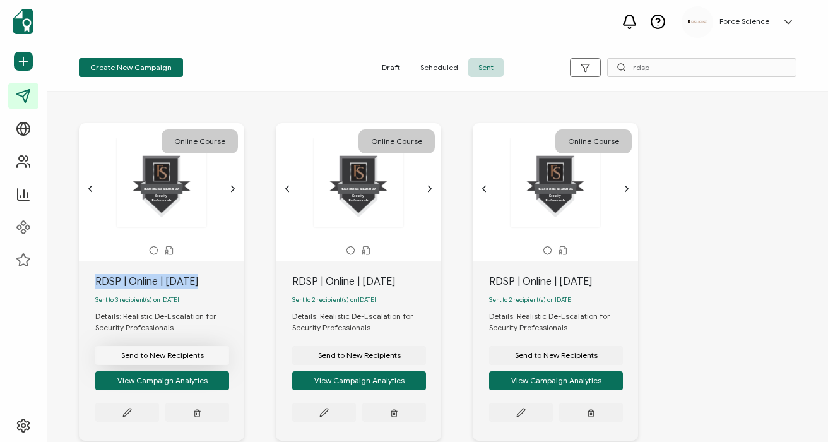
copy div "RDSP | Online | [DATE]"
click at [171, 359] on span "Send to New Recipients" at bounding box center [162, 355] width 83 height 8
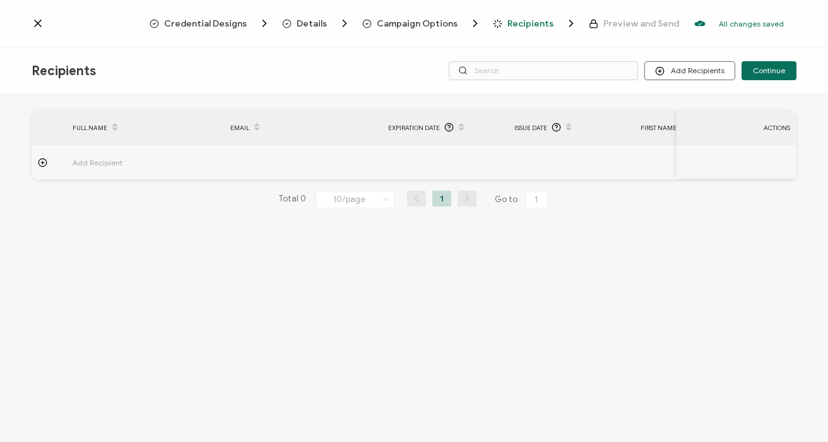
click at [408, 21] on span "Campaign Options" at bounding box center [417, 23] width 81 height 9
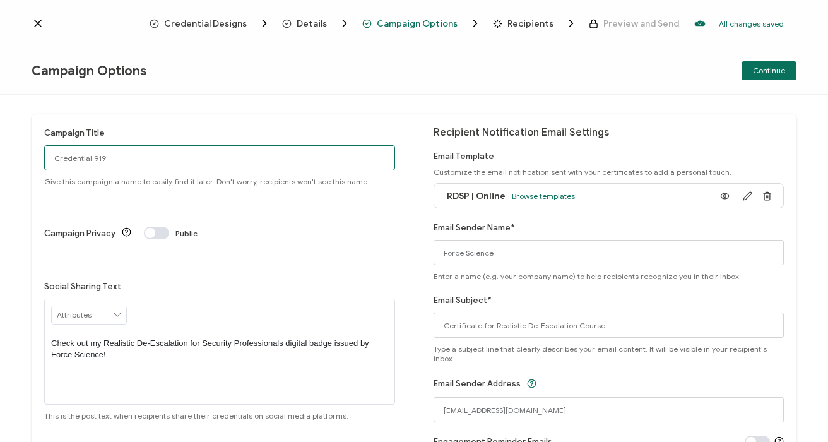
click at [97, 159] on input "Credential 919" at bounding box center [219, 157] width 351 height 25
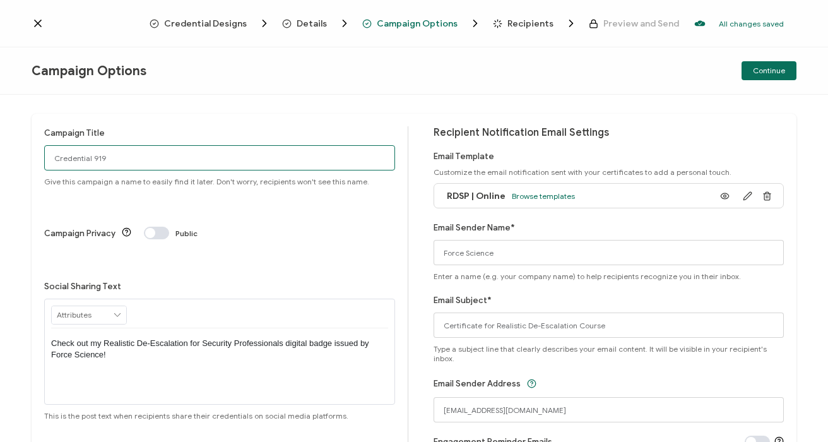
paste input "RDSP | Online | [DATE]"
type input "RDSP | Online | [DATE]"
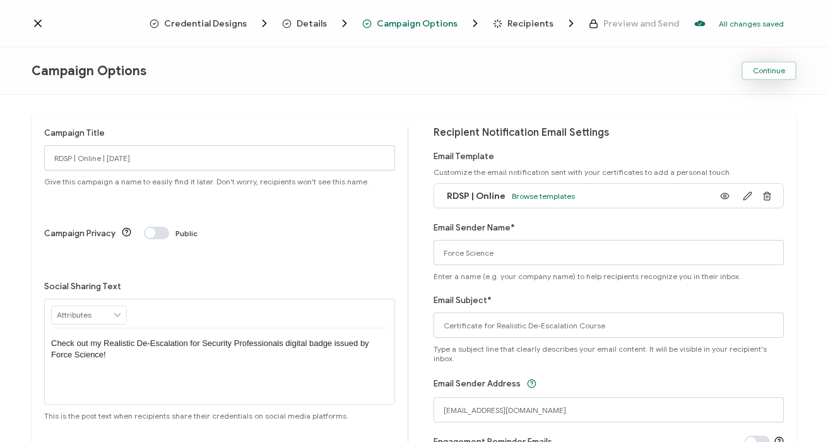
click at [765, 75] on button "Continue" at bounding box center [768, 70] width 55 height 19
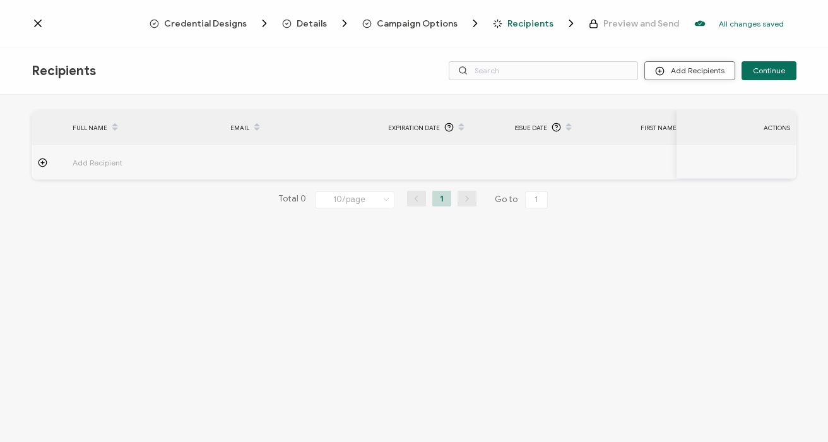
click at [677, 68] on button "Add Recipients" at bounding box center [689, 70] width 91 height 19
click at [679, 102] on span "Upload Recipients" at bounding box center [706, 104] width 64 height 9
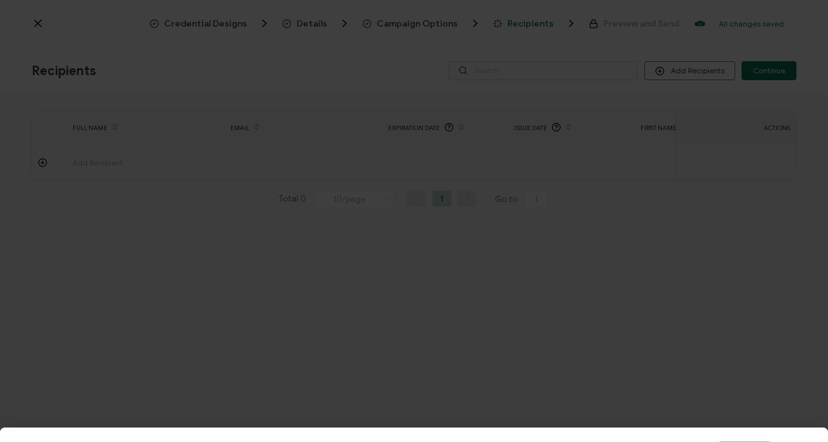
click at [423, 310] on button "Choose file" at bounding box center [413, 314] width 63 height 19
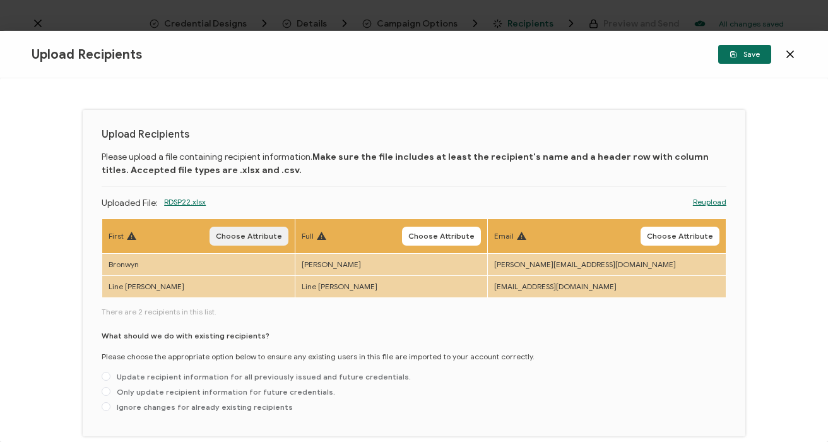
click at [247, 242] on button "Choose Attribute" at bounding box center [248, 235] width 79 height 19
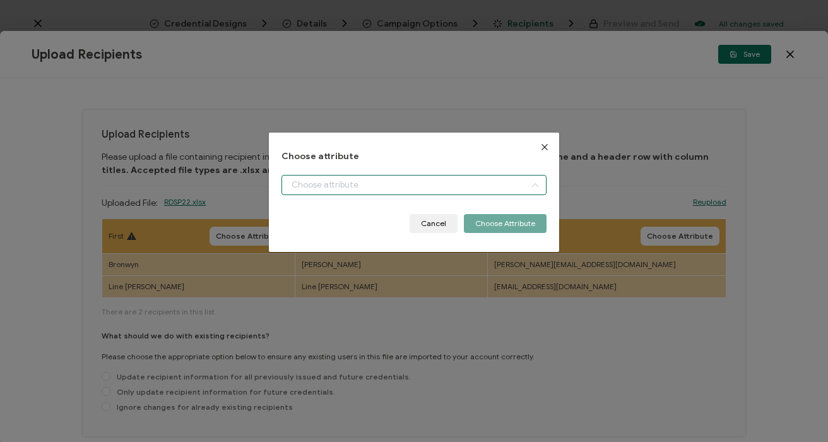
click at [356, 188] on input "dialog" at bounding box center [413, 185] width 264 height 20
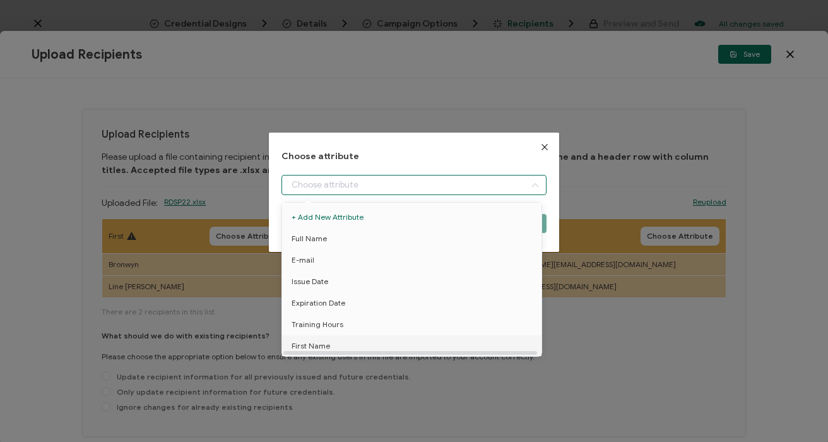
click at [334, 342] on li "First Name" at bounding box center [414, 345] width 270 height 21
type input "First Name"
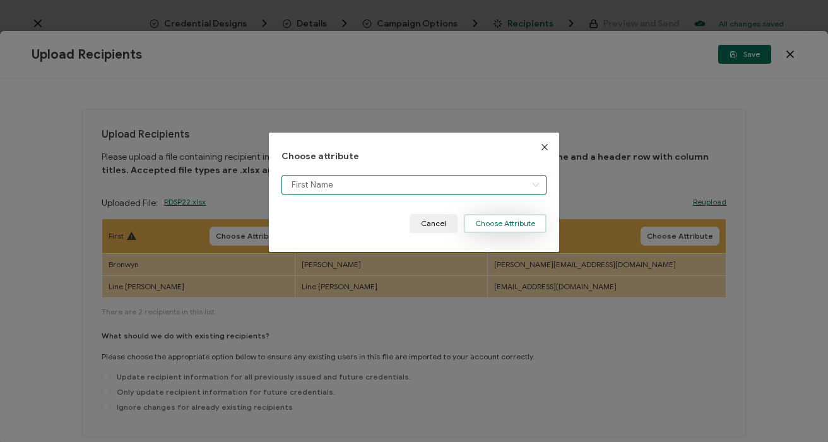
click at [512, 225] on button "Choose Attribute" at bounding box center [505, 223] width 83 height 19
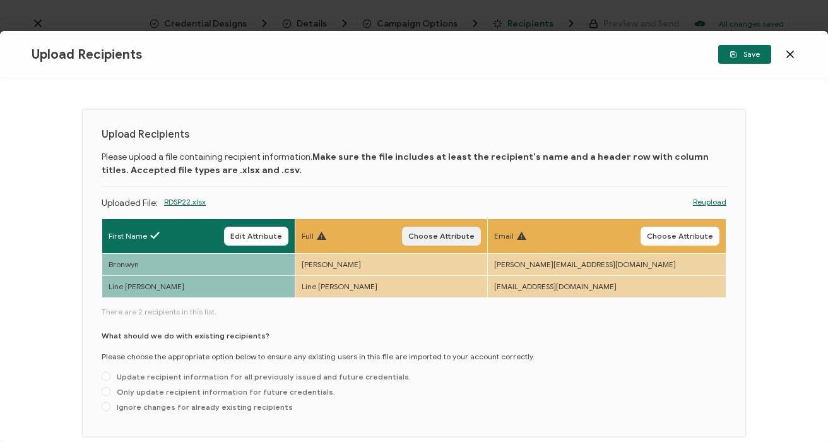
click at [481, 242] on button "Choose Attribute" at bounding box center [441, 235] width 79 height 19
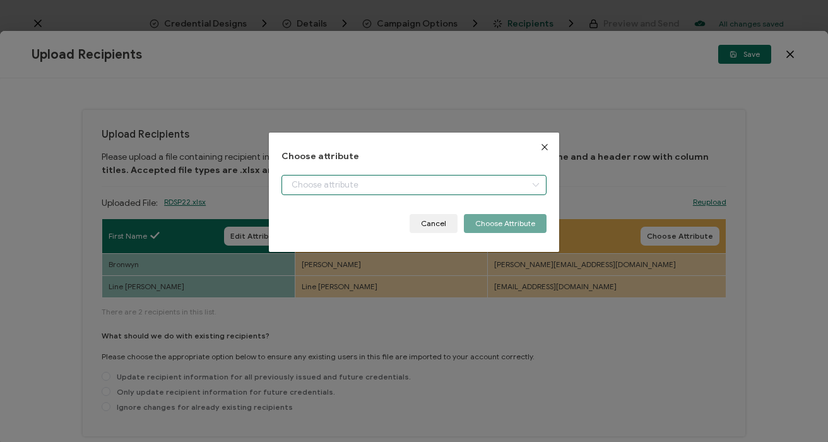
click at [296, 192] on input "dialog" at bounding box center [413, 185] width 264 height 20
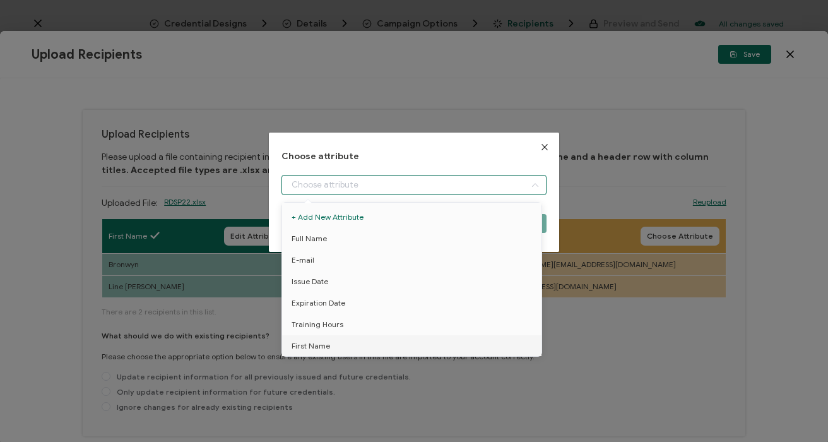
click at [310, 186] on input "dialog" at bounding box center [413, 185] width 264 height 20
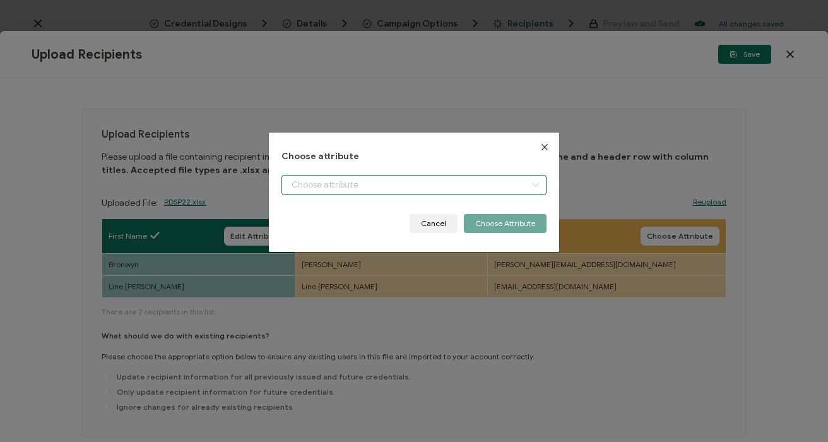
click at [310, 186] on input "dialog" at bounding box center [413, 185] width 264 height 20
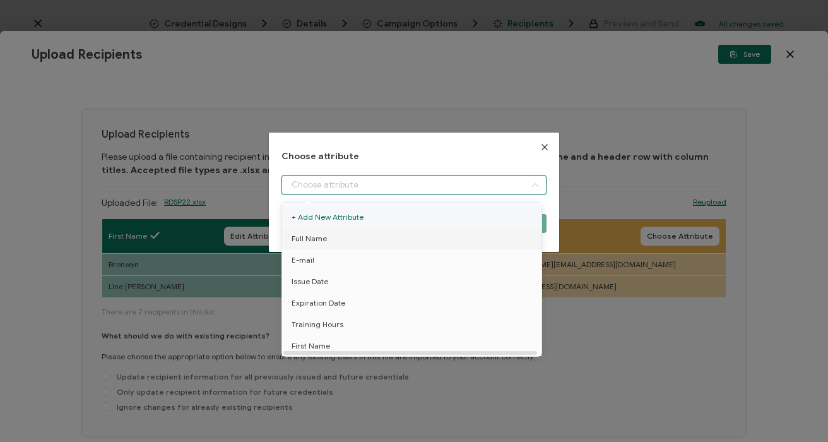
click at [332, 238] on li "Full Name" at bounding box center [414, 238] width 270 height 21
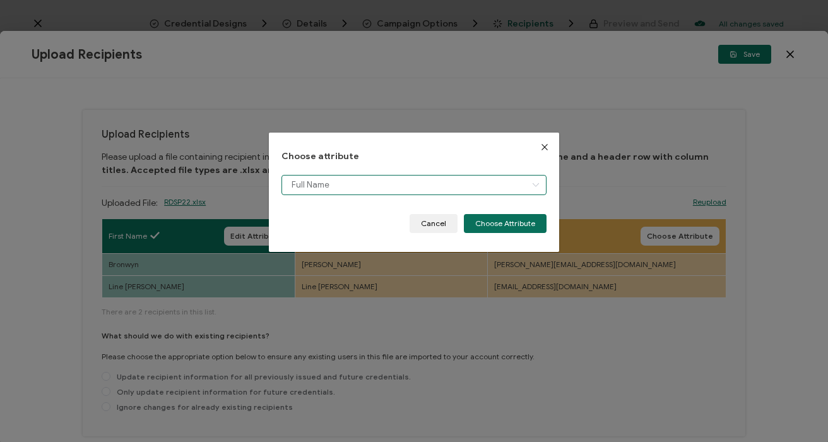
click at [496, 202] on li "Issue Date" at bounding box center [414, 202] width 270 height 0
type input "Issue Date"
click at [405, 178] on input "Issue Date" at bounding box center [413, 185] width 264 height 20
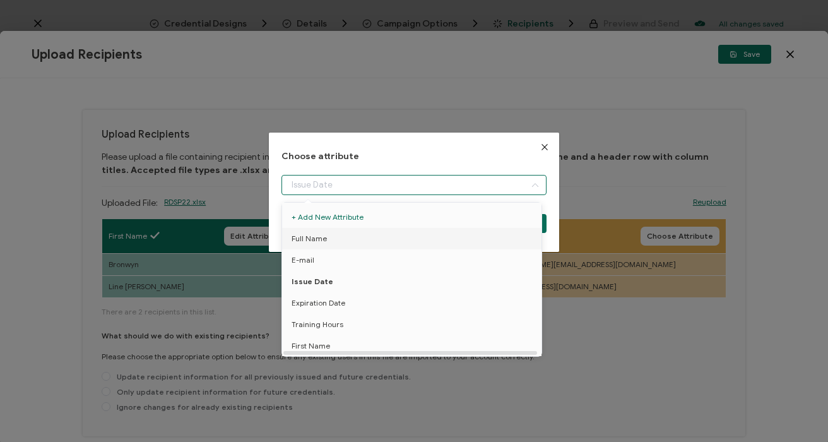
click at [335, 235] on li "Full Name" at bounding box center [414, 238] width 270 height 21
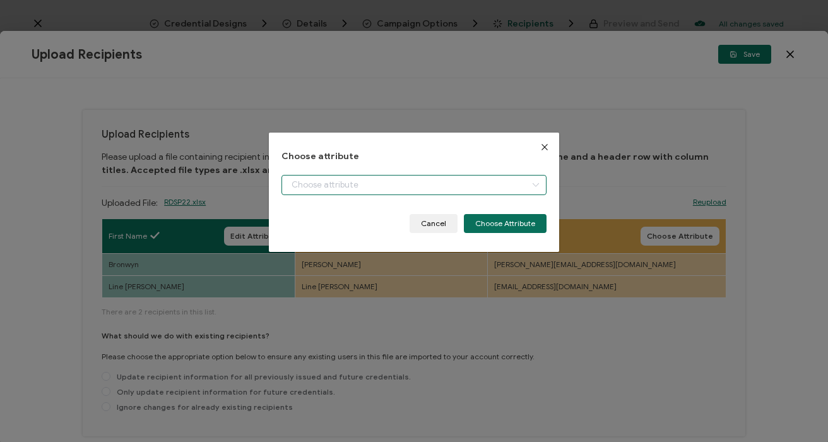
type input "Full Name"
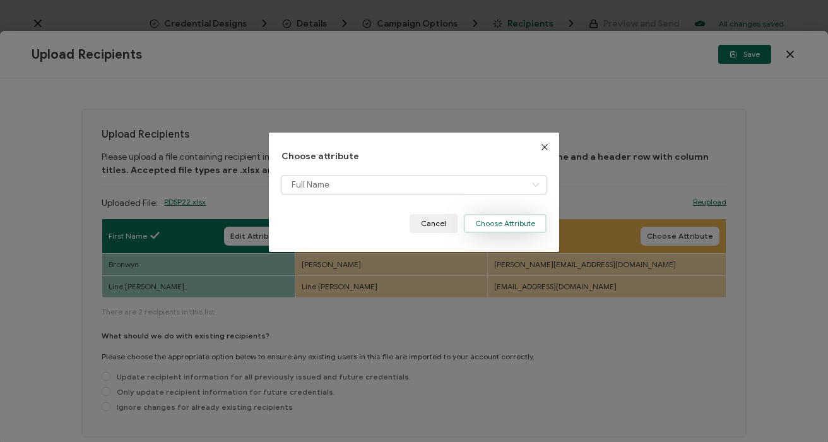
click at [512, 222] on button "Choose Attribute" at bounding box center [505, 223] width 83 height 19
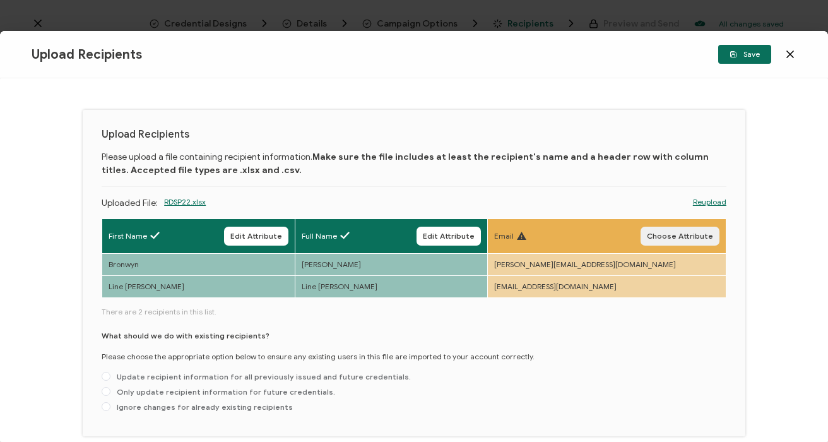
click at [677, 235] on span "Choose Attribute" at bounding box center [679, 236] width 66 height 8
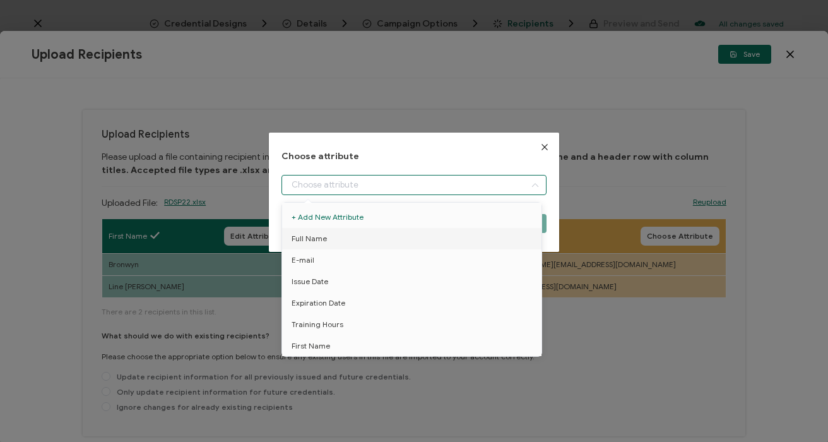
click at [344, 184] on input "dialog" at bounding box center [413, 185] width 264 height 20
click at [302, 259] on span "E-mail" at bounding box center [302, 259] width 23 height 21
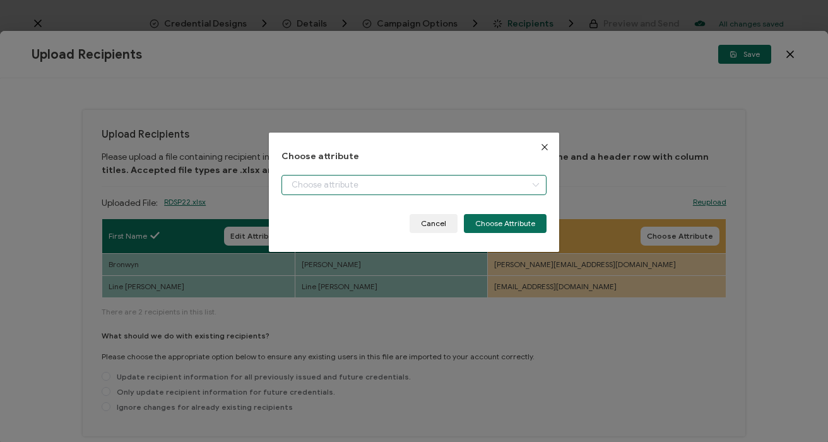
type input "E-mail"
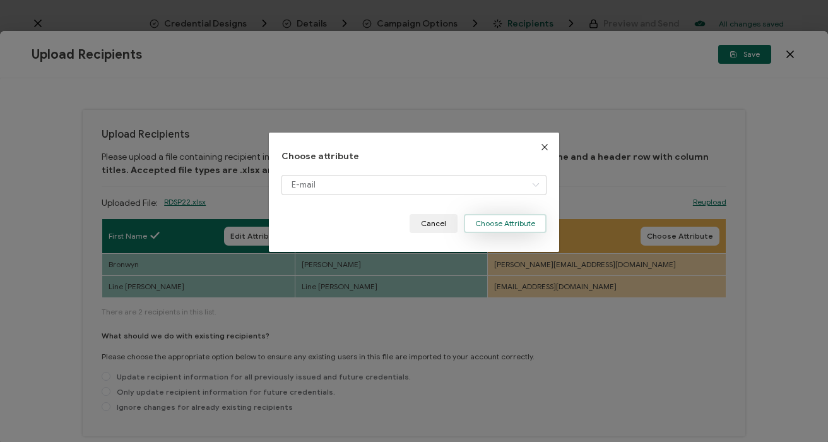
click at [506, 226] on button "Choose Attribute" at bounding box center [505, 223] width 83 height 19
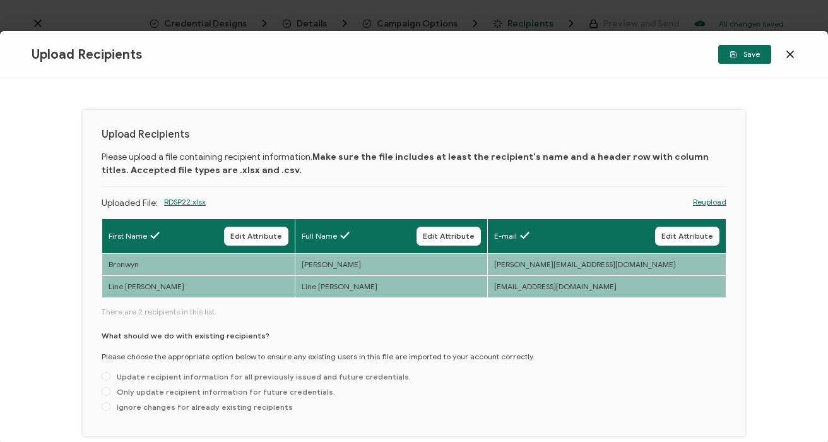
click at [125, 390] on span "Only update recipient information for future credentials." at bounding box center [222, 391] width 225 height 9
click at [110, 390] on input "Only update recipient information for future credentials." at bounding box center [106, 392] width 9 height 10
radio input "true"
click at [742, 57] on span "Save" at bounding box center [744, 54] width 30 height 8
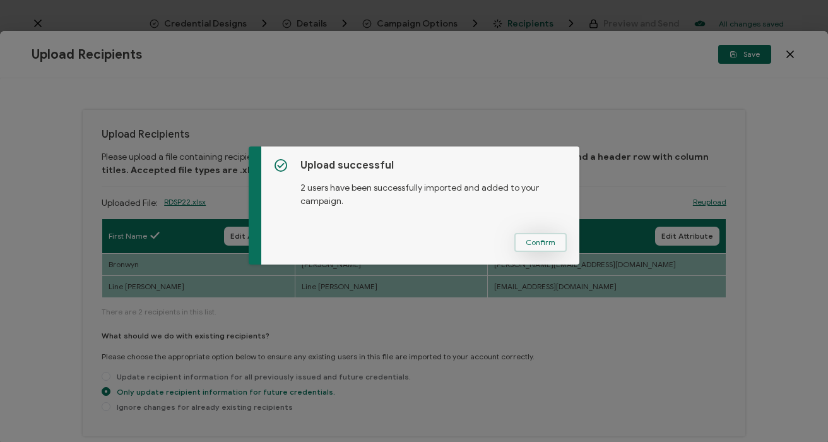
click at [537, 243] on span "Confirm" at bounding box center [540, 242] width 30 height 8
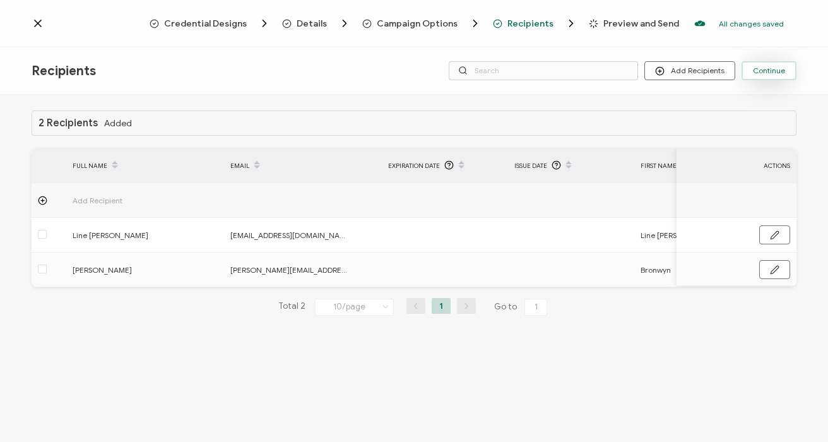
click at [781, 71] on span "Continue" at bounding box center [768, 71] width 32 height 8
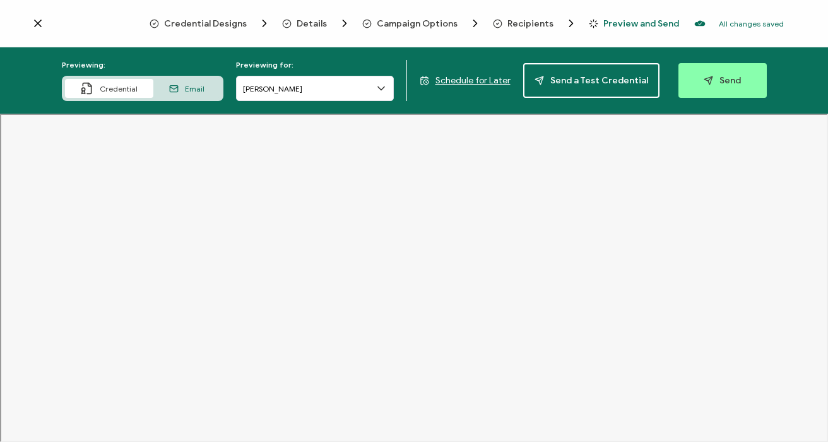
click at [325, 97] on input "[PERSON_NAME]" at bounding box center [315, 88] width 158 height 25
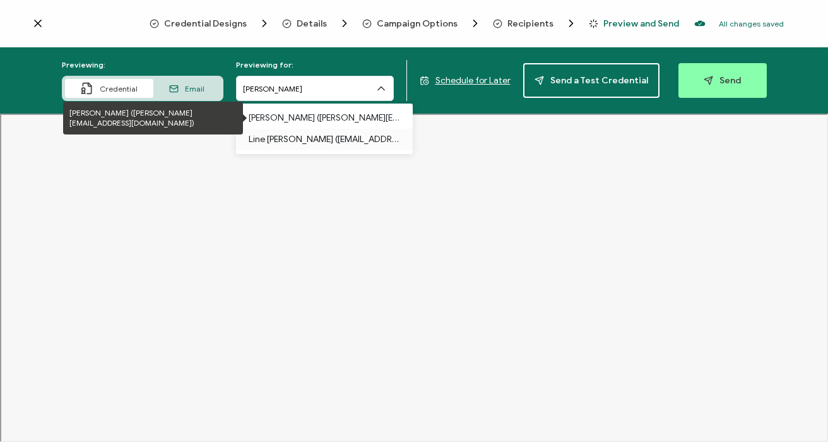
click at [317, 137] on p "Line [PERSON_NAME] ([EMAIL_ADDRESS][DOMAIN_NAME])" at bounding box center [324, 139] width 151 height 21
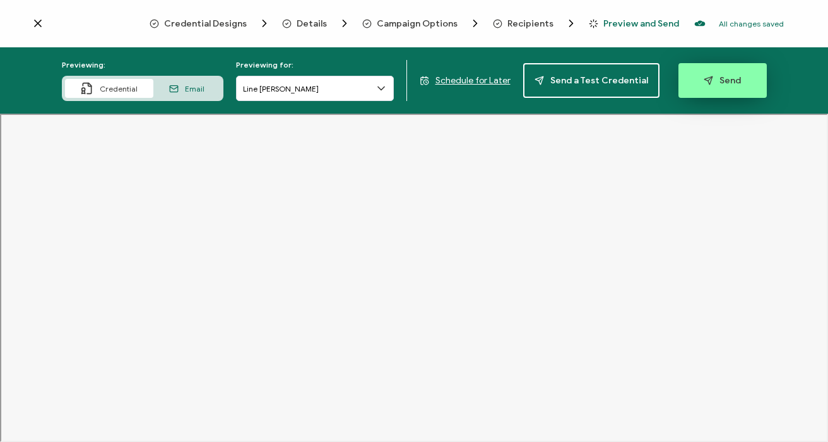
click at [728, 85] on span "Send" at bounding box center [721, 80] width 37 height 9
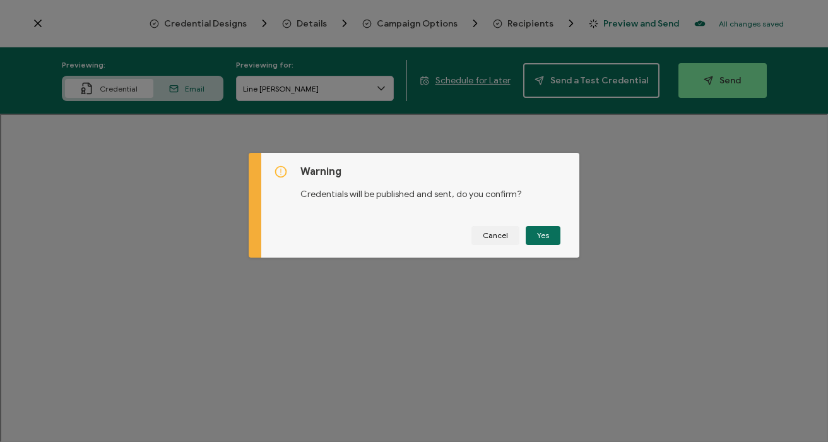
click at [539, 238] on button "Yes" at bounding box center [542, 235] width 35 height 19
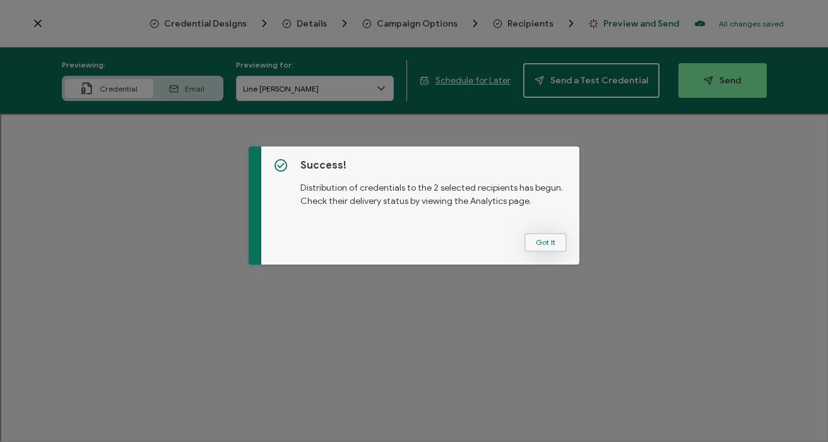
click at [537, 239] on button "Got It" at bounding box center [545, 242] width 42 height 19
